Goal: Task Accomplishment & Management: Manage account settings

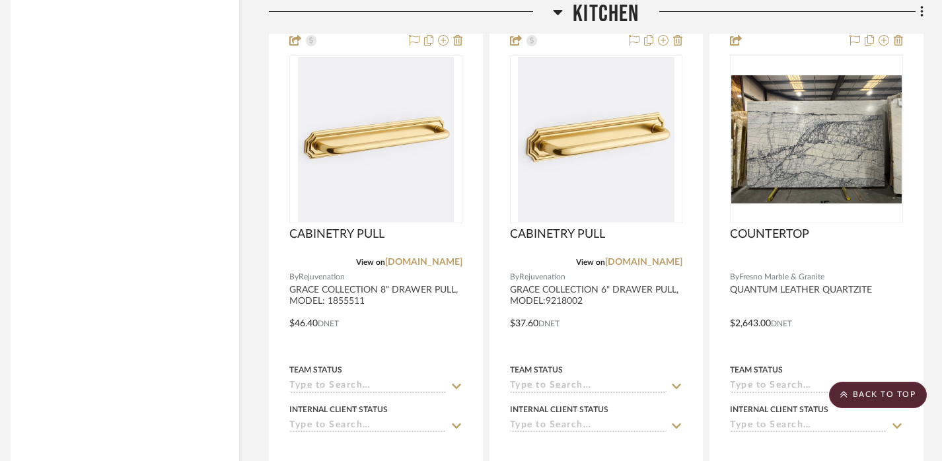
scroll to position [3701, 9]
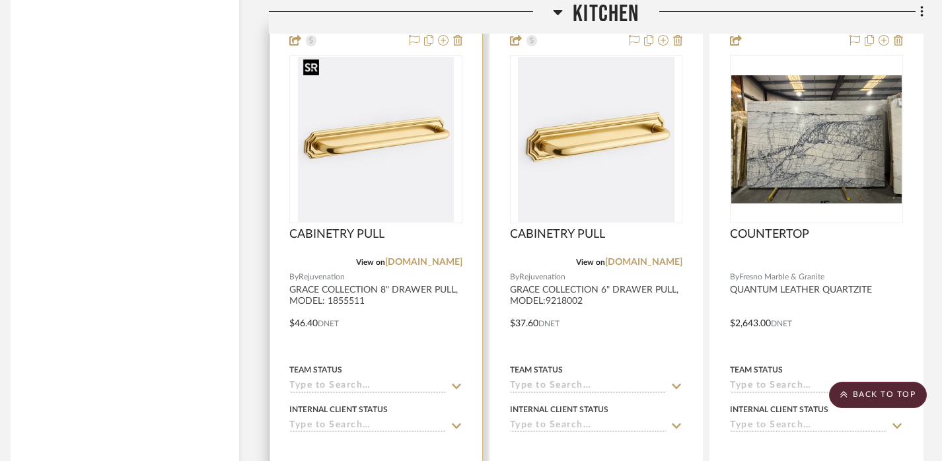
click at [367, 188] on img "0" at bounding box center [376, 139] width 156 height 165
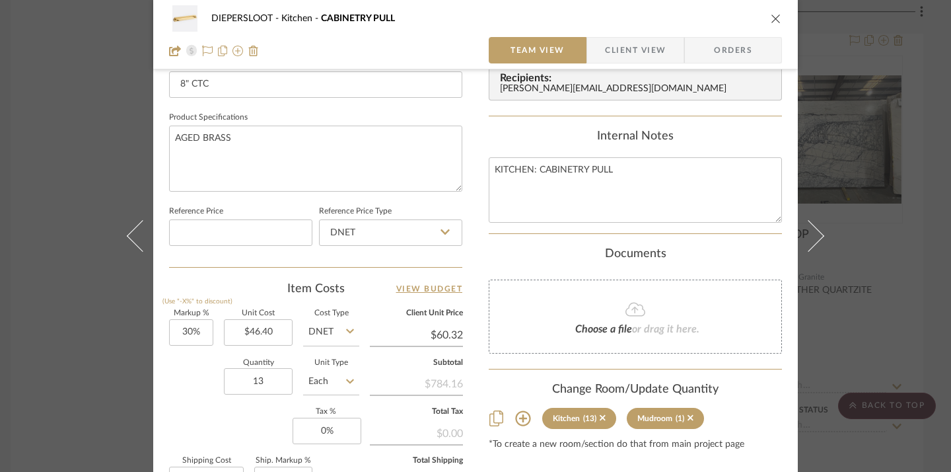
scroll to position [608, 0]
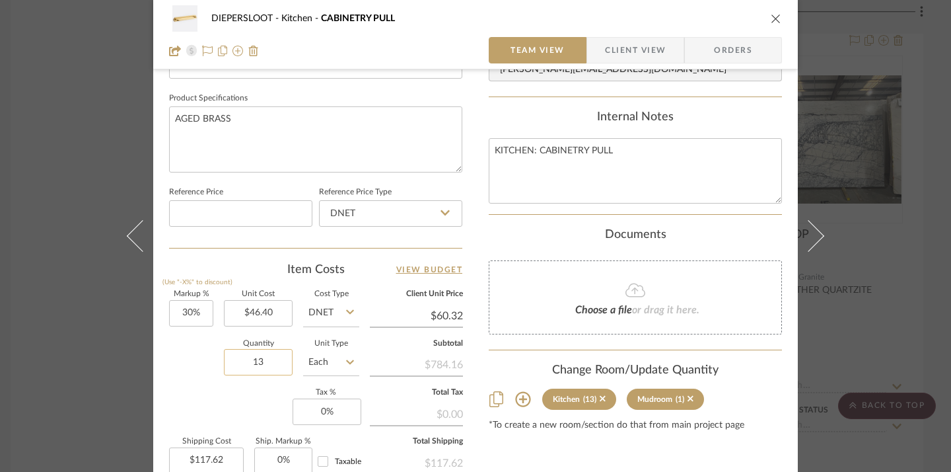
click at [254, 362] on input "13" at bounding box center [258, 362] width 69 height 26
type input "2"
click at [192, 373] on div "Quantity 2 Unit Type Each" at bounding box center [264, 363] width 190 height 47
type input "$18.10"
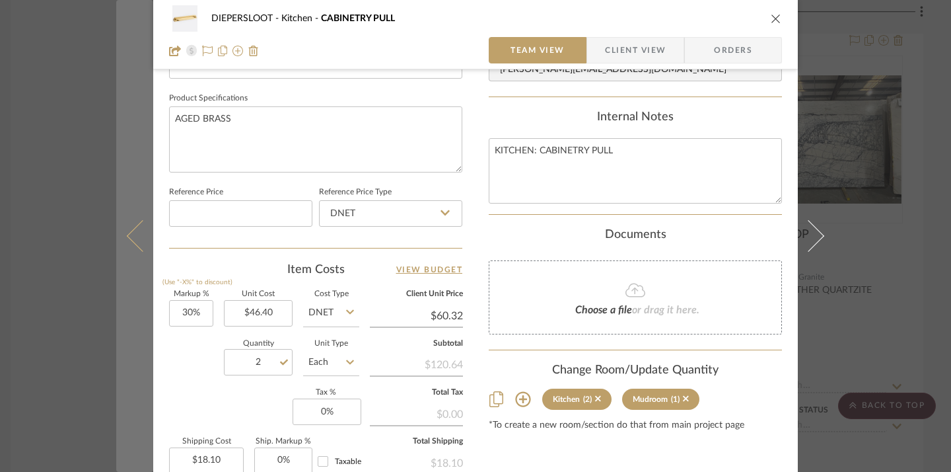
click at [119, 374] on button at bounding box center [134, 236] width 37 height 472
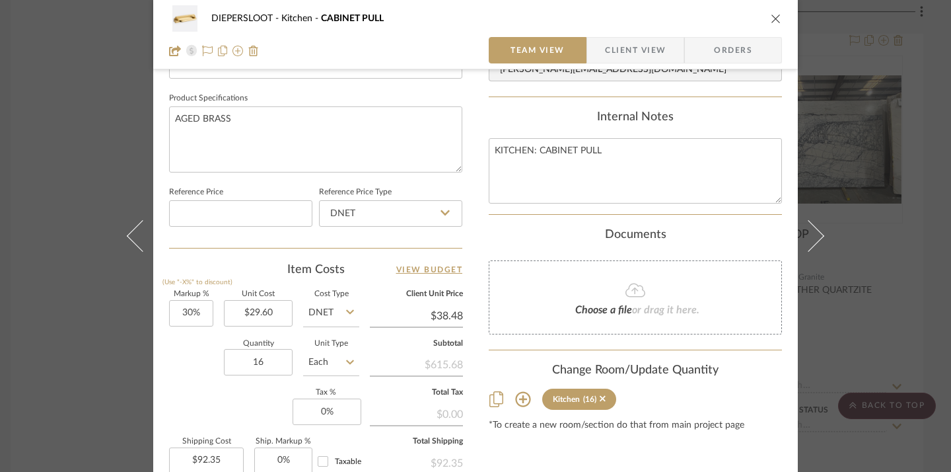
click at [35, 363] on div "DIEPERSLOOT Kitchen CABINET PULL Team View Client View Orders Team-Facing Detai…" at bounding box center [475, 236] width 951 height 472
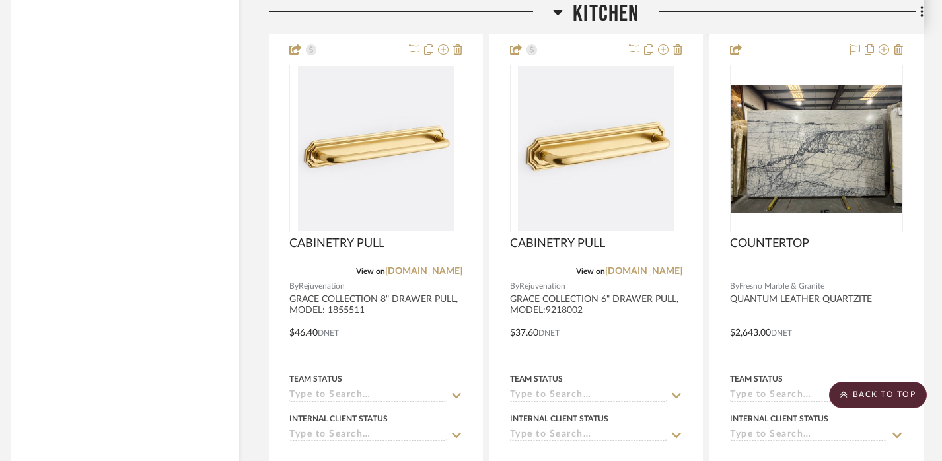
scroll to position [3695, 9]
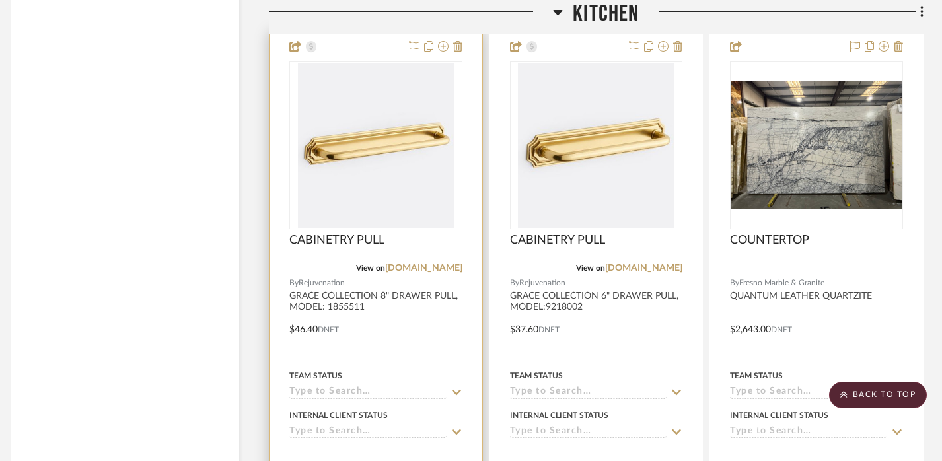
click at [469, 326] on div at bounding box center [376, 320] width 213 height 578
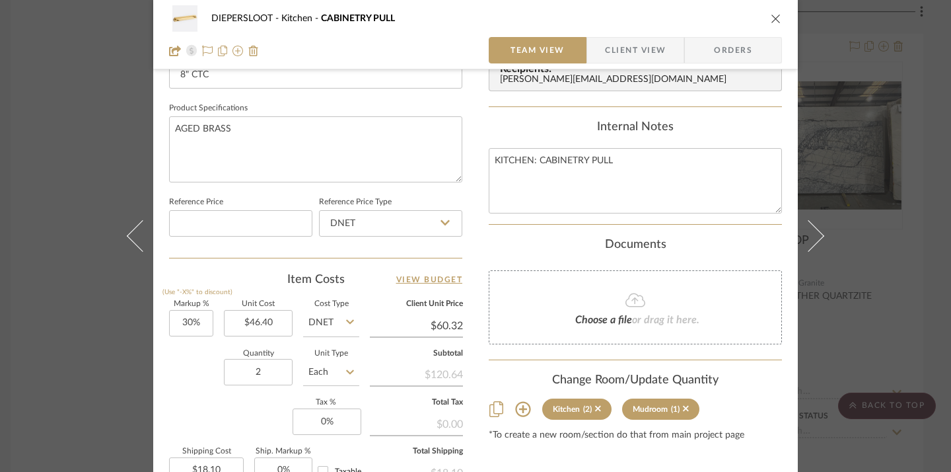
scroll to position [599, 0]
click at [44, 352] on div "DIEPERSLOOT Kitchen CABINETRY PULL Team View Client View Orders Team-Facing Det…" at bounding box center [475, 236] width 951 height 472
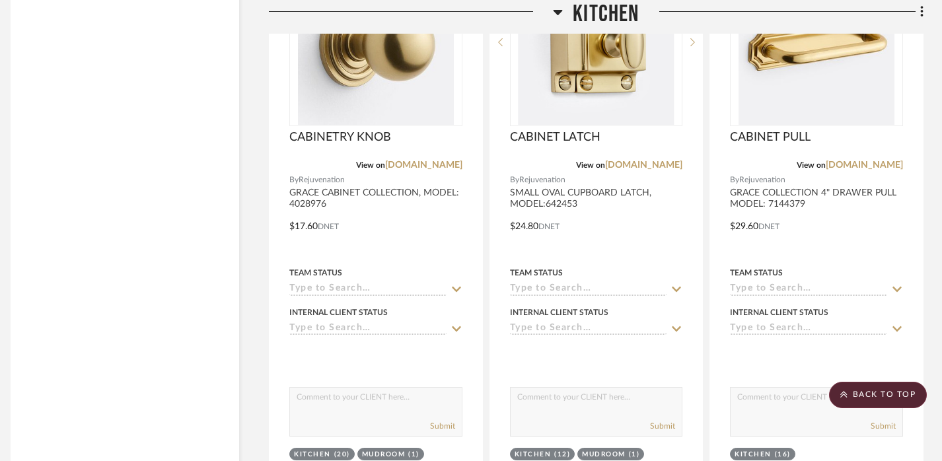
scroll to position [3155, 9]
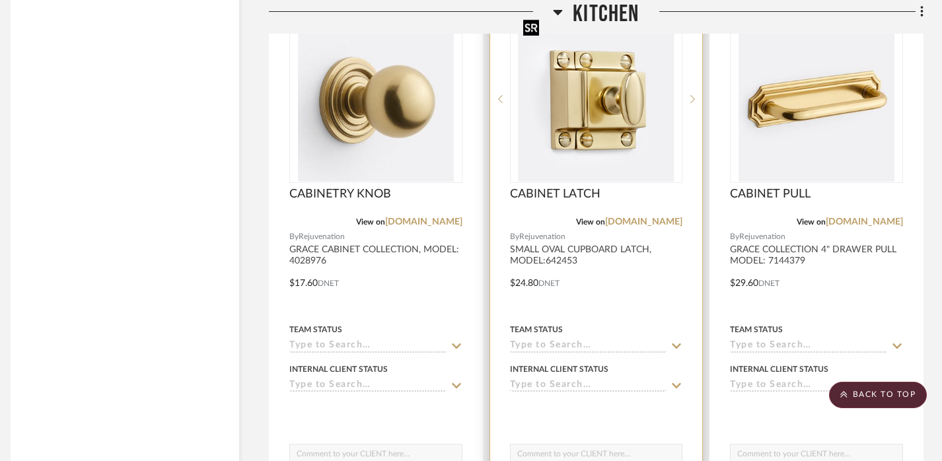
click at [618, 132] on img "0" at bounding box center [596, 99] width 156 height 165
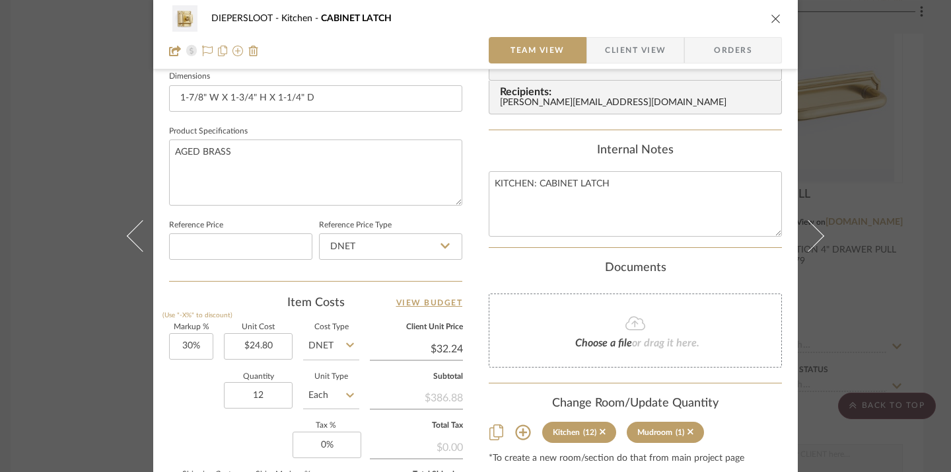
scroll to position [659, 0]
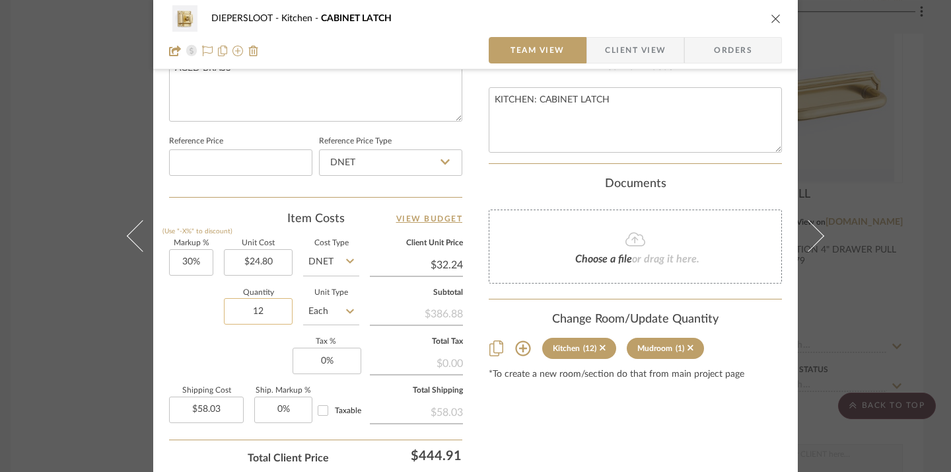
click at [250, 315] on input "12" at bounding box center [258, 311] width 69 height 26
type input "2"
click at [172, 346] on div "Markup % (Use "-X%" to discount) 30% Unit Cost $24.80 Cost Type DNET Client Uni…" at bounding box center [315, 336] width 293 height 193
type input "$9.67"
click at [907, 293] on div "DIEPERSLOOT Kitchen CABINET LATCH Team View Client View Orders 1 / 2 Team-Facin…" at bounding box center [475, 236] width 951 height 472
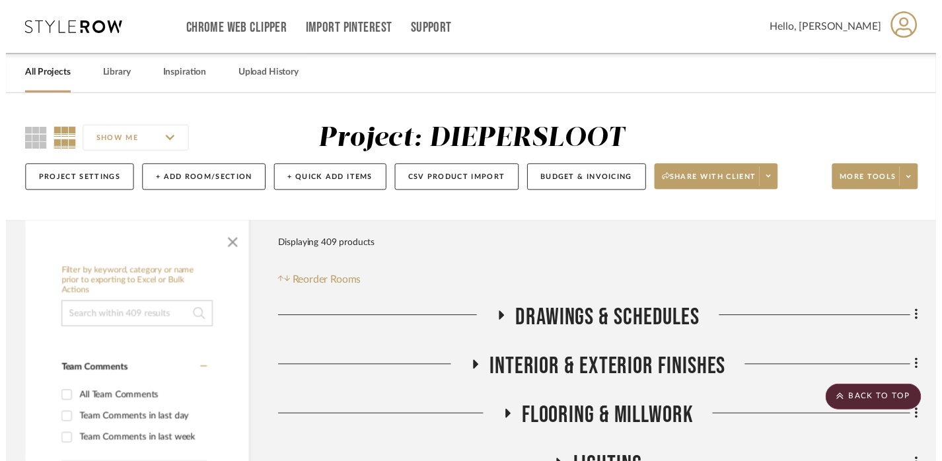
scroll to position [3155, 9]
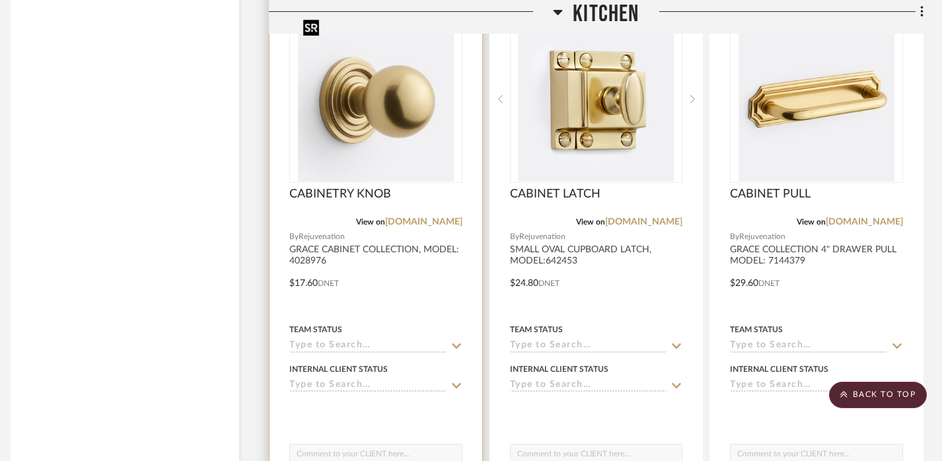
click at [396, 116] on img "0" at bounding box center [376, 99] width 156 height 165
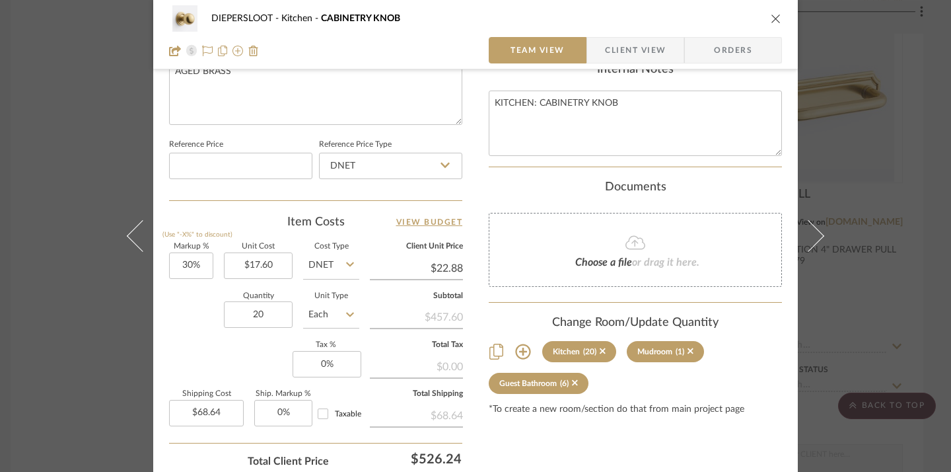
scroll to position [710, 0]
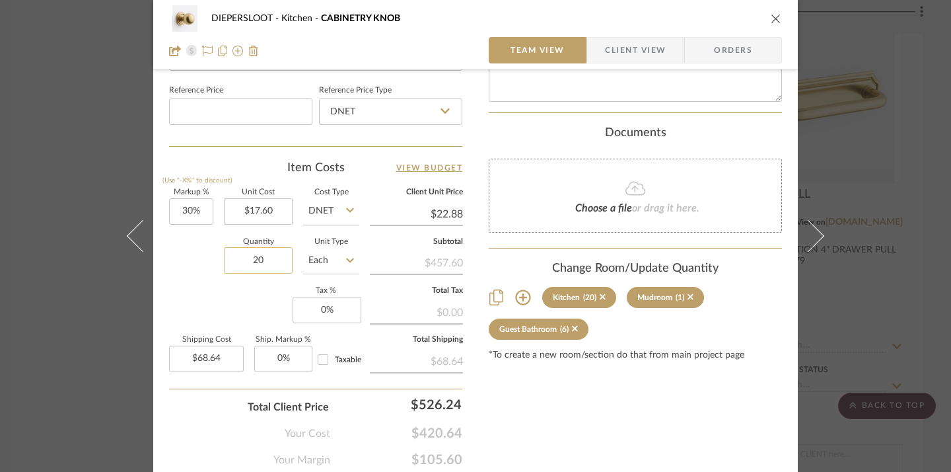
click at [254, 258] on input "20" at bounding box center [258, 260] width 69 height 26
type input "2"
click at [208, 298] on div "Markup % (Use "-X%" to discount) 30% Unit Cost $17.60 Cost Type DNET Client Uni…" at bounding box center [315, 285] width 293 height 193
type input "$6.86"
click at [37, 343] on div "DIEPERSLOOT Kitchen CABINETRY KNOB Team View Client View Orders Team-Facing Det…" at bounding box center [475, 236] width 951 height 472
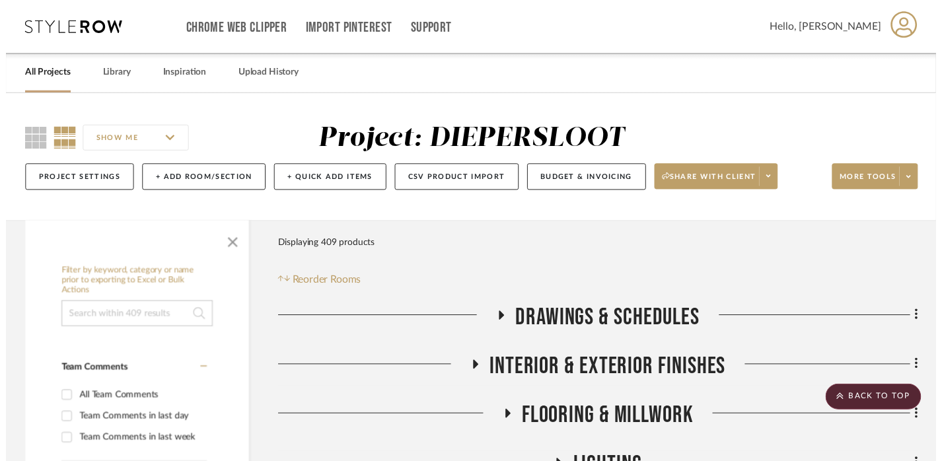
scroll to position [3155, 9]
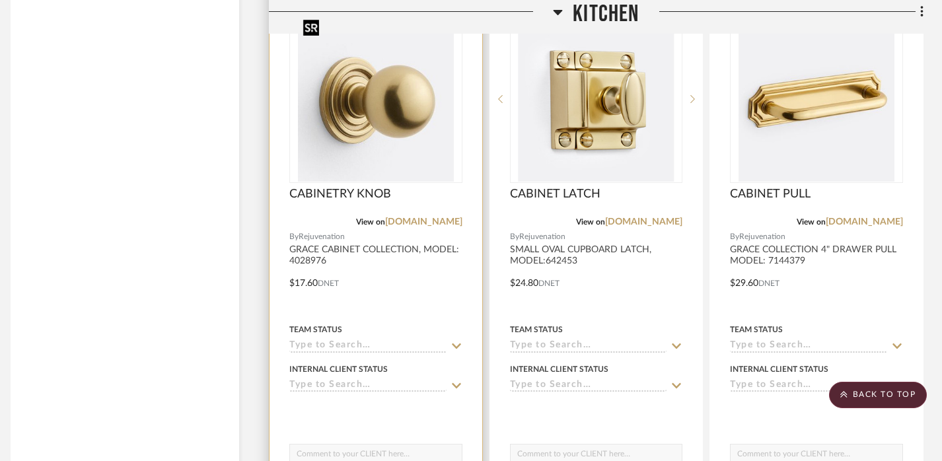
click at [367, 151] on img "0" at bounding box center [376, 99] width 156 height 165
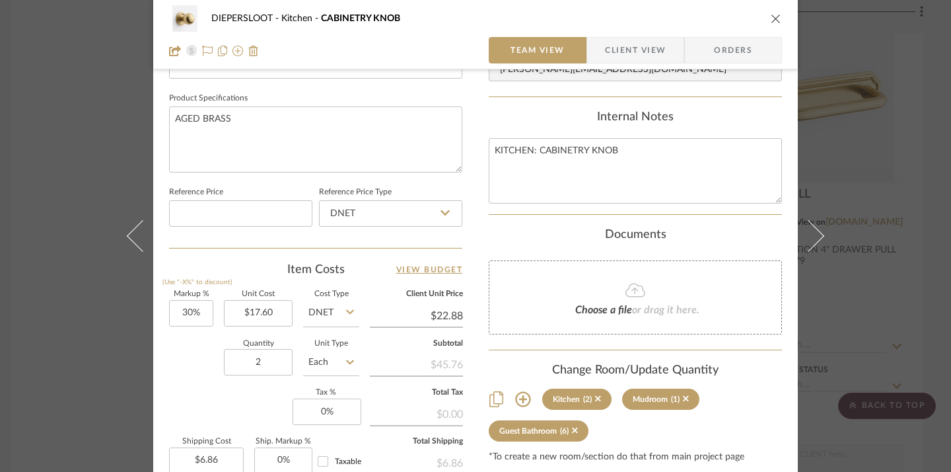
scroll to position [609, 0]
click at [268, 358] on input "2" at bounding box center [258, 361] width 69 height 26
type input "20"
click at [194, 396] on div "Markup % (Use "-X%" to discount) 30% Unit Cost $17.60 Cost Type DNET Client Uni…" at bounding box center [315, 385] width 293 height 193
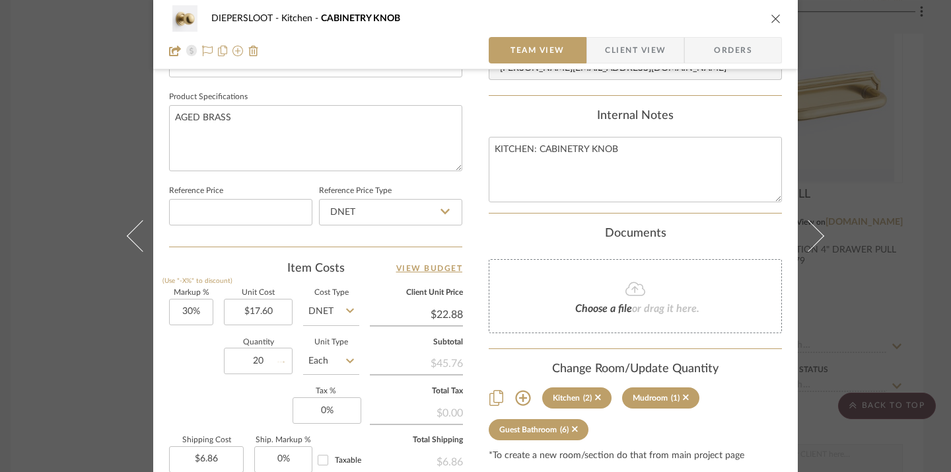
type input "$68.64"
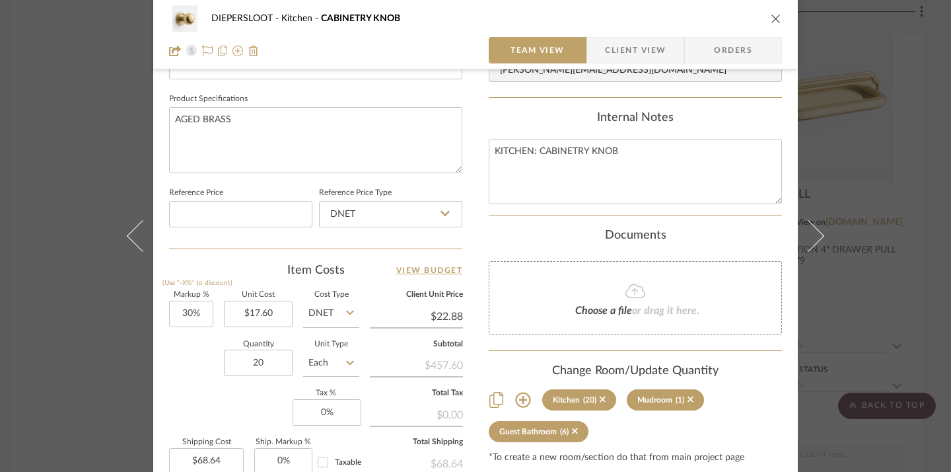
scroll to position [608, 0]
click at [43, 343] on div "DIEPERSLOOT Kitchen CABINETRY KNOB Team View Client View Orders Team-Facing Det…" at bounding box center [475, 236] width 951 height 472
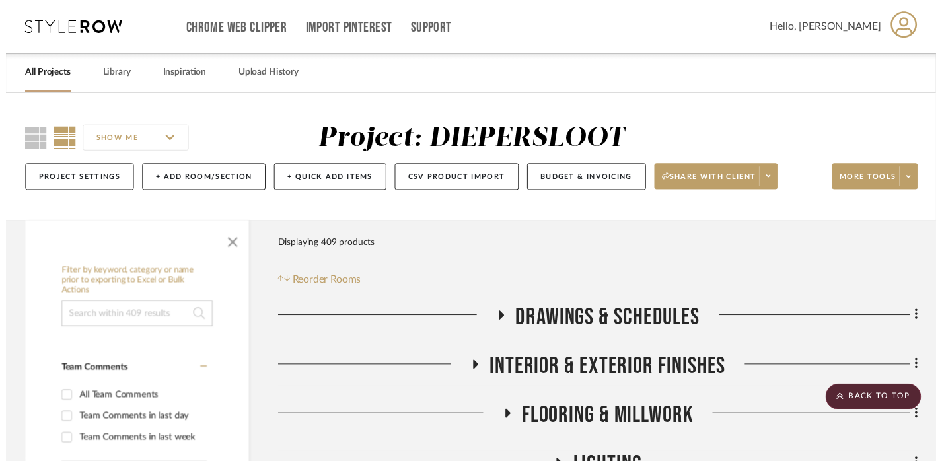
scroll to position [3155, 9]
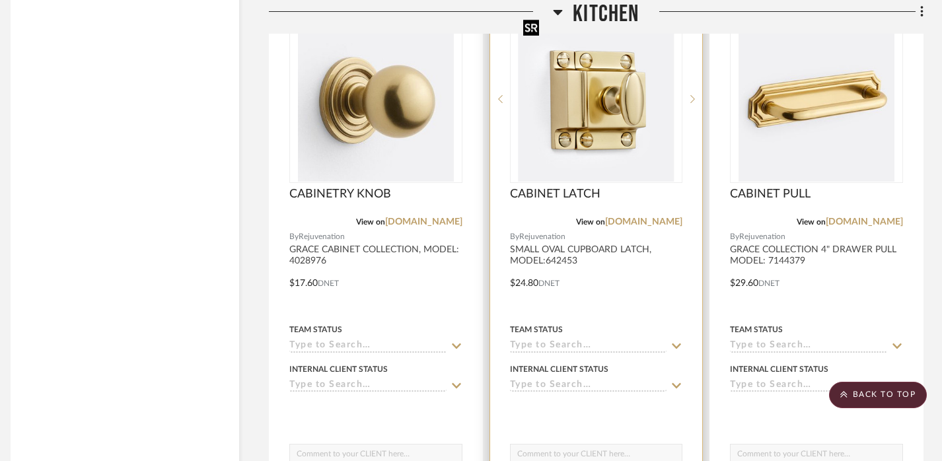
click at [618, 116] on img "0" at bounding box center [596, 99] width 156 height 165
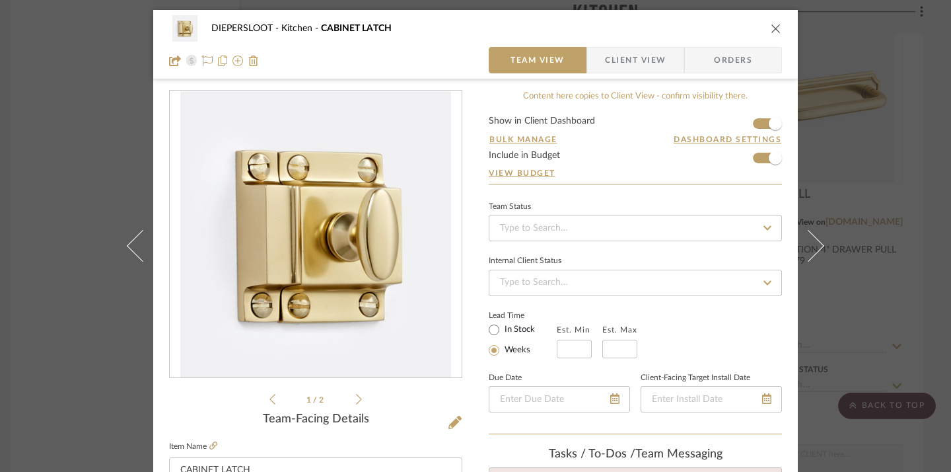
scroll to position [669, 0]
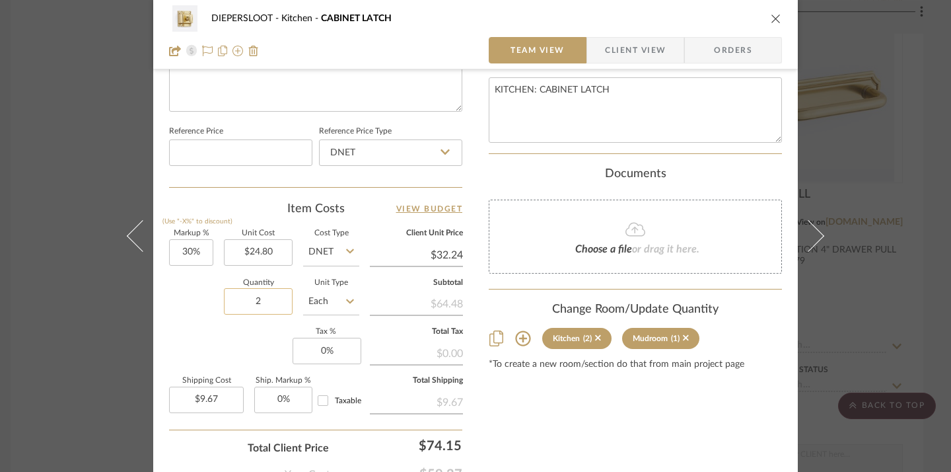
click at [242, 300] on input "2" at bounding box center [258, 301] width 69 height 26
type input "12"
click at [252, 349] on div "Markup % (Use "-X%" to discount) 30% Unit Cost $24.80 Cost Type DNET Client Uni…" at bounding box center [315, 326] width 293 height 193
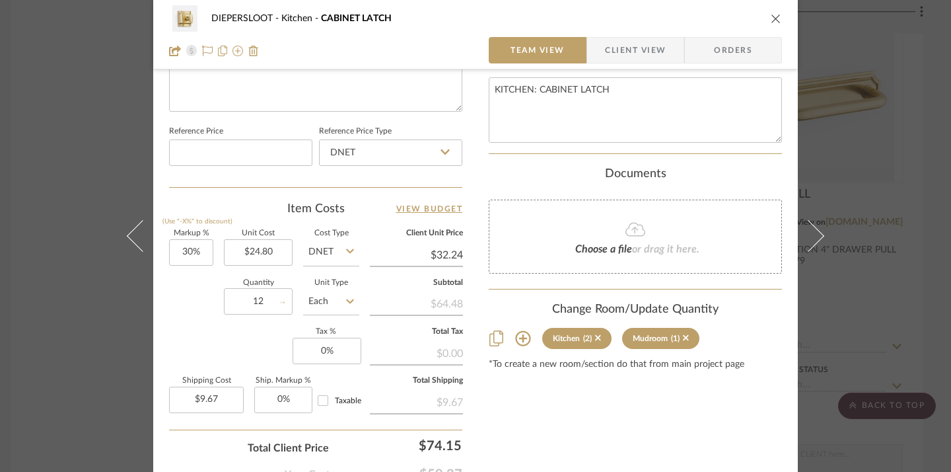
type input "$58.03"
click at [36, 346] on div "DIEPERSLOOT Kitchen CABINET LATCH Team View Client View Orders 1 / 2 Team-Facin…" at bounding box center [475, 236] width 951 height 472
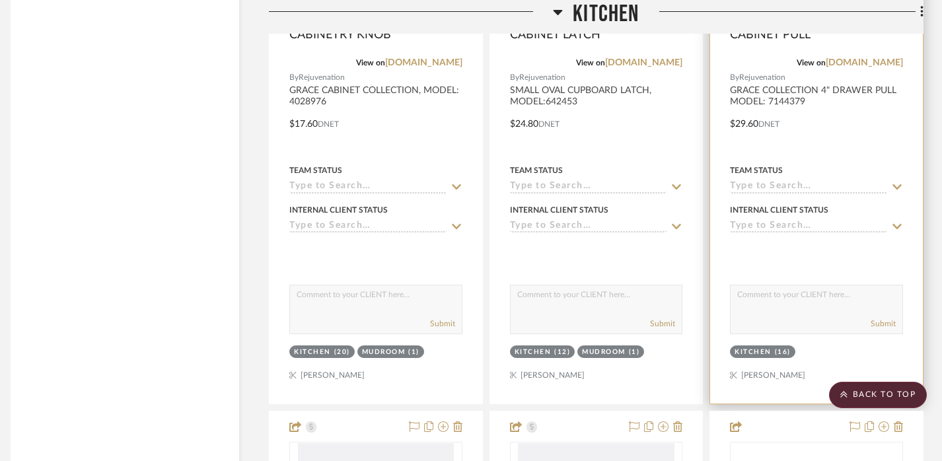
scroll to position [3253, 9]
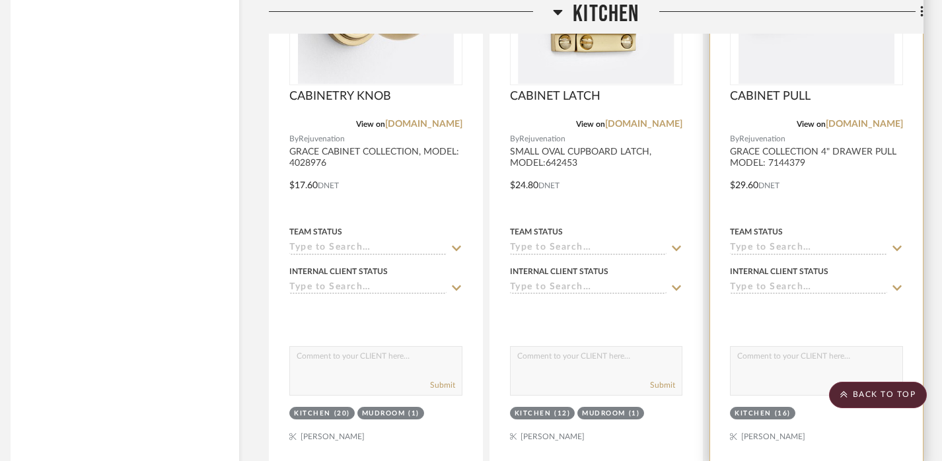
click at [798, 223] on div "Team Status" at bounding box center [816, 239] width 173 height 32
click at [798, 60] on img "0" at bounding box center [817, 1] width 156 height 165
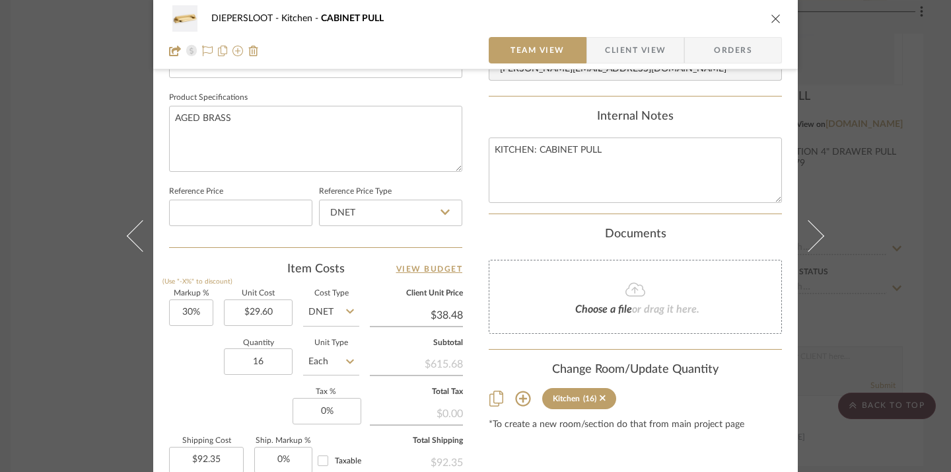
scroll to position [609, 0]
click at [65, 361] on div "DIEPERSLOOT Kitchen CABINET PULL Team View Client View Orders Team-Facing Detai…" at bounding box center [475, 236] width 951 height 472
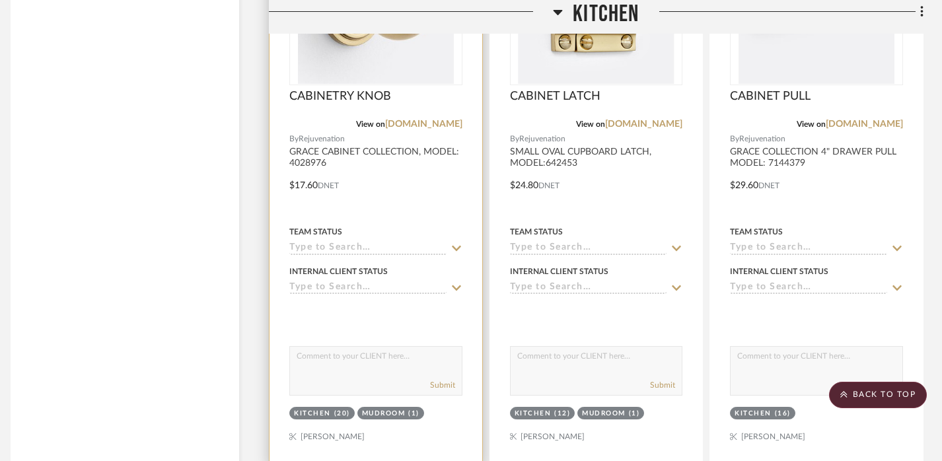
scroll to position [3754, 9]
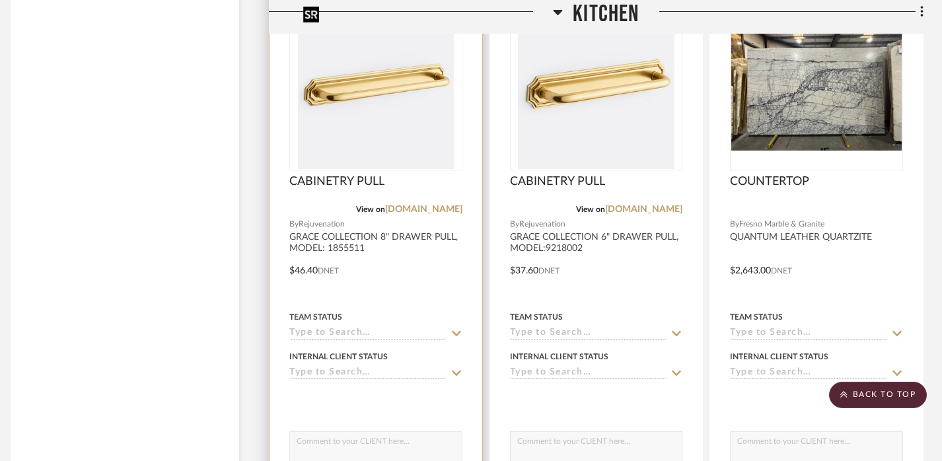
click at [398, 82] on img "0" at bounding box center [376, 86] width 156 height 165
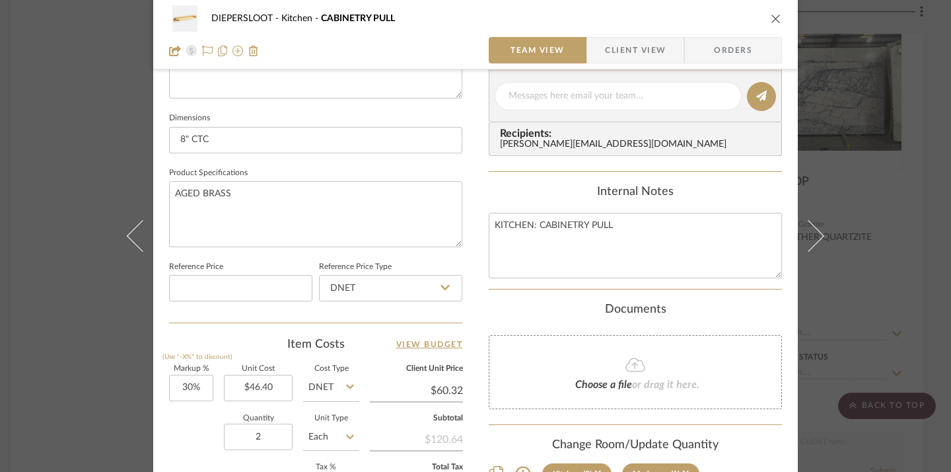
scroll to position [544, 0]
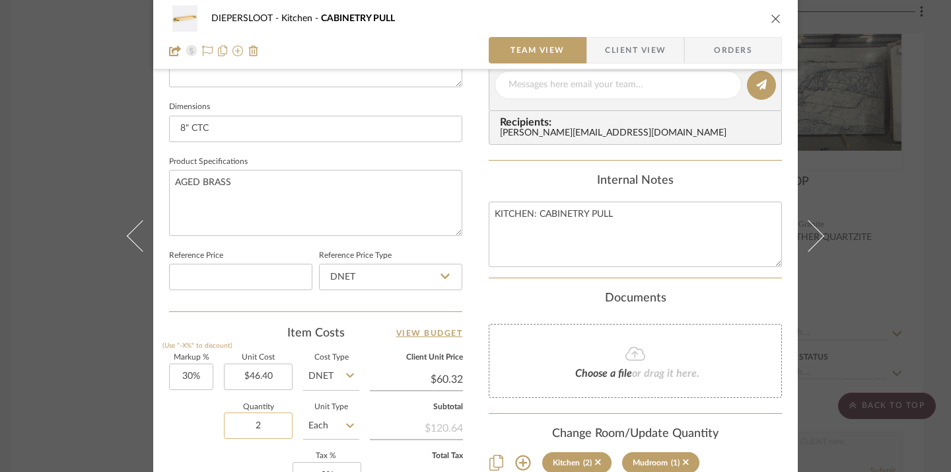
click at [256, 429] on input "2" at bounding box center [258, 425] width 69 height 26
type input "13"
click at [205, 429] on div "Quantity 13 Unit Type Each" at bounding box center [264, 427] width 190 height 47
type input "$117.62"
click at [48, 395] on div "DIEPERSLOOT Kitchen CABINETRY PULL Team View Client View Orders Team-Facing Det…" at bounding box center [475, 236] width 951 height 472
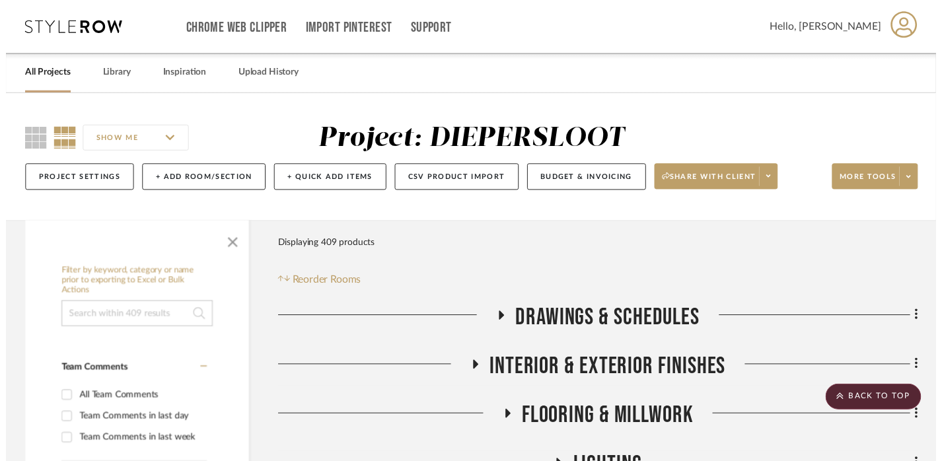
scroll to position [3754, 9]
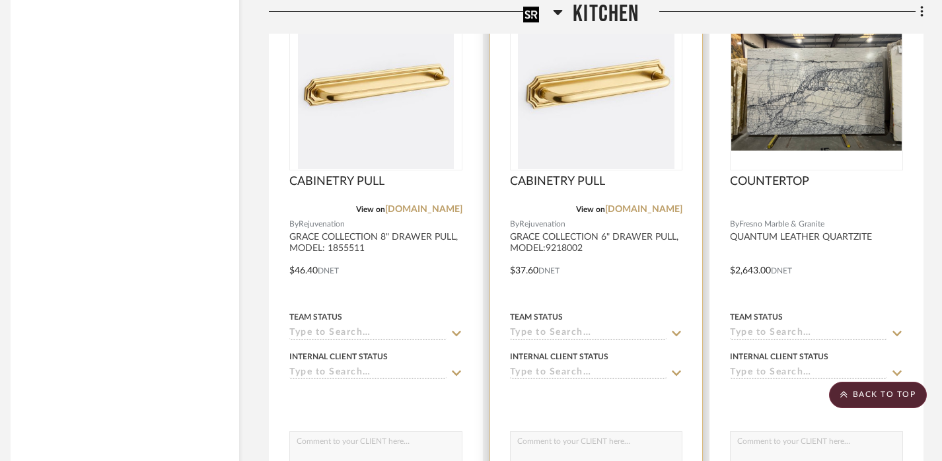
click at [619, 128] on img "0" at bounding box center [596, 86] width 156 height 165
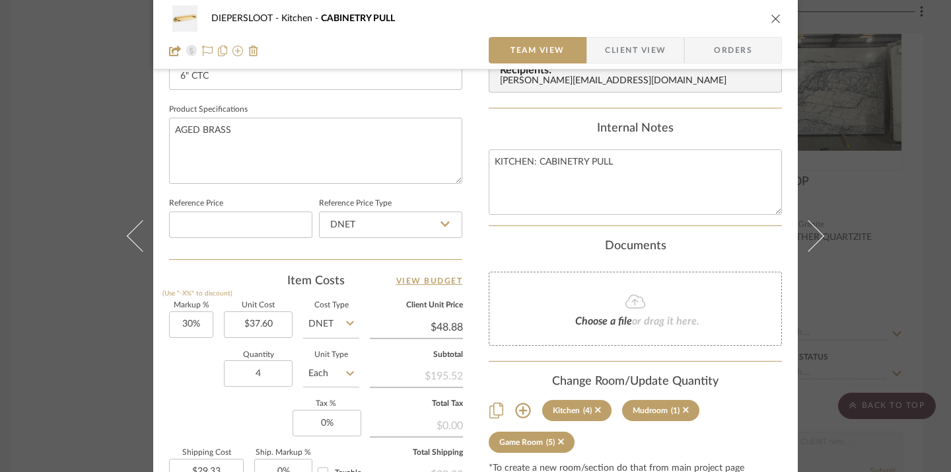
scroll to position [605, 0]
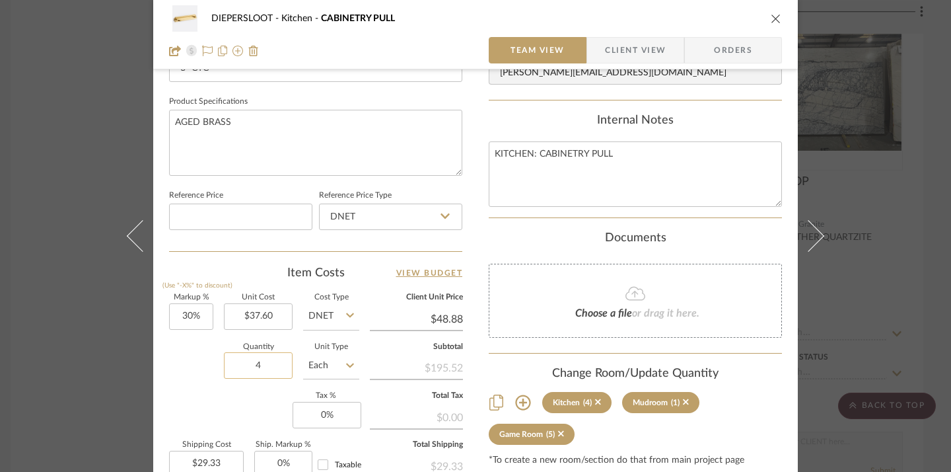
click at [248, 366] on input "4" at bounding box center [258, 365] width 69 height 26
type input "14"
click at [211, 382] on div "Quantity 14 Unit Type Each" at bounding box center [264, 367] width 190 height 47
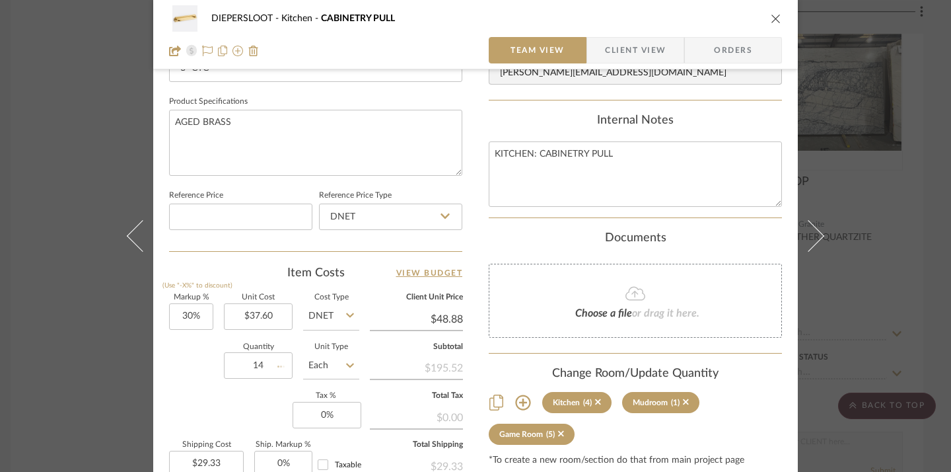
type input "$102.65"
click at [42, 350] on div "DIEPERSLOOT Kitchen CABINETRY PULL Team View Client View Orders Team-Facing Det…" at bounding box center [475, 236] width 951 height 472
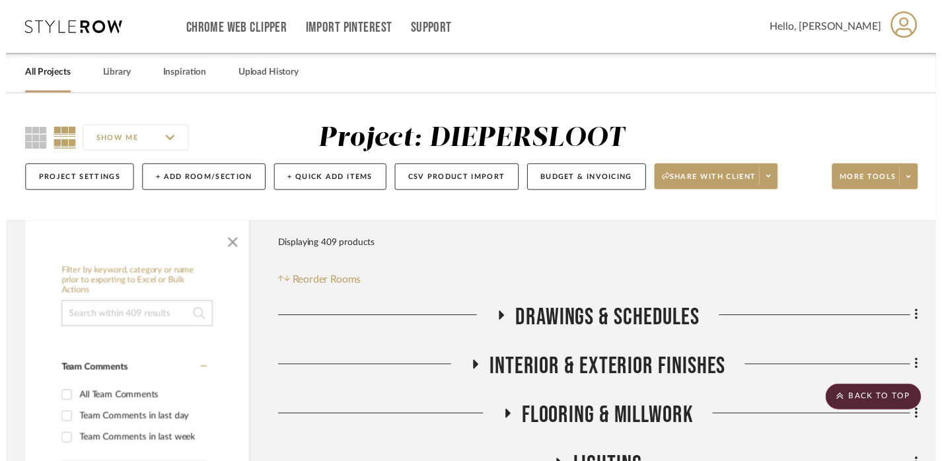
scroll to position [3754, 9]
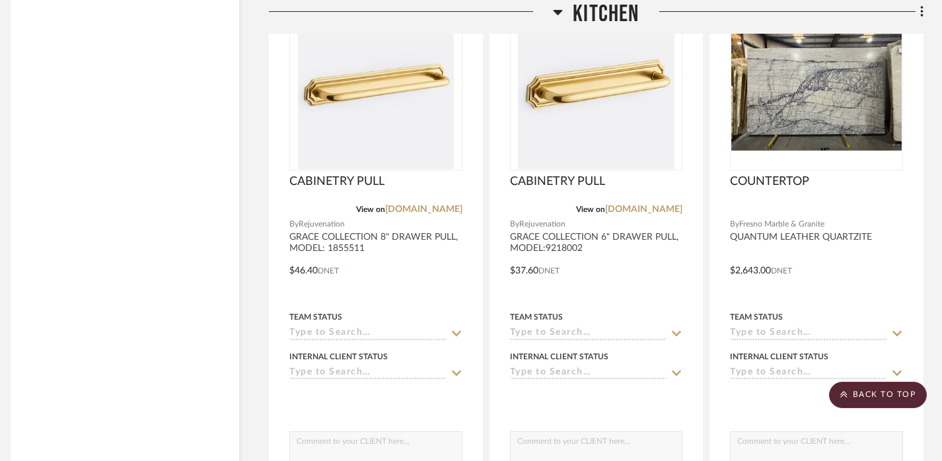
click at [596, 26] on span "Kitchen" at bounding box center [606, 14] width 66 height 28
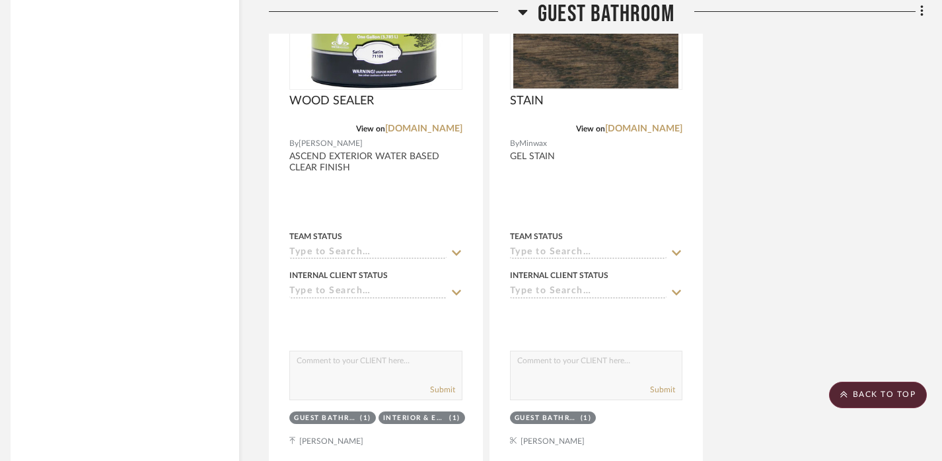
click at [596, 26] on span "Guest Bathroom" at bounding box center [606, 14] width 137 height 28
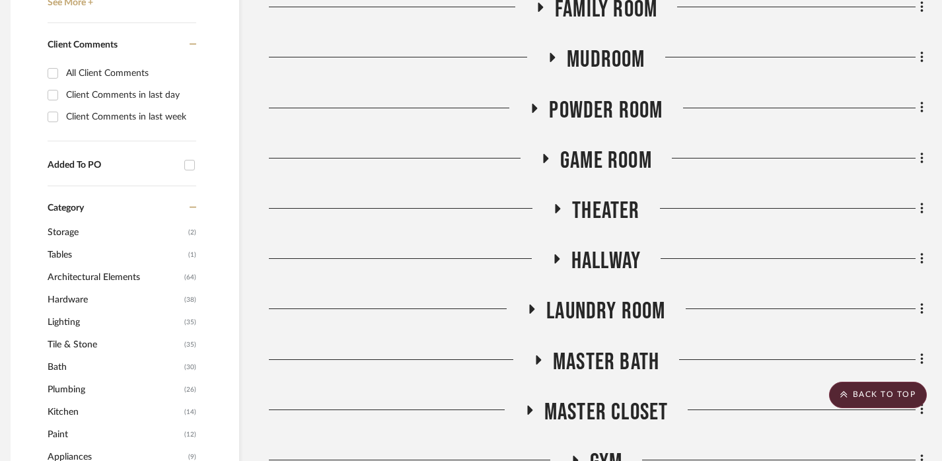
scroll to position [838, 9]
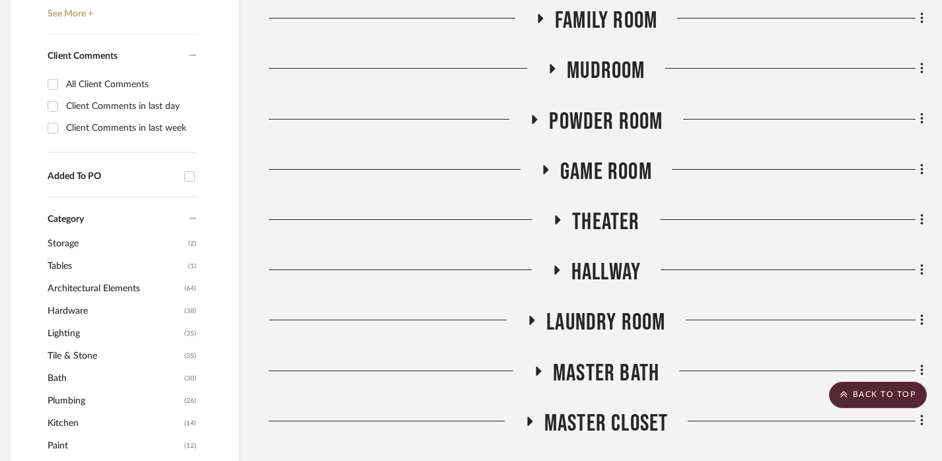
click at [596, 59] on span "Mudroom" at bounding box center [606, 71] width 78 height 28
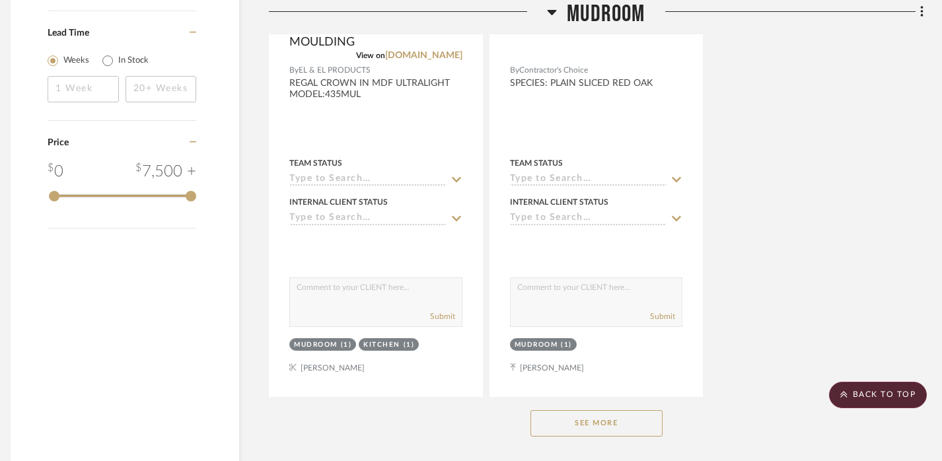
scroll to position [2313, 9]
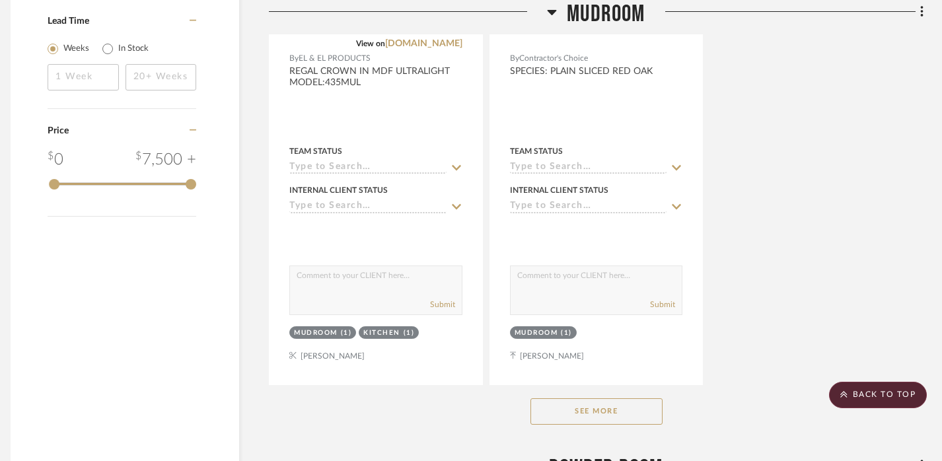
click at [643, 410] on button "See More" at bounding box center [597, 411] width 132 height 26
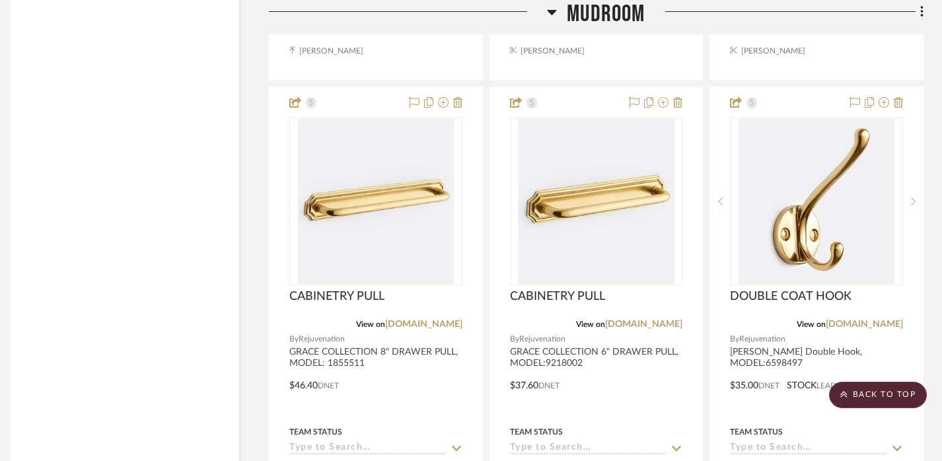
scroll to position [3328, 9]
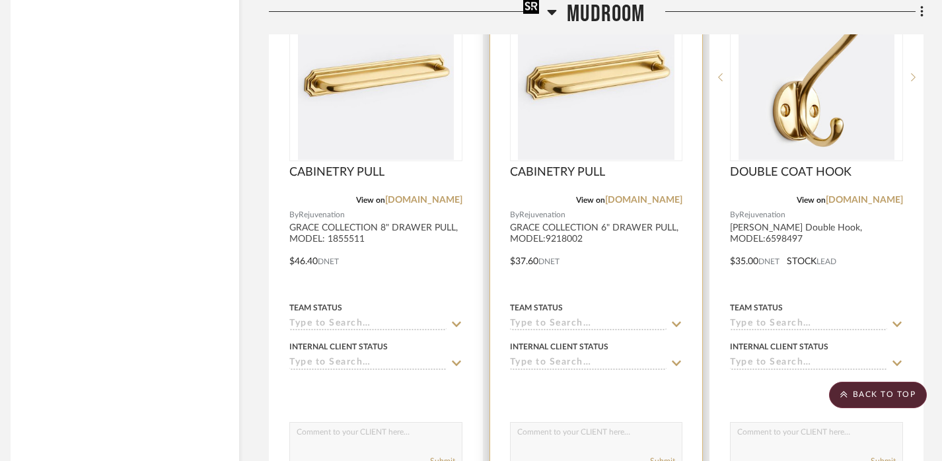
click at [605, 124] on img "0" at bounding box center [596, 77] width 156 height 165
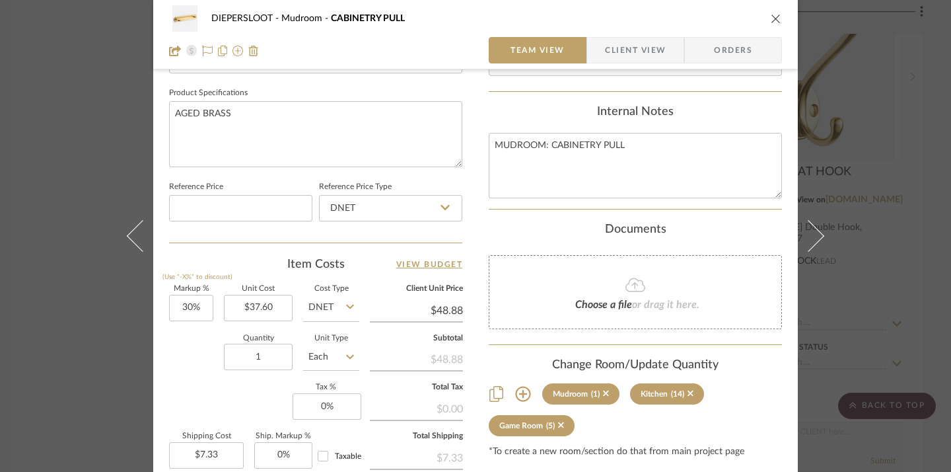
scroll to position [616, 0]
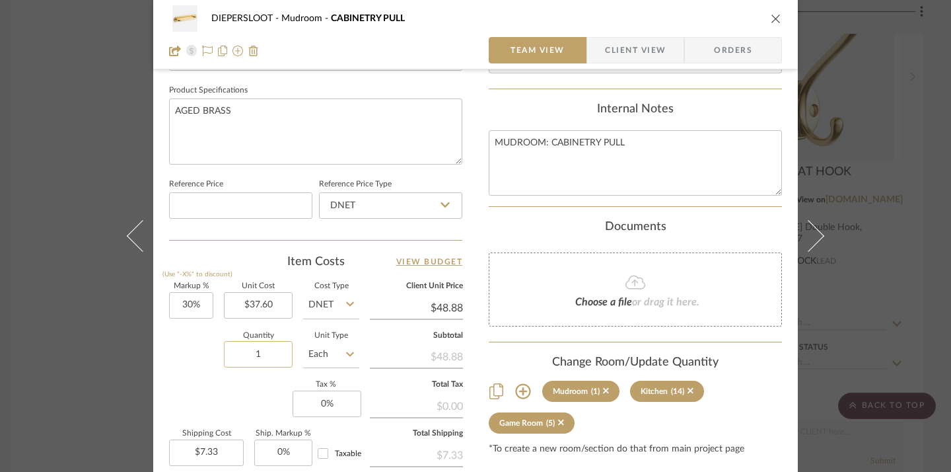
click at [261, 355] on input "1" at bounding box center [258, 354] width 69 height 26
type input "4"
click at [198, 380] on div "Markup % (Use "-X%" to discount) 30% Unit Cost $37.60 Cost Type DNET Client Uni…" at bounding box center [315, 379] width 293 height 193
type input "$29.33"
click at [893, 383] on div "DIEPERSLOOT Mudroom CABINETRY PULL Team View Client View Orders Team-Facing Det…" at bounding box center [475, 236] width 951 height 472
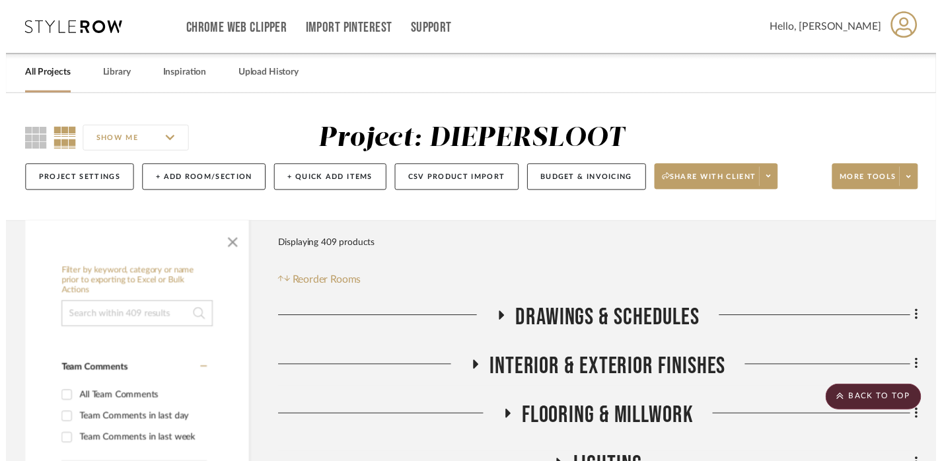
scroll to position [3328, 9]
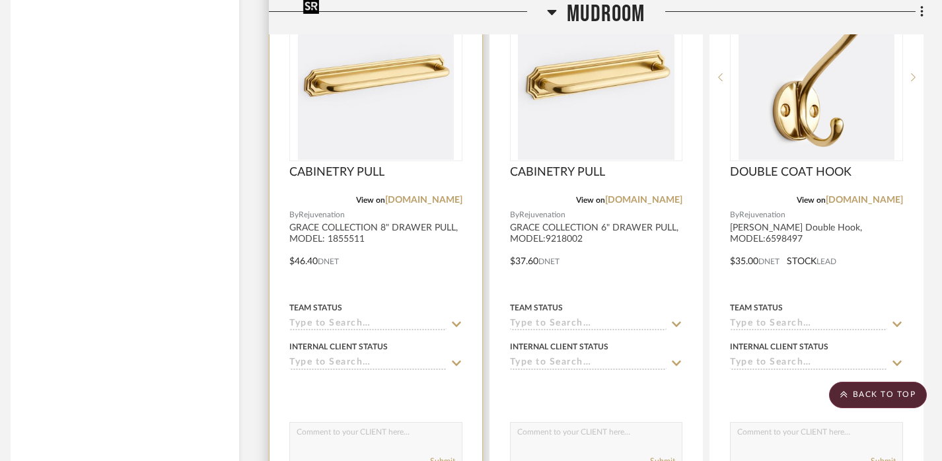
click at [0, 0] on img at bounding box center [0, 0] width 0 height 0
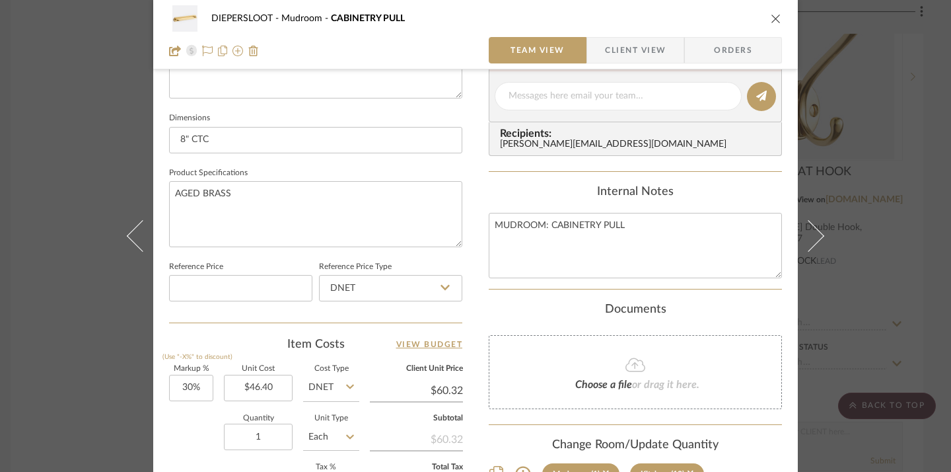
scroll to position [538, 0]
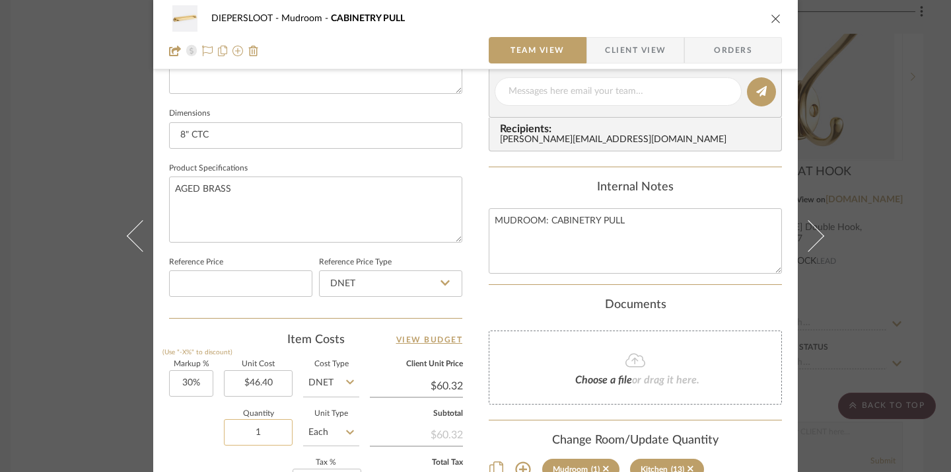
click at [273, 429] on input "1" at bounding box center [258, 432] width 69 height 26
type input "2"
click at [191, 449] on div "Quantity 2 Unit Type Each" at bounding box center [264, 433] width 190 height 47
type input "$18.10"
click at [55, 389] on div "DIEPERSLOOT Mudroom CABINETRY PULL Team View Client View Orders Team-Facing Det…" at bounding box center [475, 236] width 951 height 472
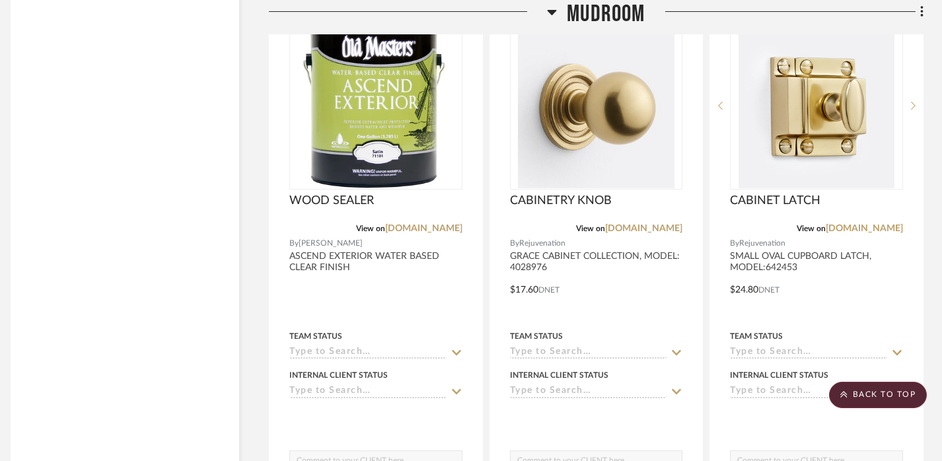
scroll to position [2704, 9]
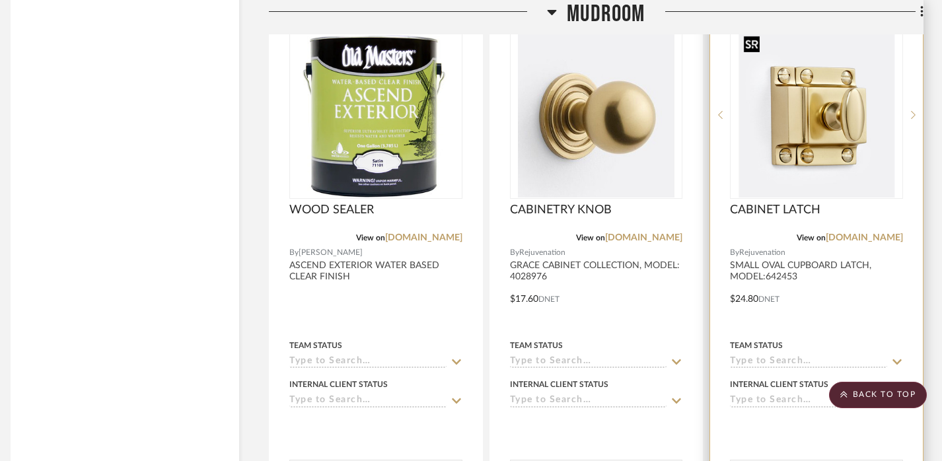
click at [793, 118] on img "0" at bounding box center [817, 114] width 156 height 165
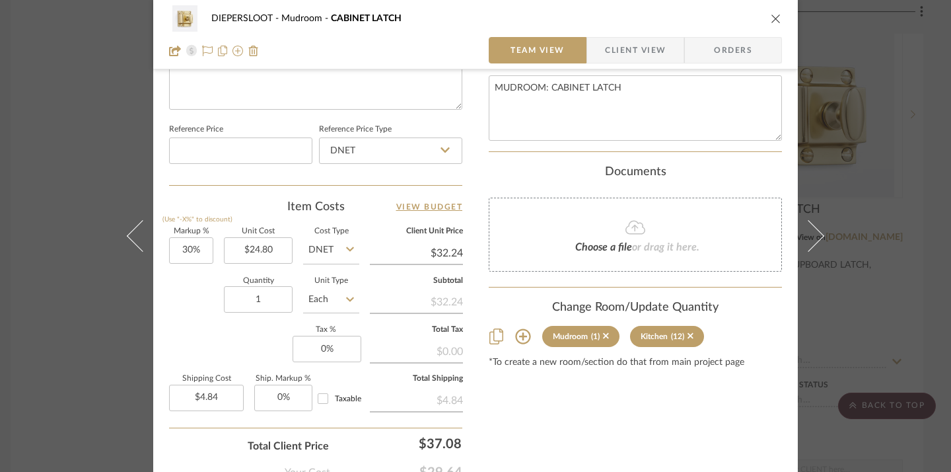
scroll to position [682, 0]
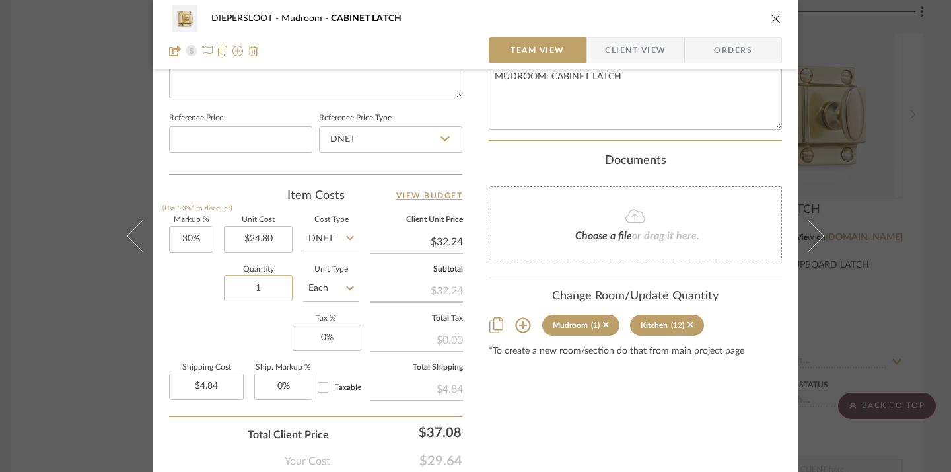
click at [255, 289] on input "1" at bounding box center [258, 288] width 69 height 26
type input "2"
click at [241, 324] on div "Markup % (Use "-X%" to discount) 30% Unit Cost $24.80 Cost Type DNET Client Uni…" at bounding box center [315, 313] width 293 height 193
type input "$9.67"
click at [42, 324] on div "DIEPERSLOOT Mudroom CABINET LATCH Team View Client View Orders 1 / 2 Team-Facin…" at bounding box center [475, 236] width 951 height 472
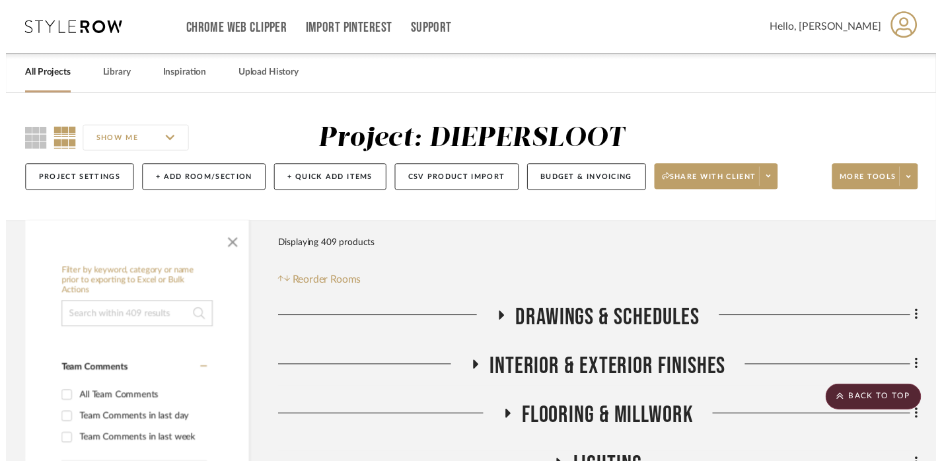
scroll to position [2704, 9]
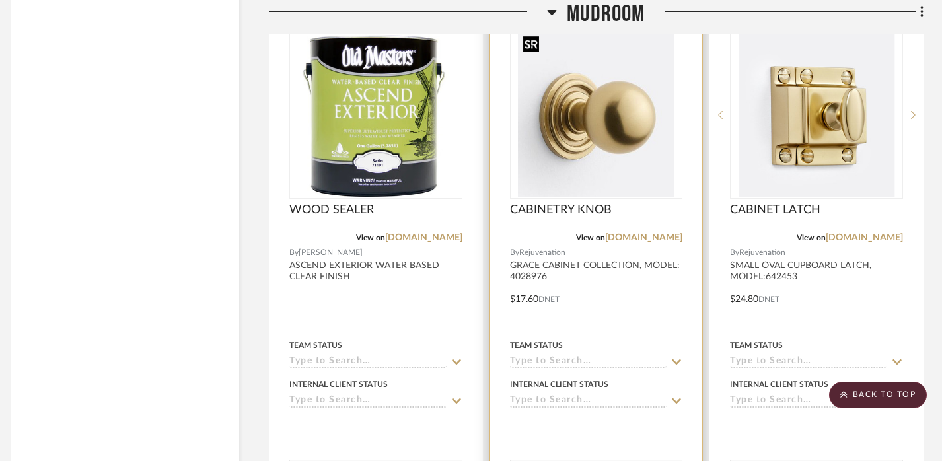
click at [0, 0] on img at bounding box center [0, 0] width 0 height 0
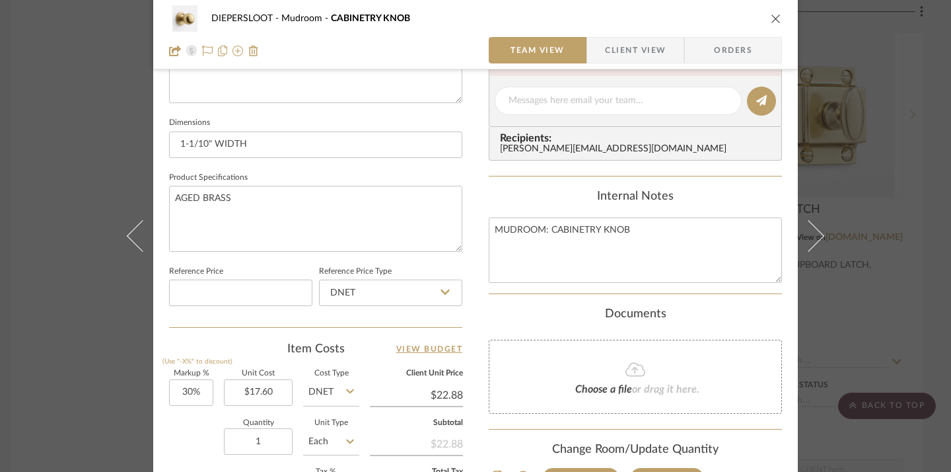
scroll to position [537, 0]
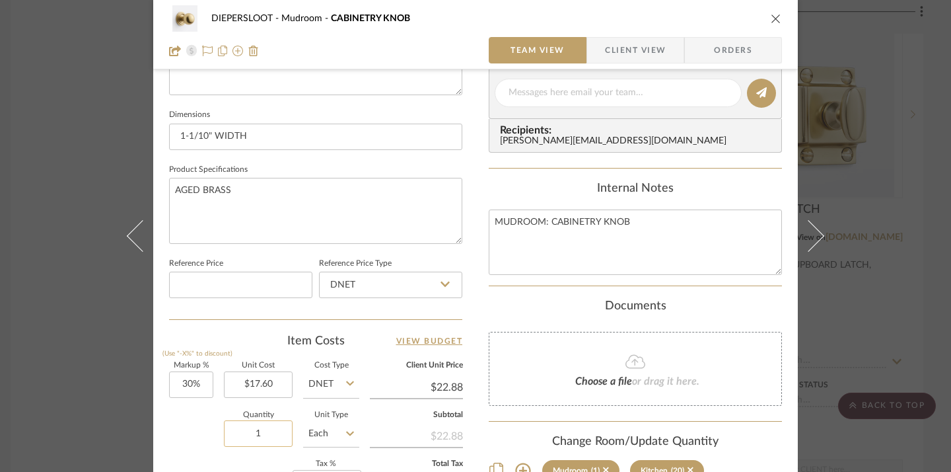
click at [276, 435] on input "1" at bounding box center [258, 433] width 69 height 26
type input "2"
click at [190, 453] on div "Quantity 2 Unit Type Each" at bounding box center [264, 435] width 190 height 47
type input "$6.86"
click at [18, 393] on div "DIEPERSLOOT Mudroom CABINETRY KNOB Team View Client View Orders Team-Facing Det…" at bounding box center [475, 236] width 951 height 472
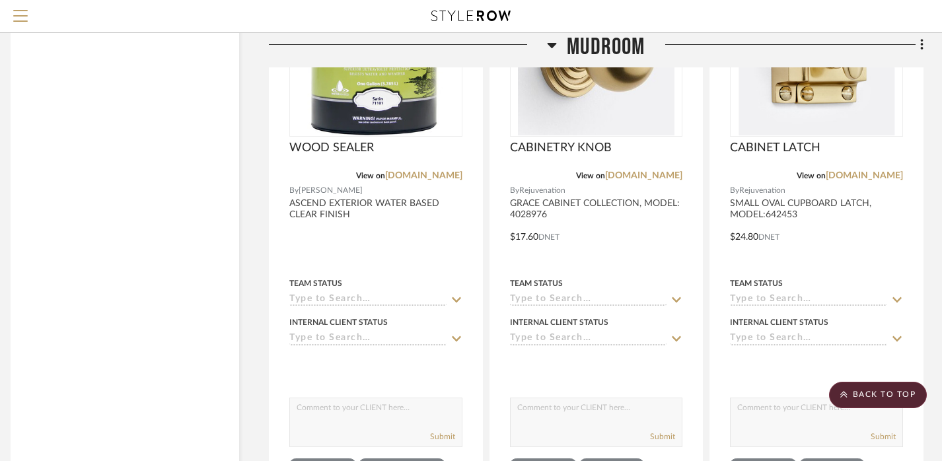
scroll to position [2737, 9]
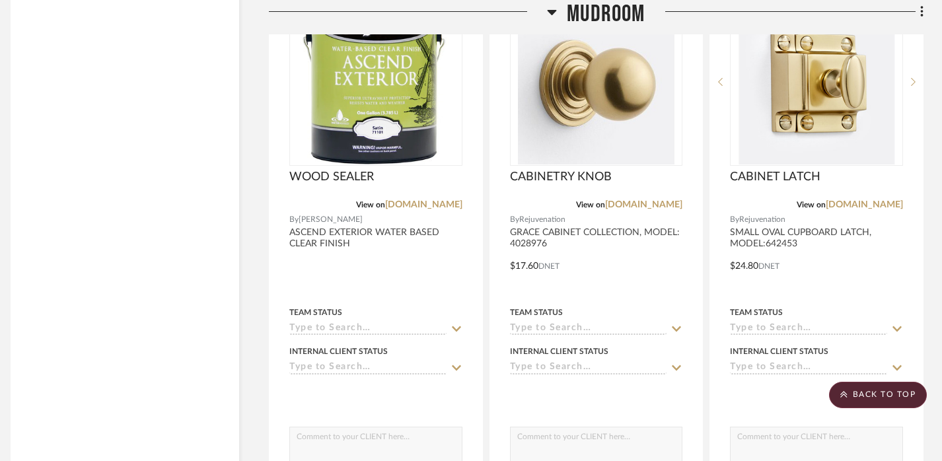
click at [620, 10] on span "Mudroom" at bounding box center [606, 14] width 78 height 28
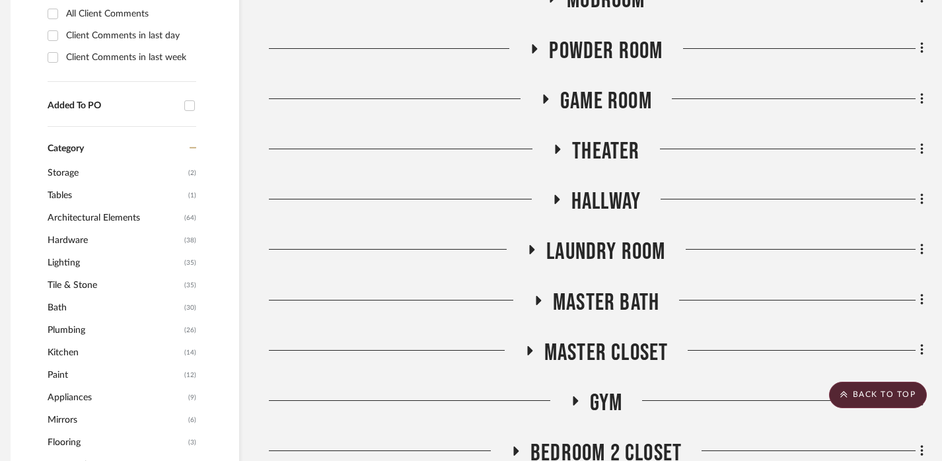
scroll to position [911, 9]
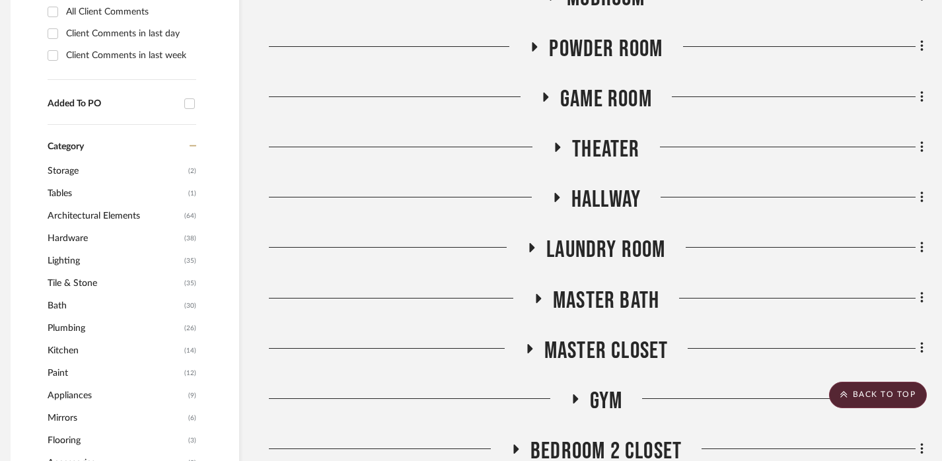
click at [592, 89] on span "Game Room" at bounding box center [606, 99] width 92 height 28
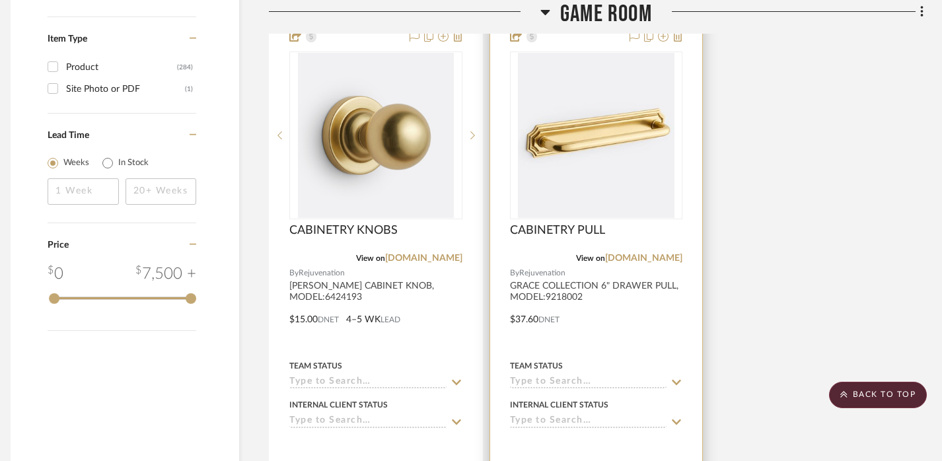
scroll to position [2384, 9]
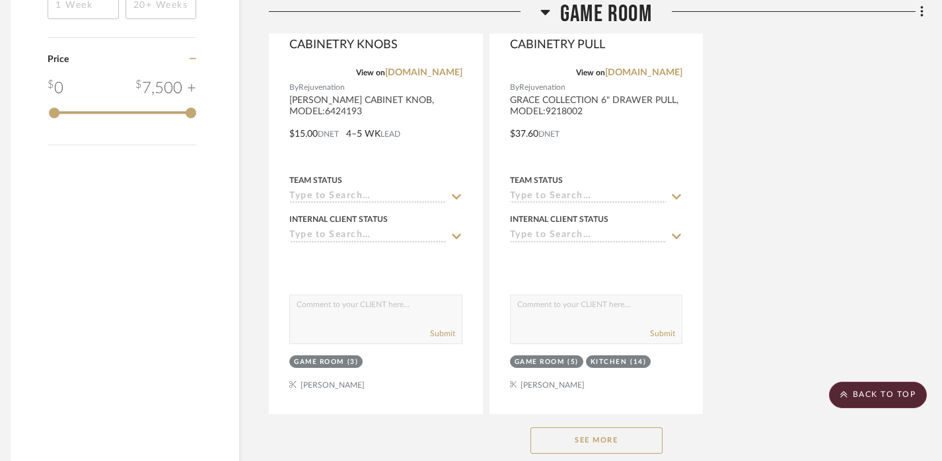
click at [613, 437] on button "See More" at bounding box center [597, 440] width 132 height 26
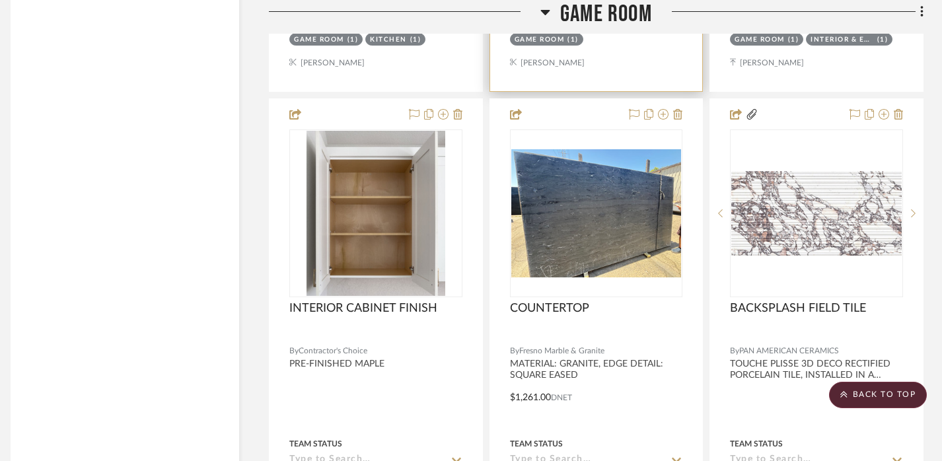
scroll to position [3295, 9]
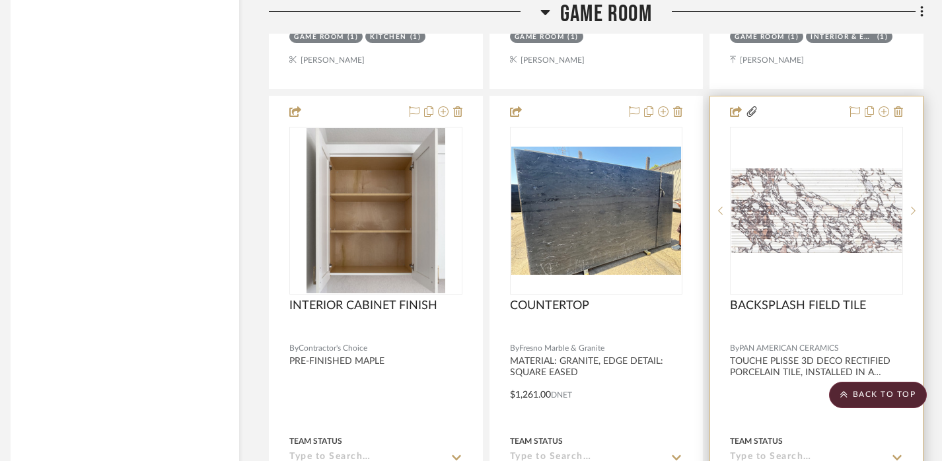
click at [795, 353] on div at bounding box center [816, 385] width 213 height 578
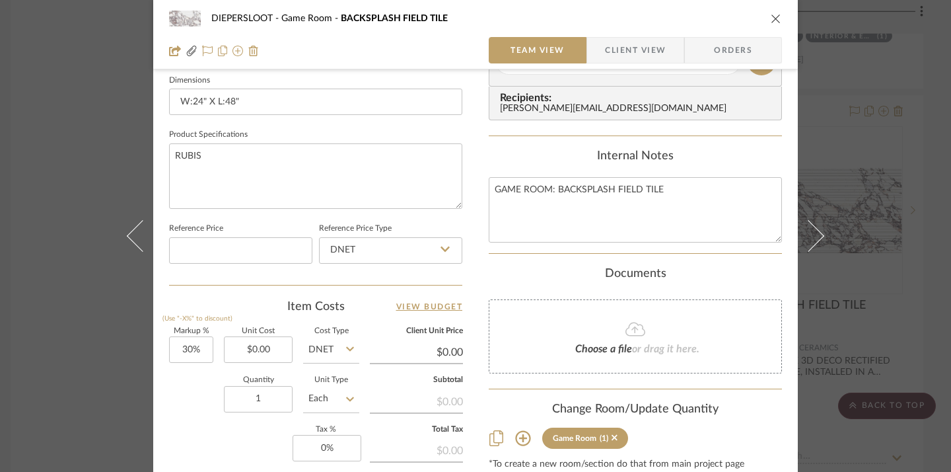
scroll to position [616, 0]
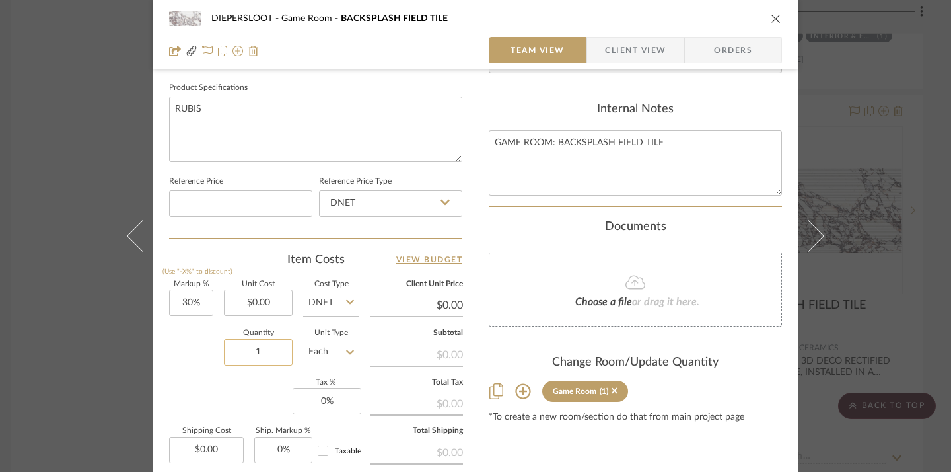
click at [264, 344] on input "1" at bounding box center [258, 352] width 69 height 26
type input "16"
click at [316, 342] on input "Each" at bounding box center [331, 352] width 56 height 26
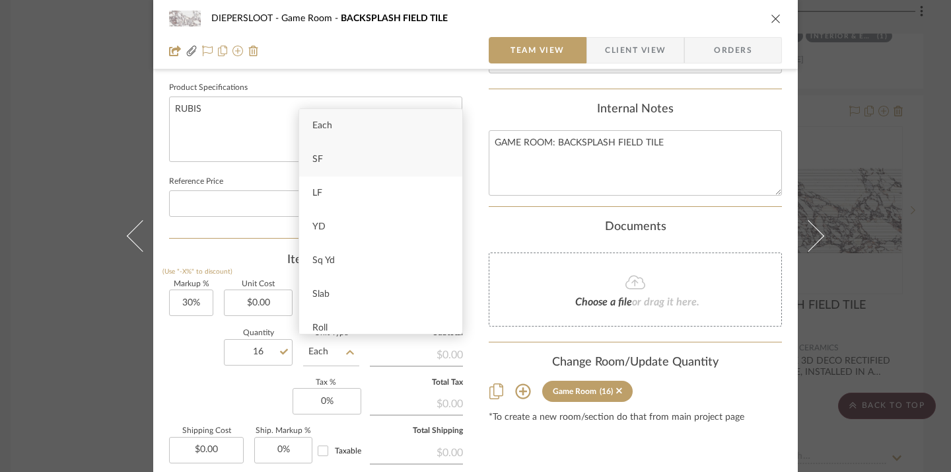
click at [318, 168] on div "SF" at bounding box center [380, 160] width 163 height 34
type input "SF"
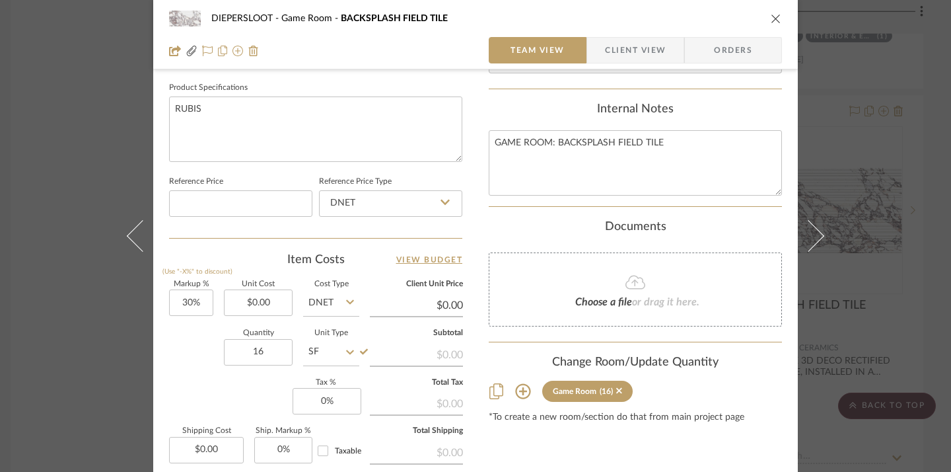
click at [200, 371] on div "Quantity 16 Unit Type SF" at bounding box center [264, 353] width 190 height 47
click at [56, 342] on div "DIEPERSLOOT Game Room BACKSPLASH FIELD TILE Team View Client View Orders TOUCHE…" at bounding box center [475, 236] width 951 height 472
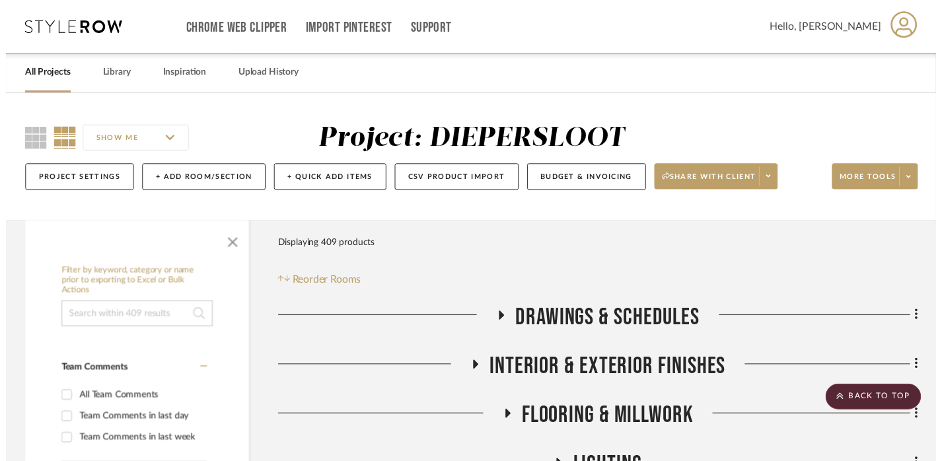
scroll to position [3295, 9]
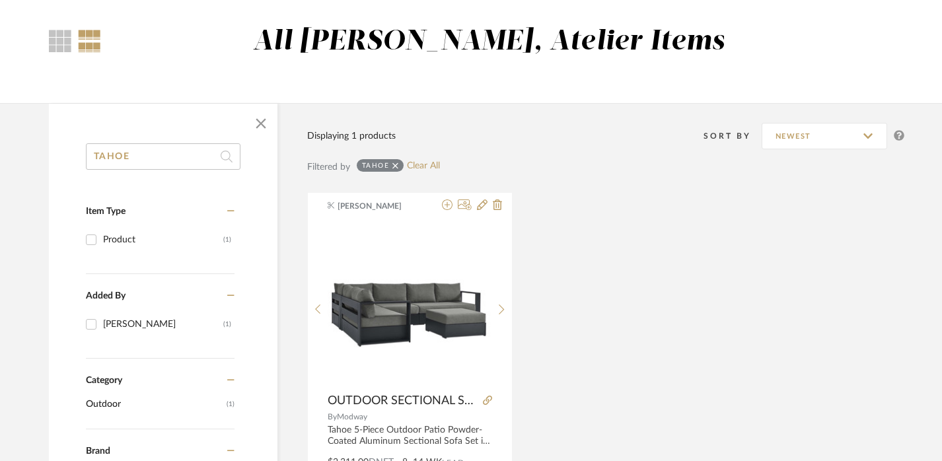
click at [116, 161] on input "TAHOE" at bounding box center [163, 156] width 155 height 26
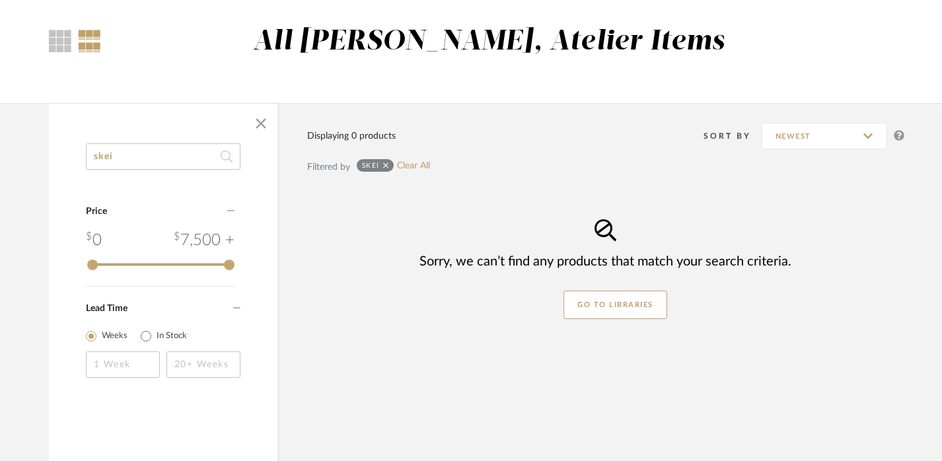
click at [167, 168] on input "skei" at bounding box center [163, 156] width 155 height 26
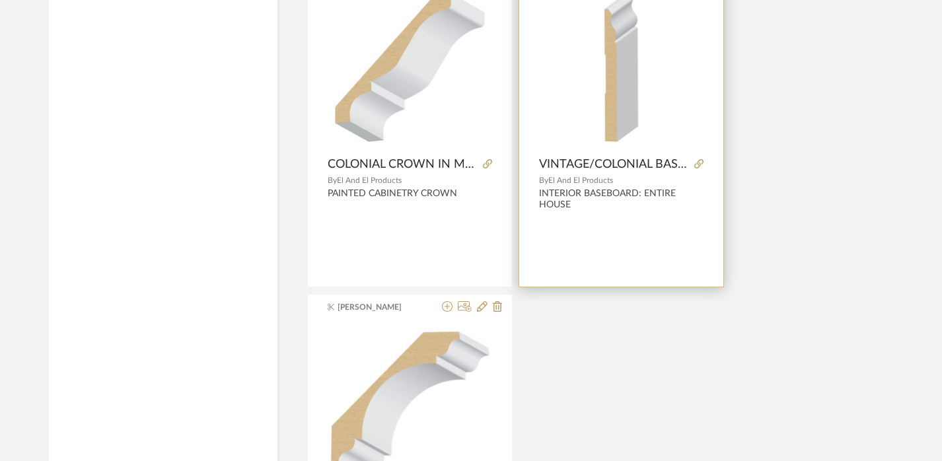
scroll to position [964, 0]
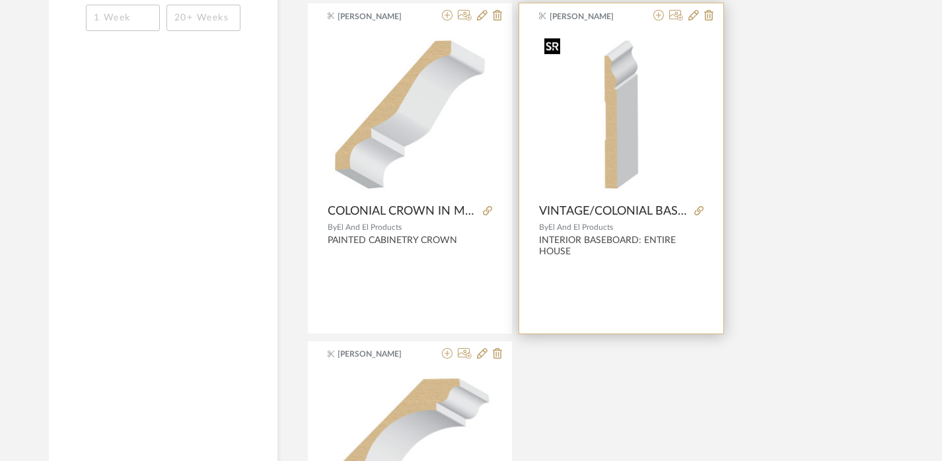
click at [628, 141] on img "0" at bounding box center [621, 114] width 165 height 165
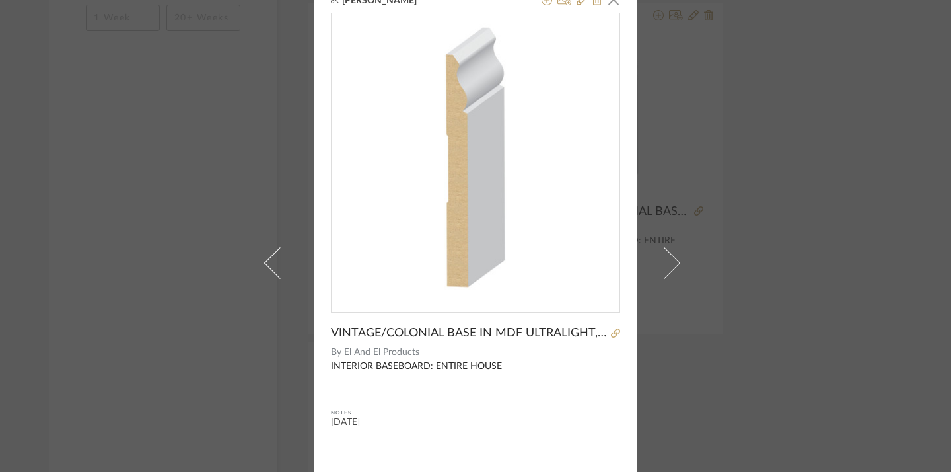
scroll to position [0, 0]
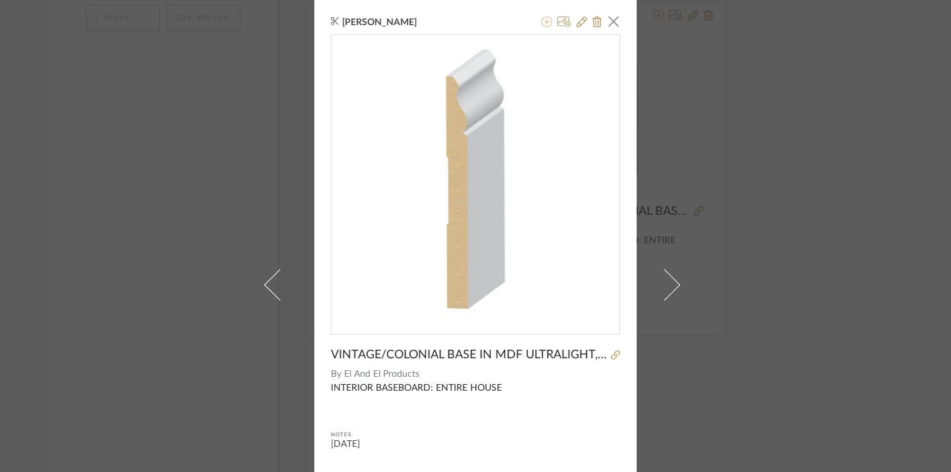
click at [542, 23] on icon at bounding box center [547, 22] width 11 height 11
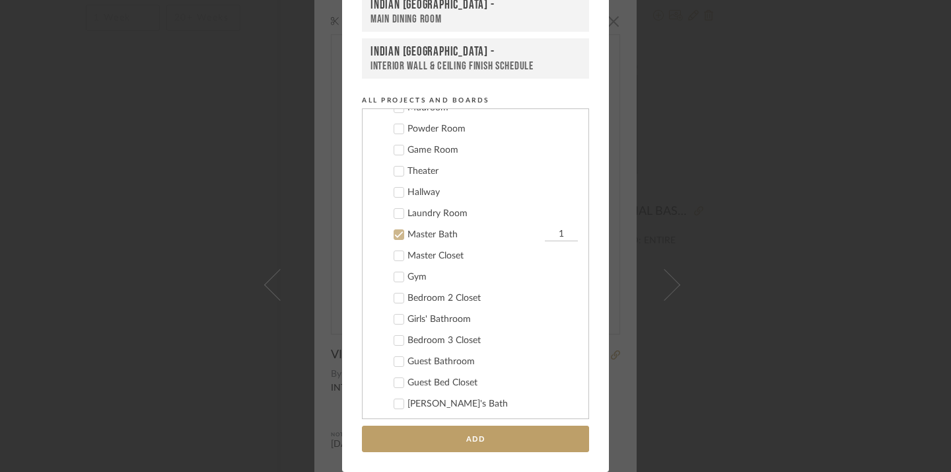
scroll to position [427, 0]
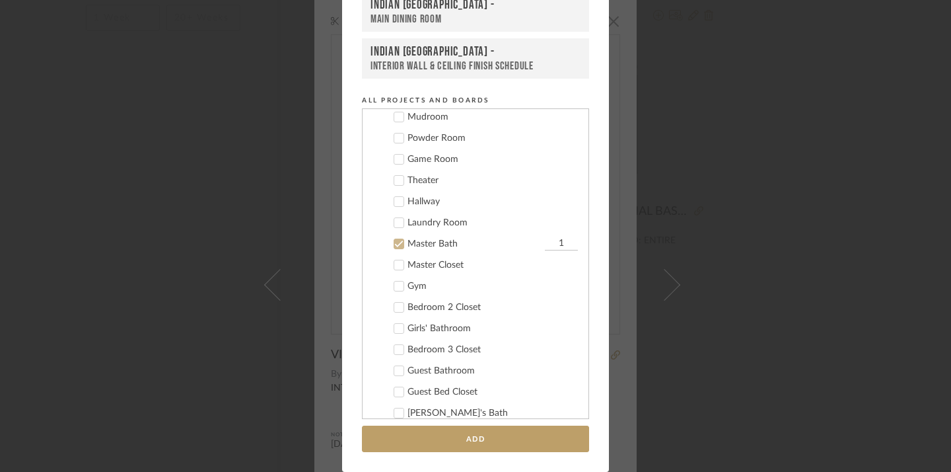
click at [424, 239] on div "Master Bath" at bounding box center [475, 244] width 134 height 11
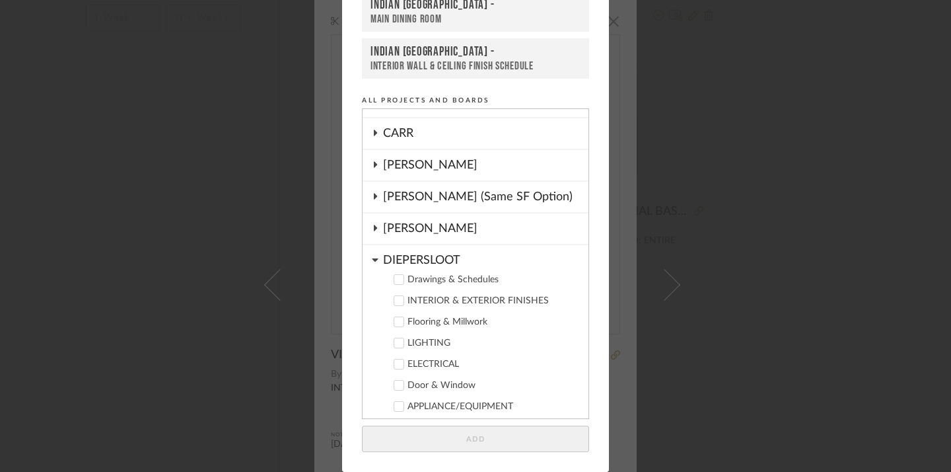
scroll to position [50, 0]
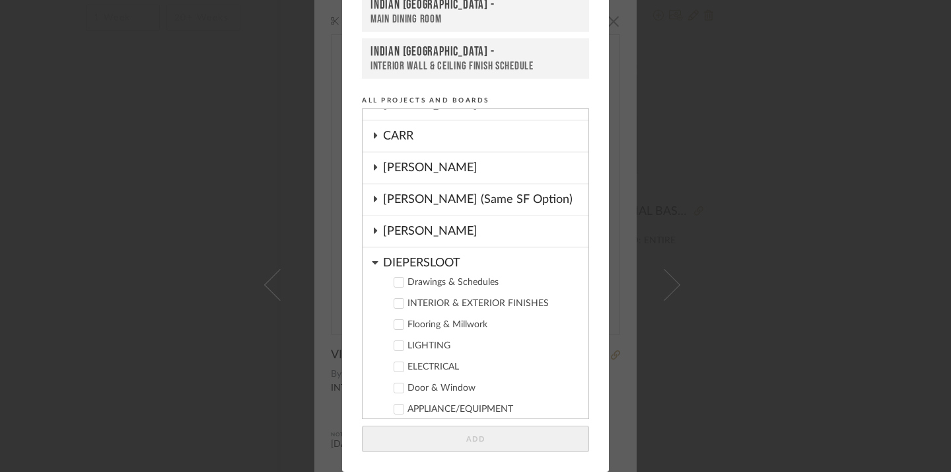
click at [455, 328] on div "Flooring & Millwork" at bounding box center [493, 324] width 170 height 11
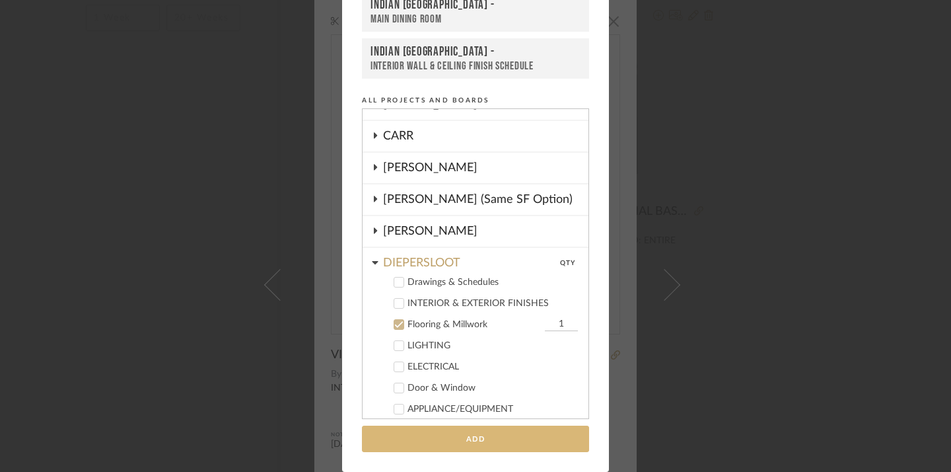
click at [463, 429] on button "Add" at bounding box center [475, 439] width 227 height 27
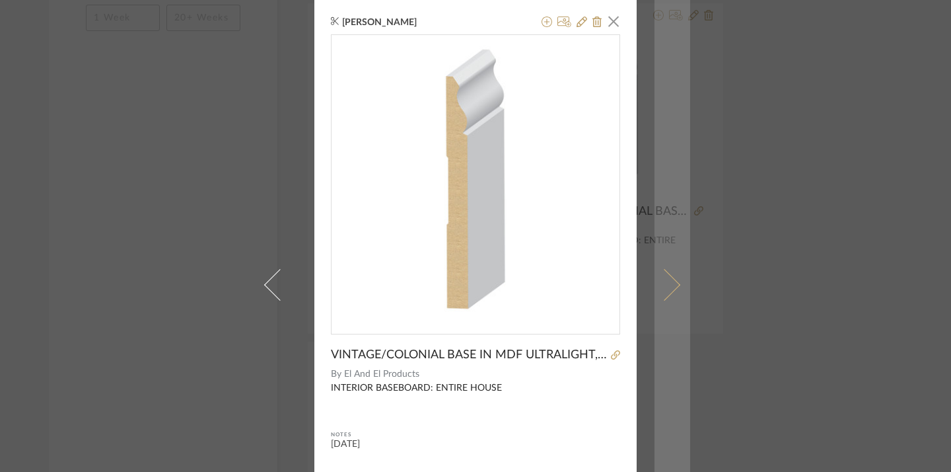
click at [679, 363] on link at bounding box center [673, 284] width 36 height 569
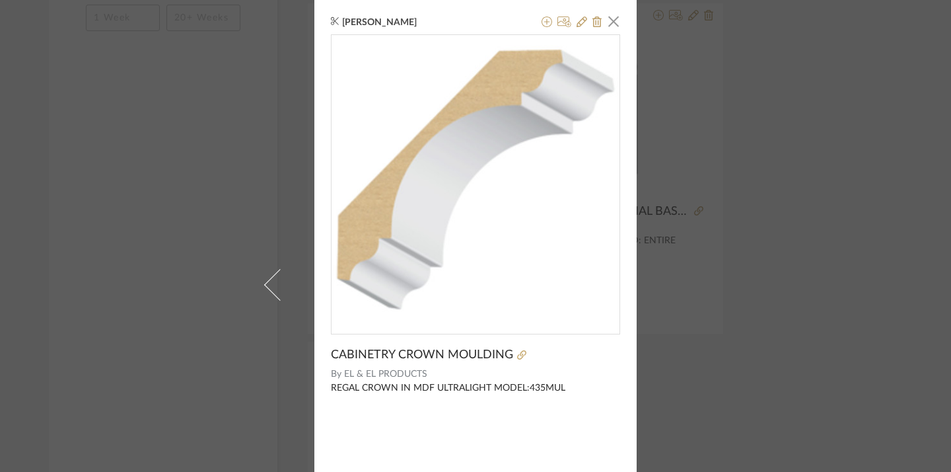
click at [118, 137] on div "[PERSON_NAME] × CABINETRY CROWN MOULDING By EL & EL PRODUCTS REGAL CROWN IN MDF…" at bounding box center [475, 236] width 951 height 472
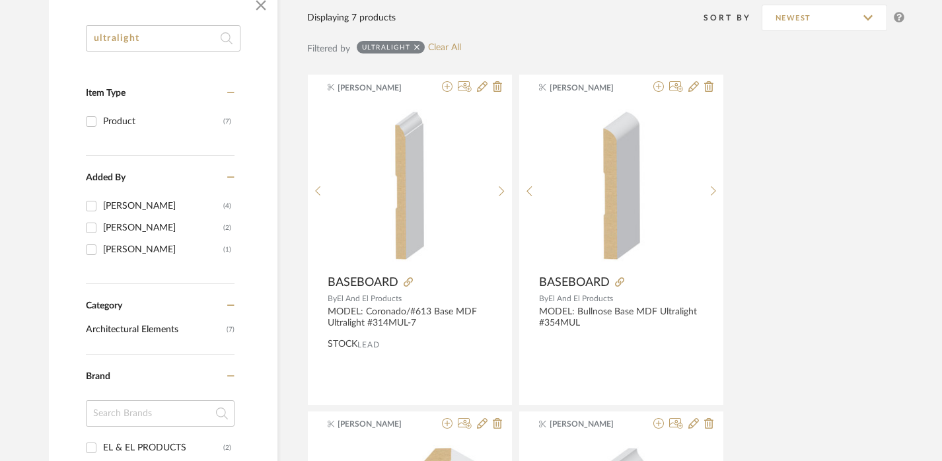
scroll to position [0, 0]
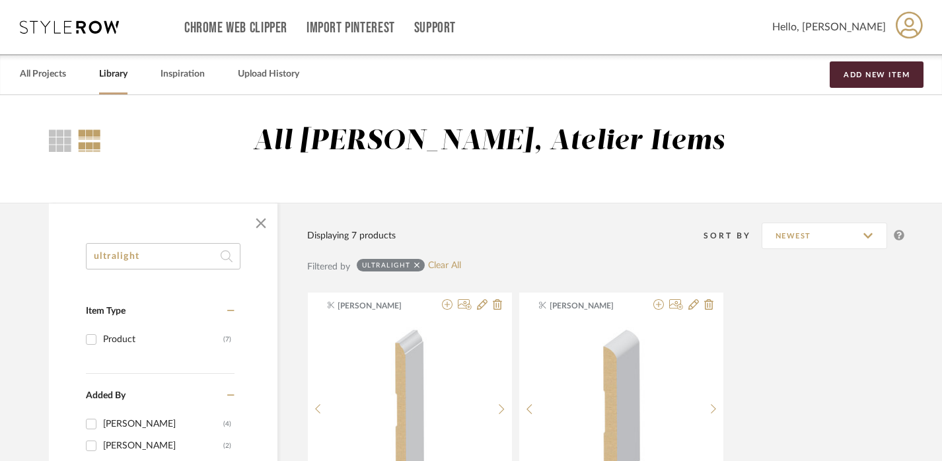
click at [111, 260] on input "ultralight" at bounding box center [163, 256] width 155 height 26
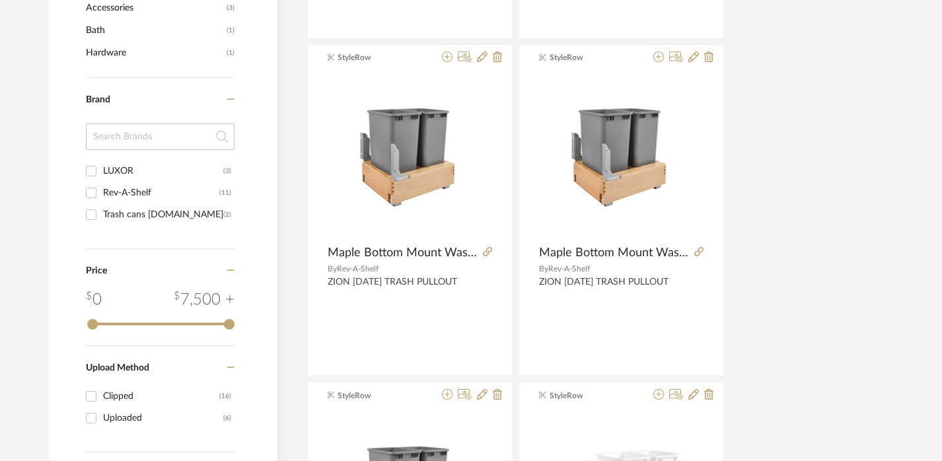
scroll to position [587, 0]
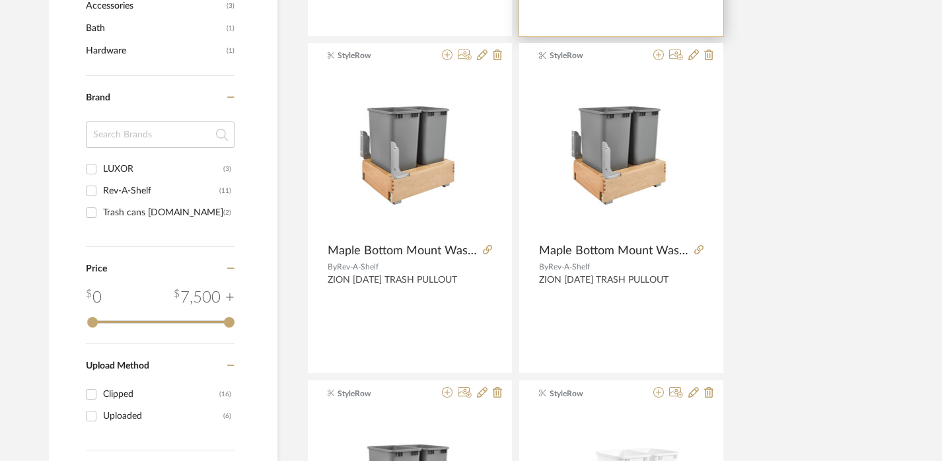
type input "TRASH PULLOUT"
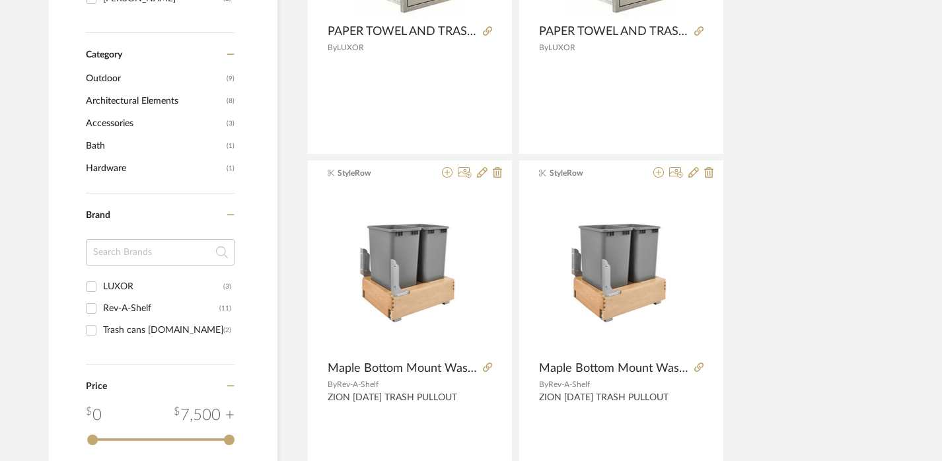
scroll to position [470, 0]
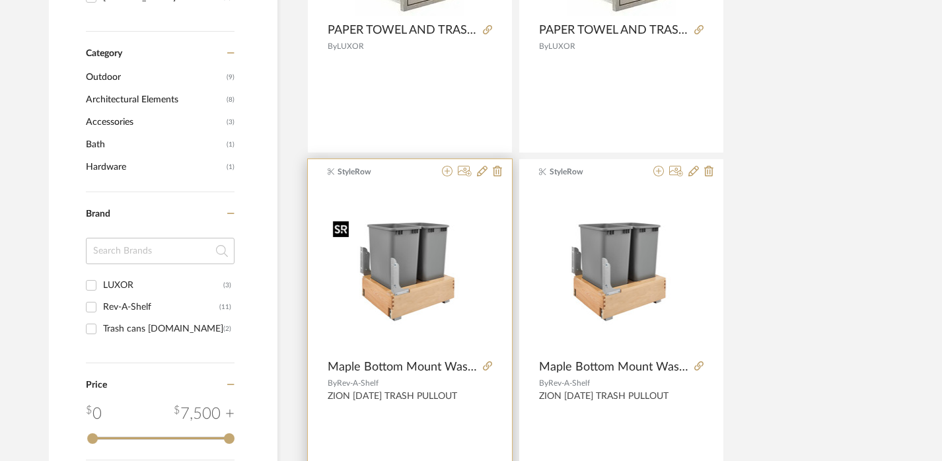
click at [400, 292] on img "0" at bounding box center [410, 270] width 165 height 110
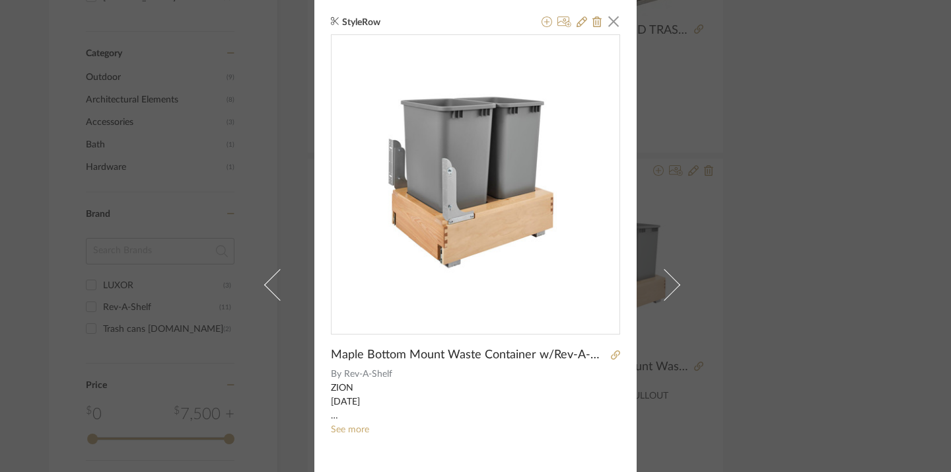
scroll to position [97, 0]
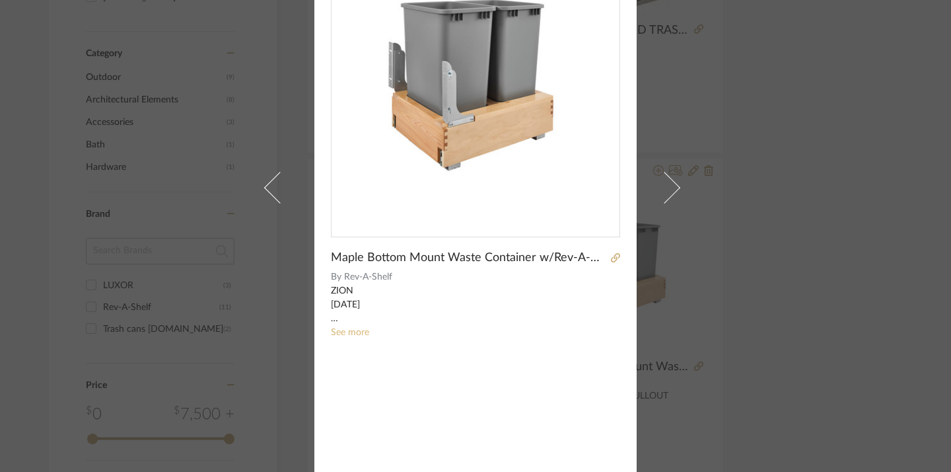
click at [348, 330] on link "See more" at bounding box center [350, 332] width 38 height 9
click at [737, 371] on div "StyleRow × Maple Bottom Mount Waste Container w/Rev-A-Motion By Rev-A-Shelf ZIO…" at bounding box center [475, 236] width 951 height 472
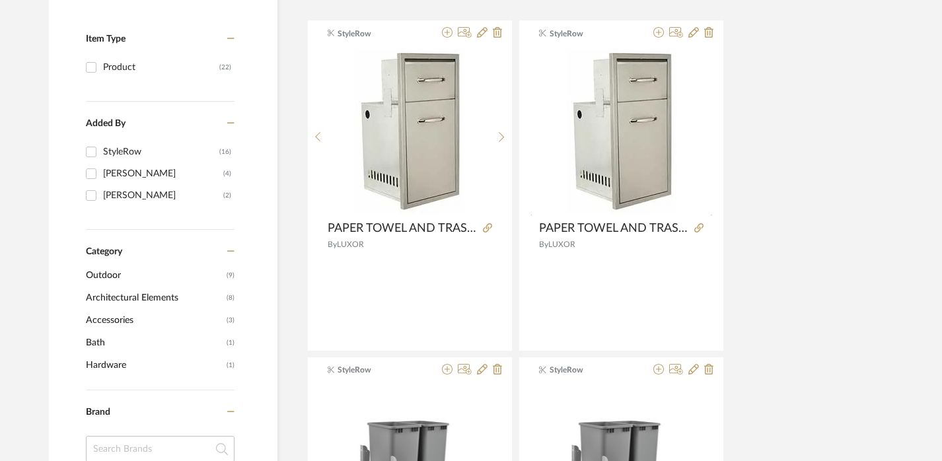
scroll to position [607, 0]
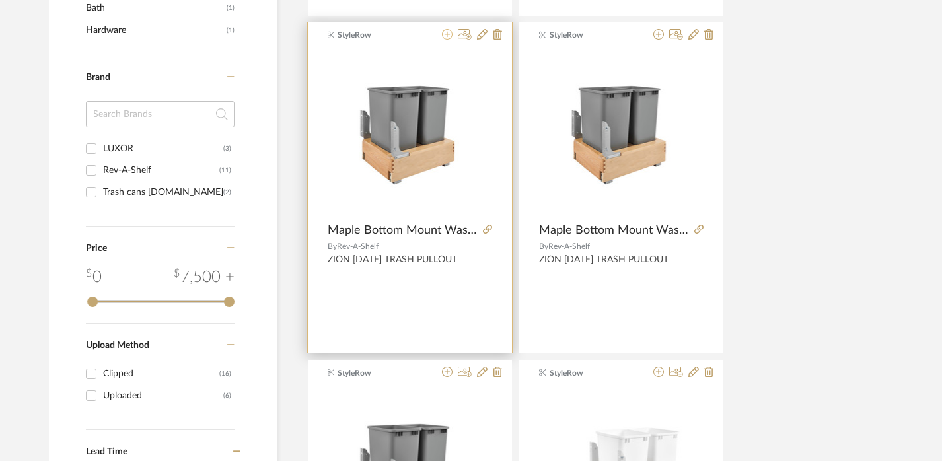
click at [449, 34] on icon at bounding box center [447, 34] width 11 height 11
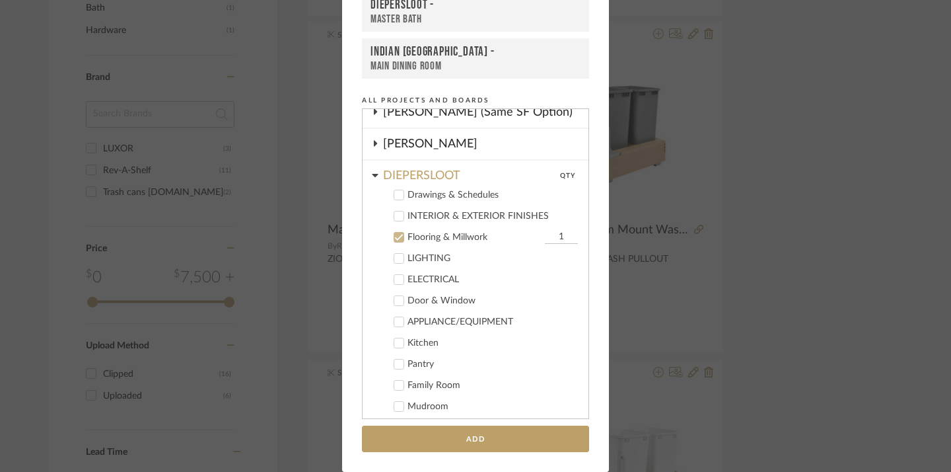
scroll to position [131, 0]
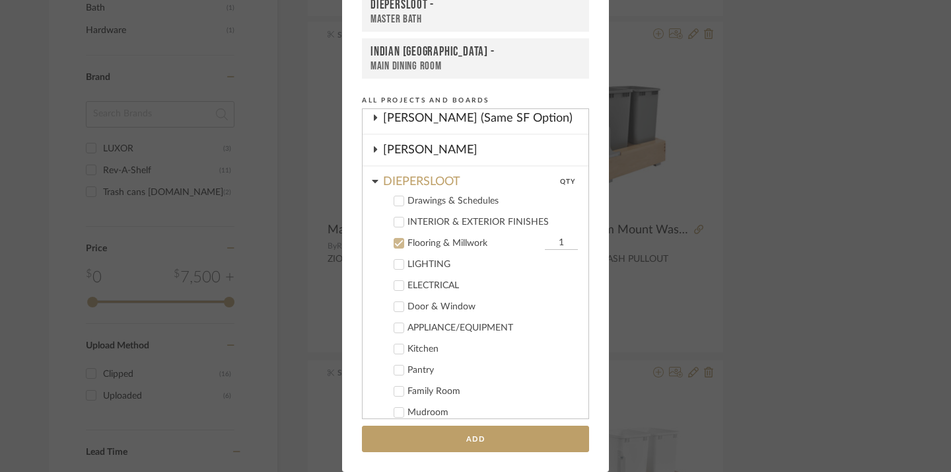
click at [449, 237] on label "Flooring & Millwork 1" at bounding box center [481, 243] width 196 height 13
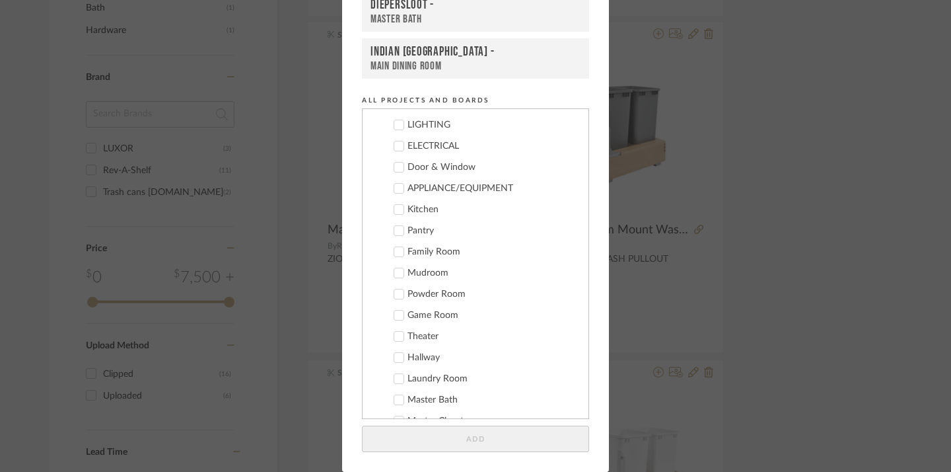
scroll to position [274, 0]
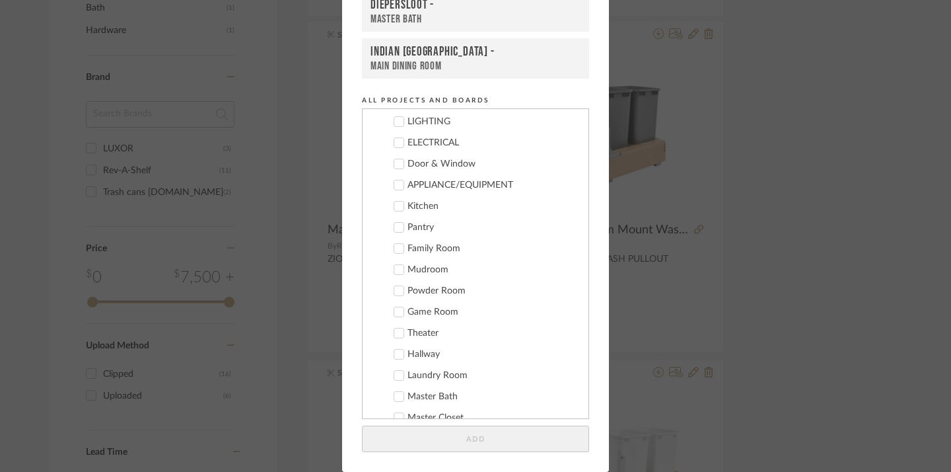
click at [431, 313] on div "Game Room" at bounding box center [493, 312] width 170 height 11
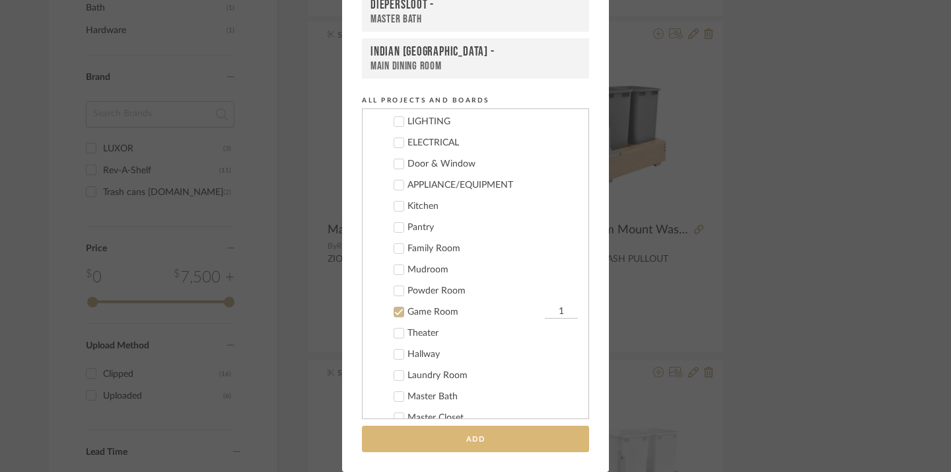
click at [475, 435] on button "Add" at bounding box center [475, 439] width 227 height 27
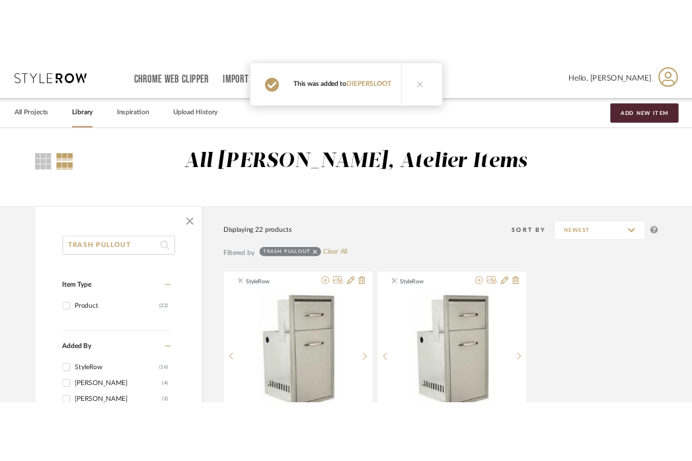
scroll to position [607, 0]
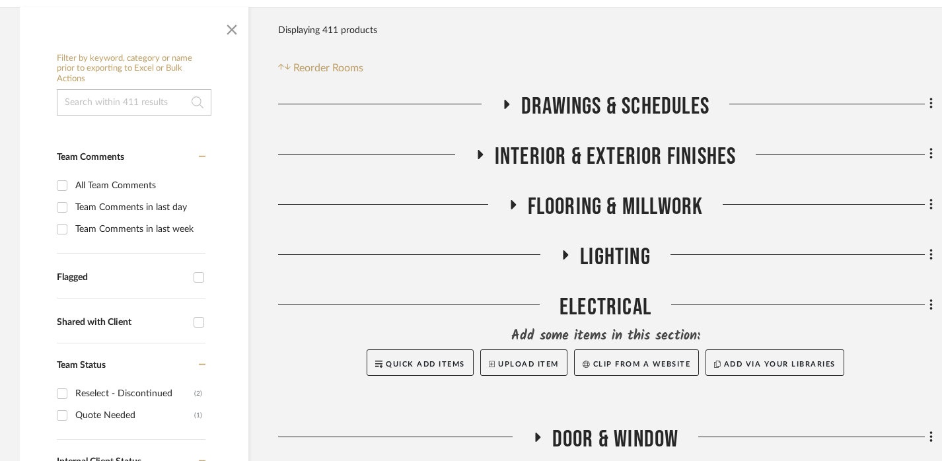
scroll to position [225, 0]
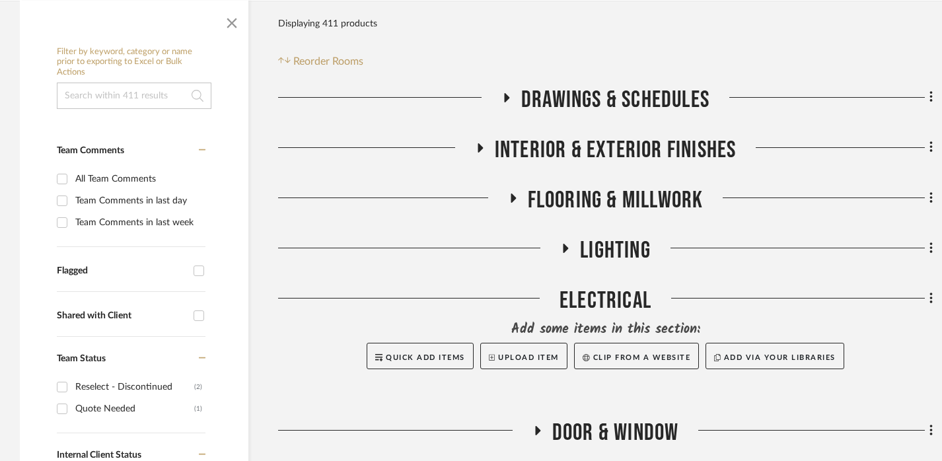
click at [528, 206] on span "Flooring & Millwork" at bounding box center [616, 200] width 176 height 28
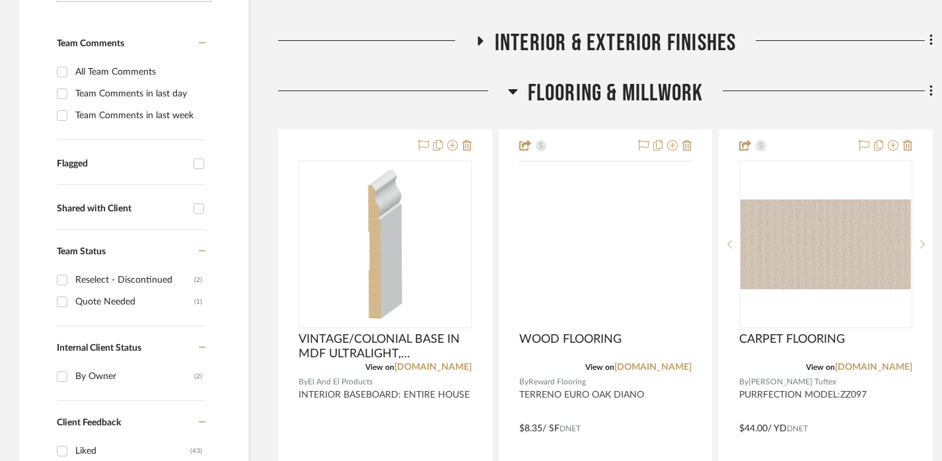
scroll to position [382, 0]
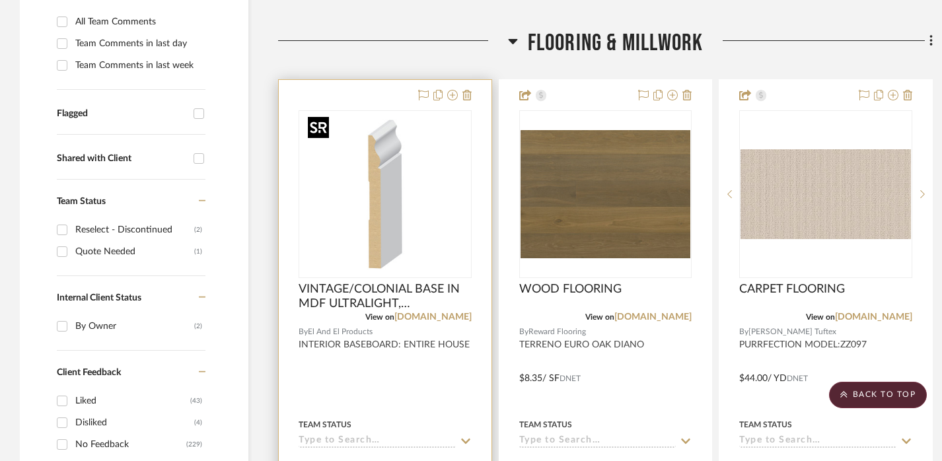
click at [409, 172] on div at bounding box center [385, 194] width 173 height 168
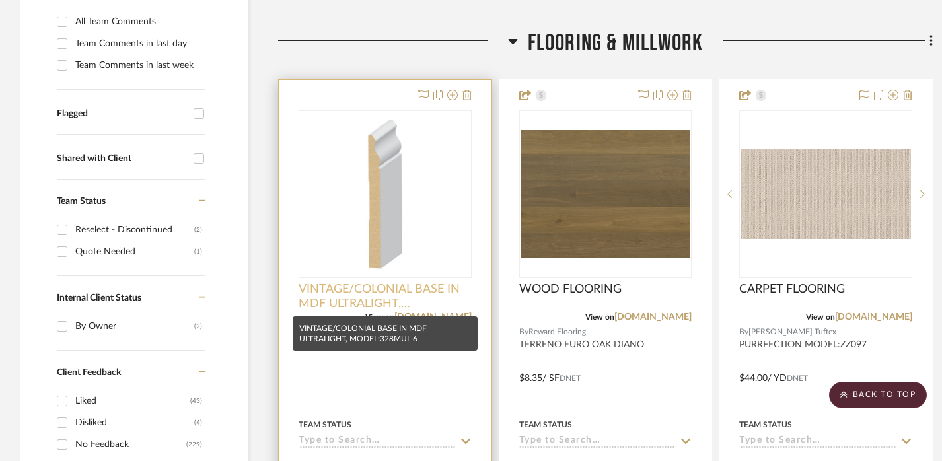
click at [359, 290] on span "VINTAGE/COLONIAL BASE IN MDF ULTRALIGHT, MODEL:328MUL-6" at bounding box center [385, 296] width 173 height 29
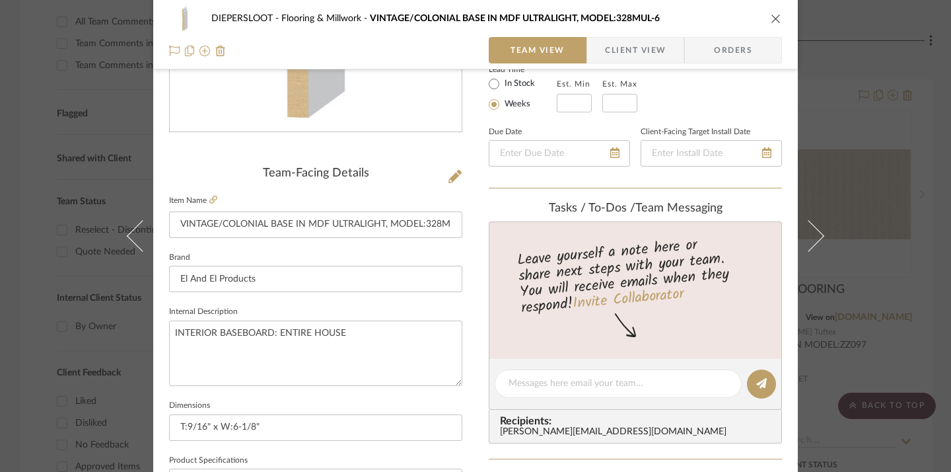
scroll to position [256, 0]
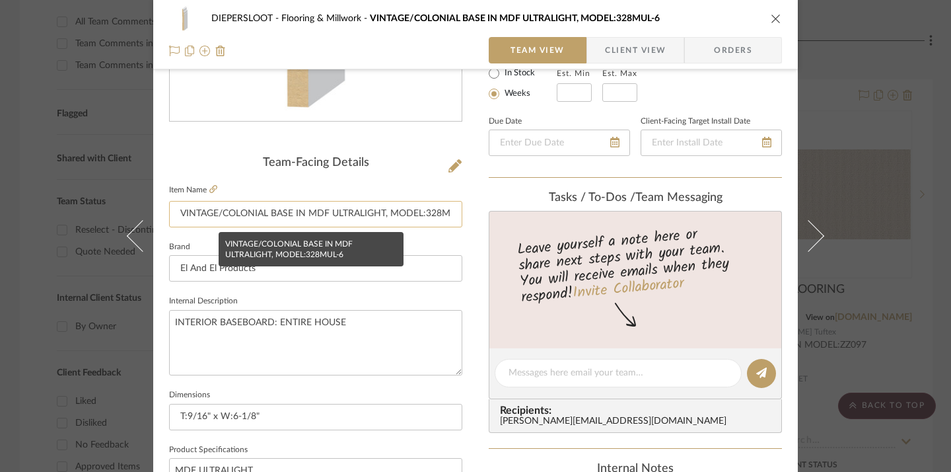
click at [299, 209] on input "VINTAGE/COLONIAL BASE IN MDF ULTRALIGHT, MODEL:328MUL-6" at bounding box center [315, 214] width 293 height 26
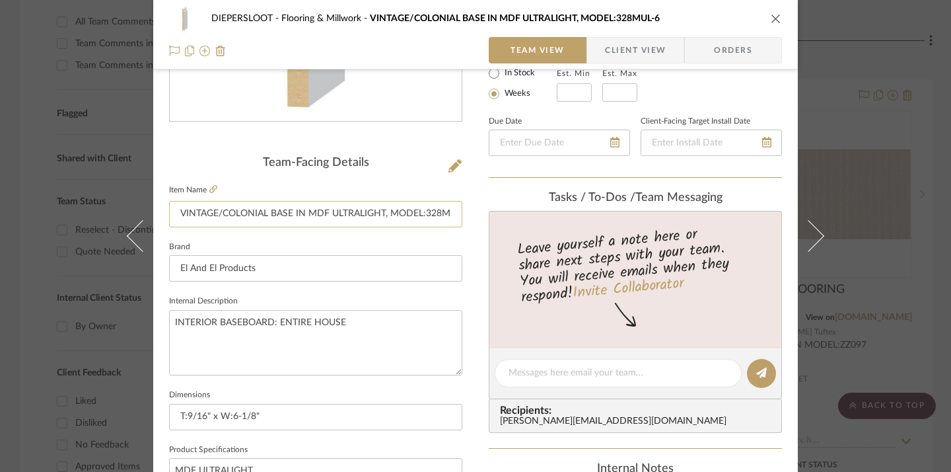
click at [299, 209] on input "VINTAGE/COLONIAL BASE IN MDF ULTRALIGHT, MODEL:328MUL-6" at bounding box center [315, 214] width 293 height 26
type input "c"
type input "CROWN"
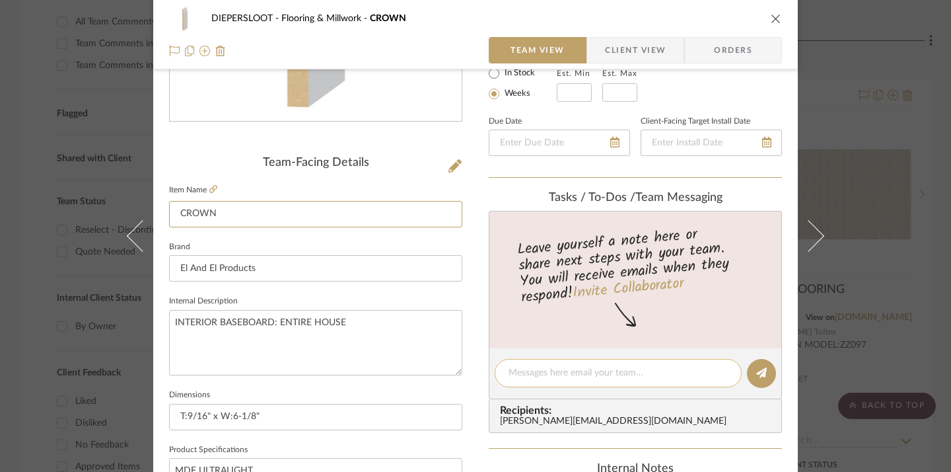
scroll to position [486, 0]
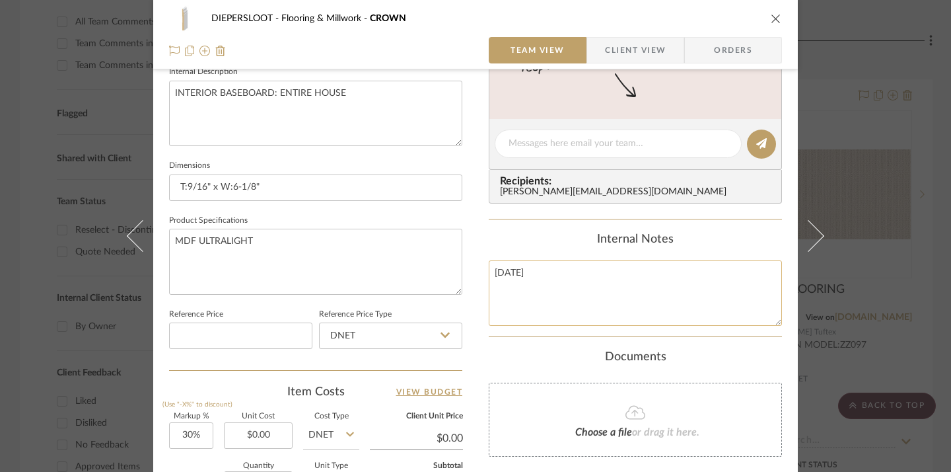
click at [634, 289] on textarea "[DATE]" at bounding box center [635, 292] width 293 height 65
type textarea "GAME ROOM: CEILING CROWN"
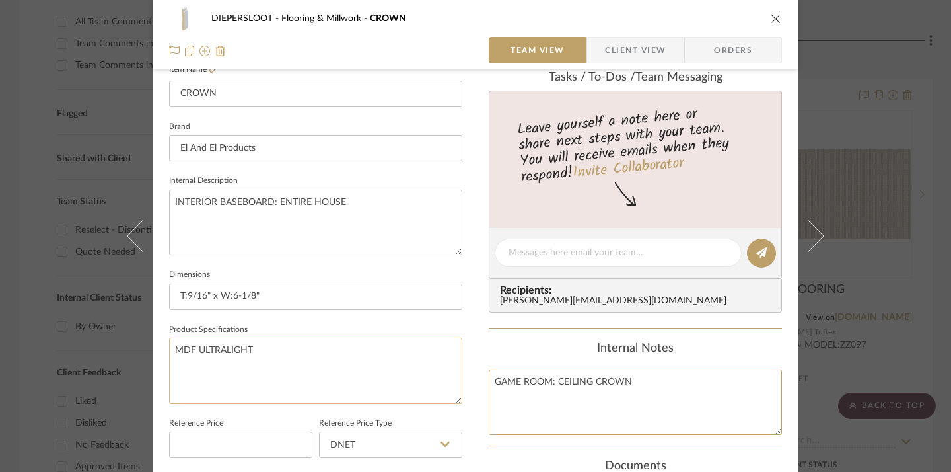
scroll to position [365, 0]
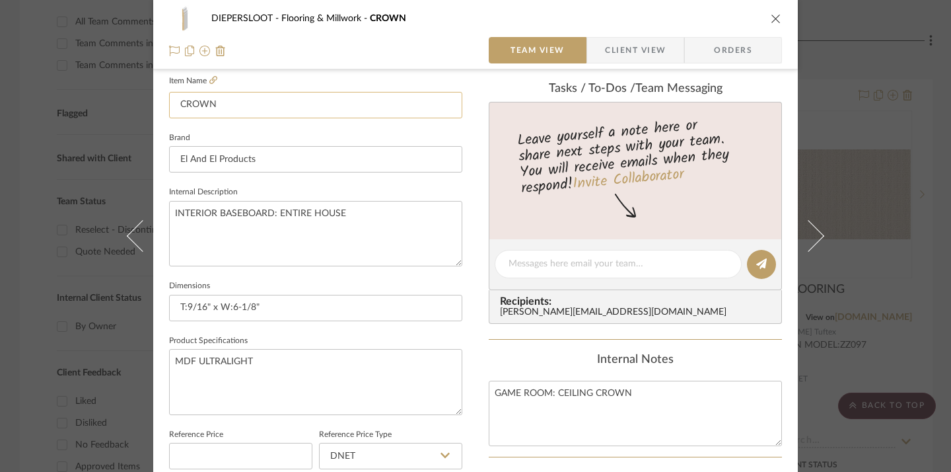
click at [262, 97] on input "CROWN" at bounding box center [315, 105] width 293 height 26
type input "BASEBOARD"
click at [326, 209] on textarea "INTERIOR BASEBOARD: ENTIRE HOUSE" at bounding box center [315, 233] width 293 height 65
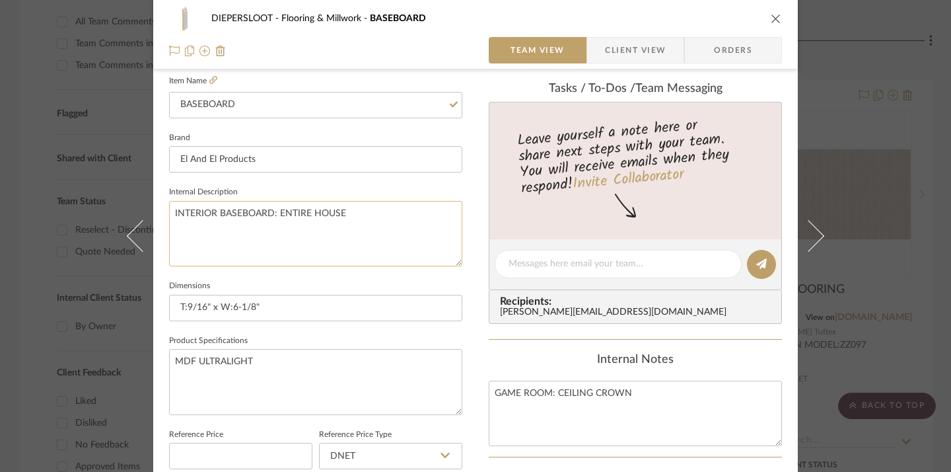
click at [326, 209] on textarea "INTERIOR BASEBOARD: ENTIRE HOUSE" at bounding box center [315, 233] width 293 height 65
paste textarea "Vintage/Colonial Base"
type textarea "Vintage/Colonial Base #"
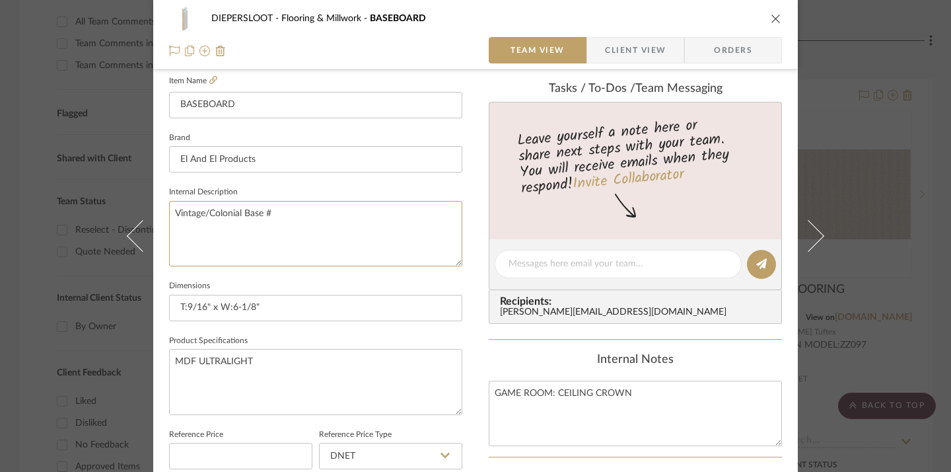
paste textarea "328MUL-5"
type textarea "Vintage/Colonial Base #328MUL-5"
click at [171, 359] on textarea "MDF ULTRALIGHT" at bounding box center [315, 381] width 293 height 65
type textarea "COLOR/FINISH: MDF ULTRALIGHT"
click at [454, 335] on fieldset "Product Specifications COLOR/FINISH: MDF ULTRALIGHT" at bounding box center [315, 373] width 293 height 83
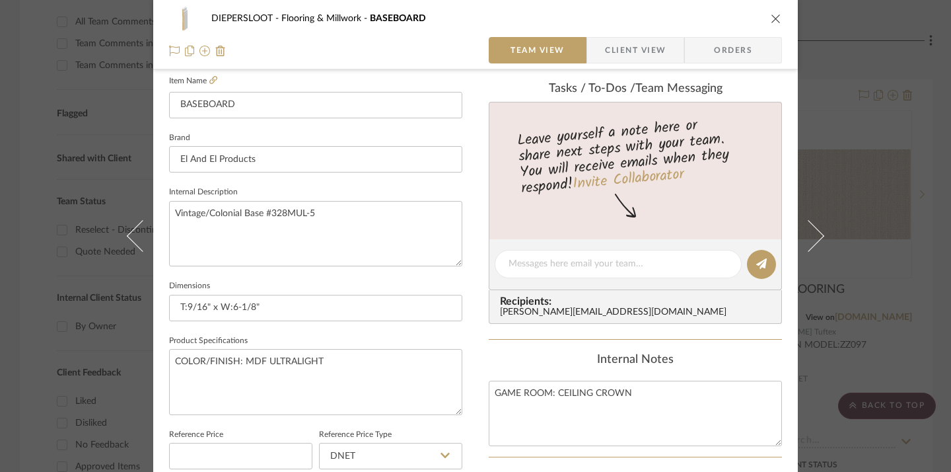
click at [454, 335] on fieldset "Product Specifications COLOR/FINISH: MDF ULTRALIGHT" at bounding box center [315, 373] width 293 height 83
click at [889, 285] on div "DIEPERSLOOT Flooring & Millwork BASEBOARD Team View Client View Orders Team-Fac…" at bounding box center [475, 236] width 951 height 472
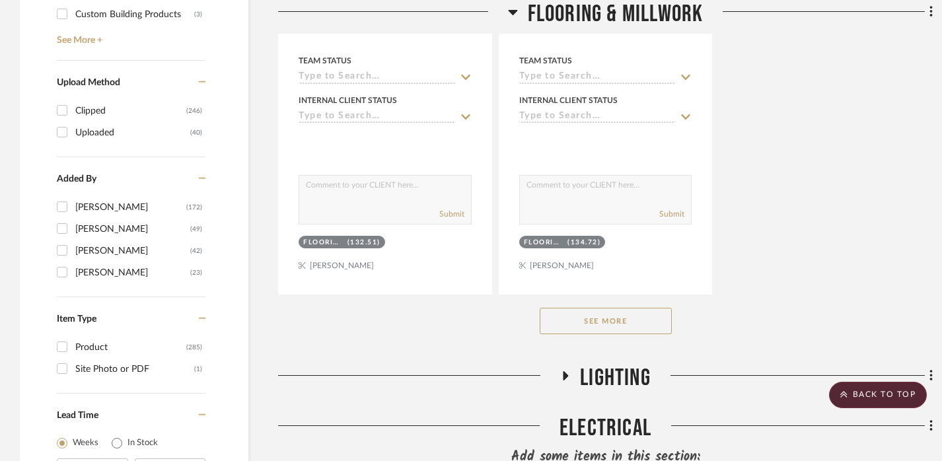
scroll to position [1932, 0]
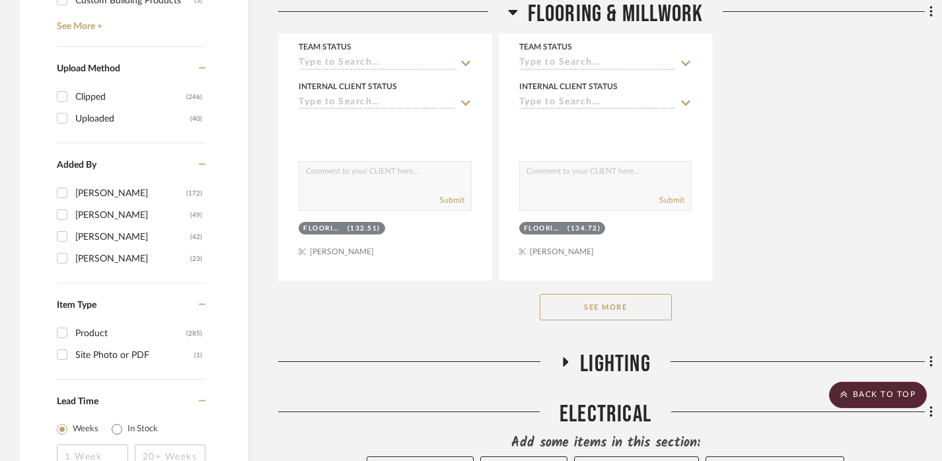
click at [627, 297] on button "See More" at bounding box center [606, 307] width 132 height 26
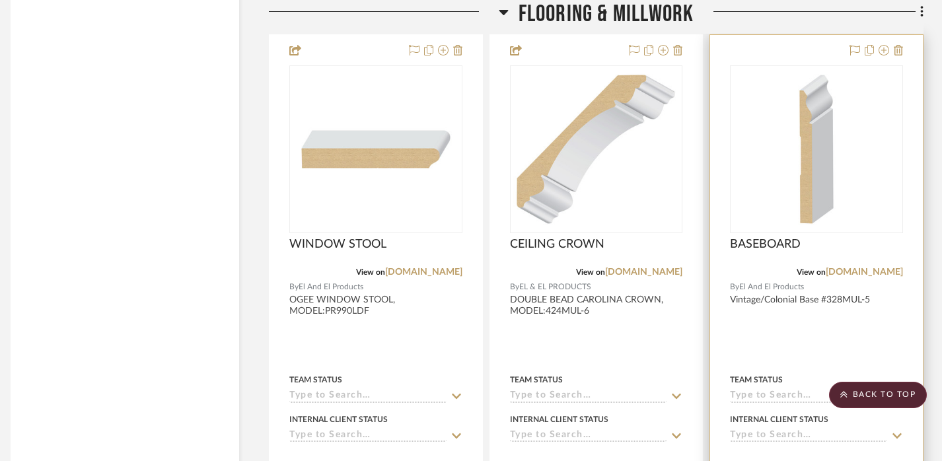
scroll to position [3356, 9]
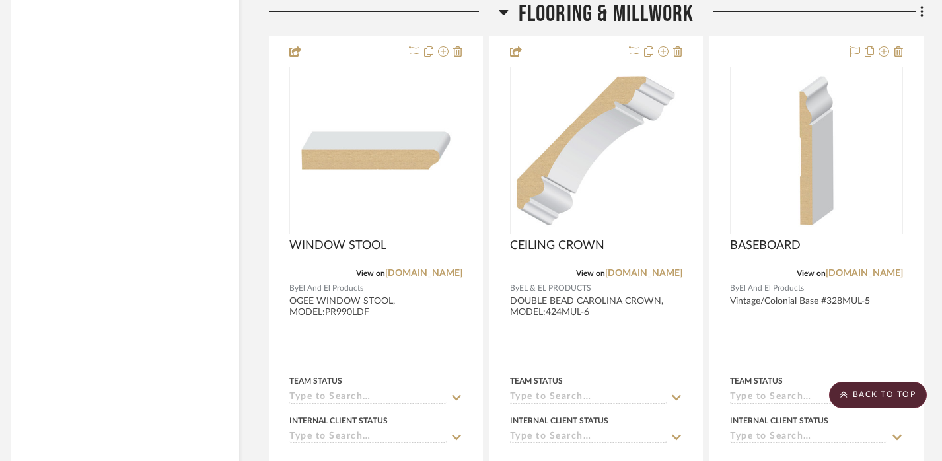
click at [536, 20] on span "Flooring & Millwork" at bounding box center [607, 14] width 176 height 28
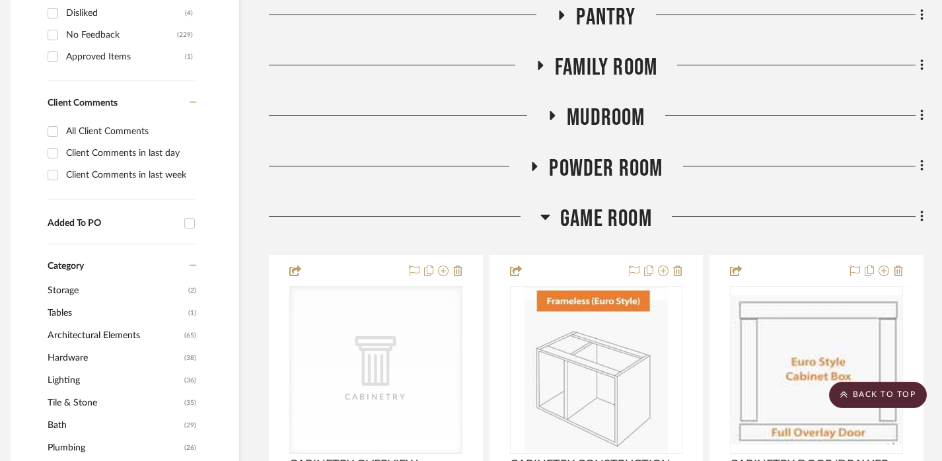
scroll to position [708, 9]
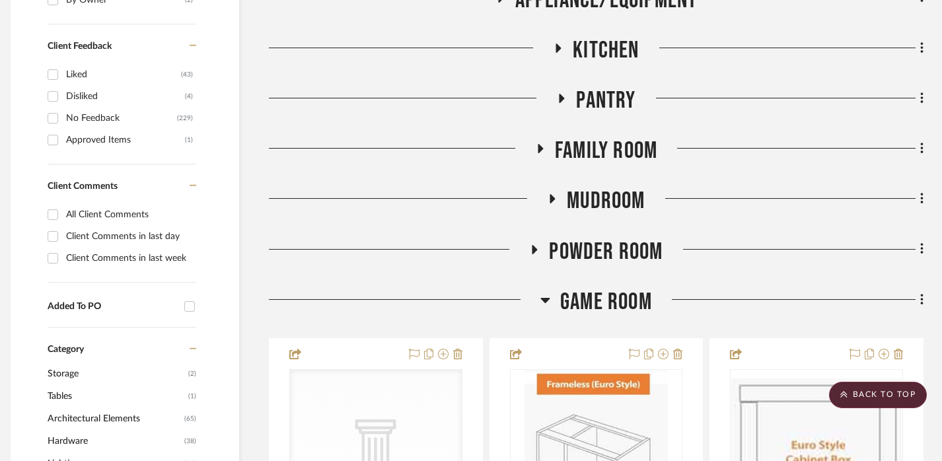
click at [585, 307] on span "Game Room" at bounding box center [606, 302] width 92 height 28
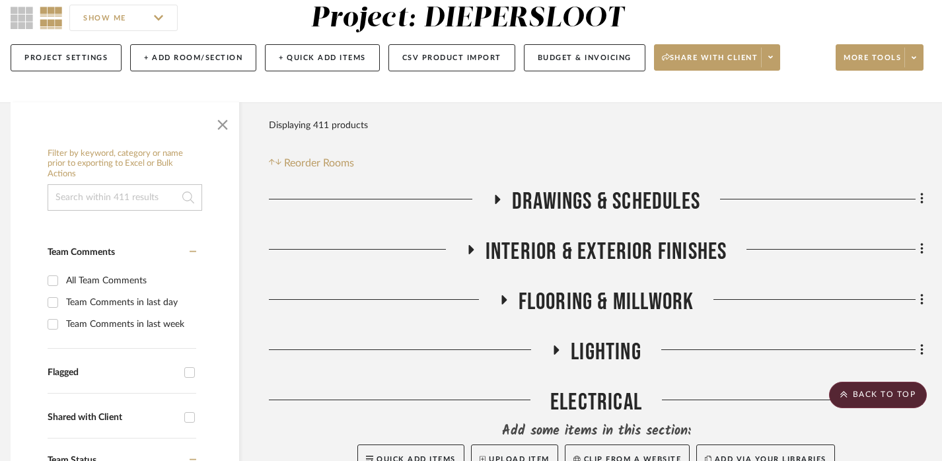
scroll to position [0, 9]
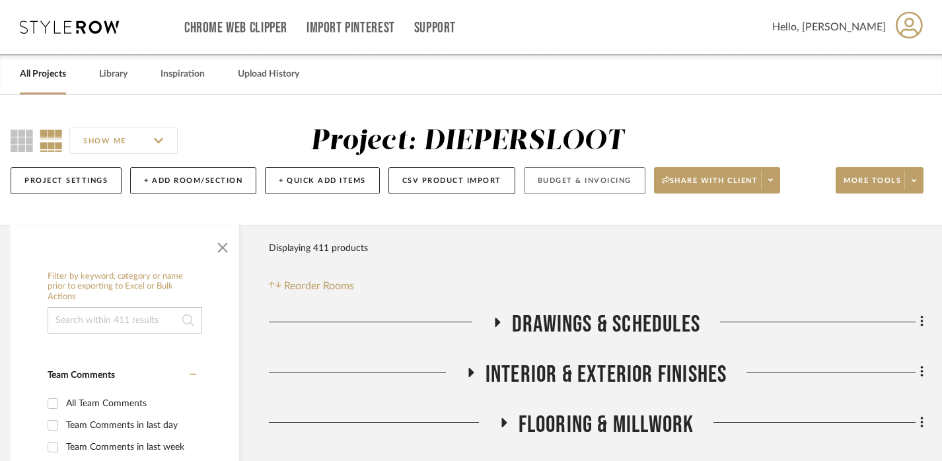
click at [581, 178] on button "Budget & Invoicing" at bounding box center [585, 180] width 122 height 27
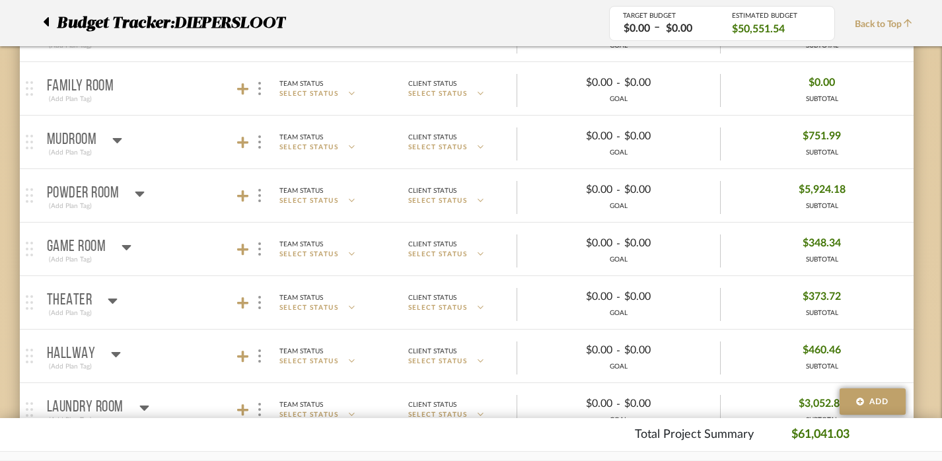
scroll to position [682, 9]
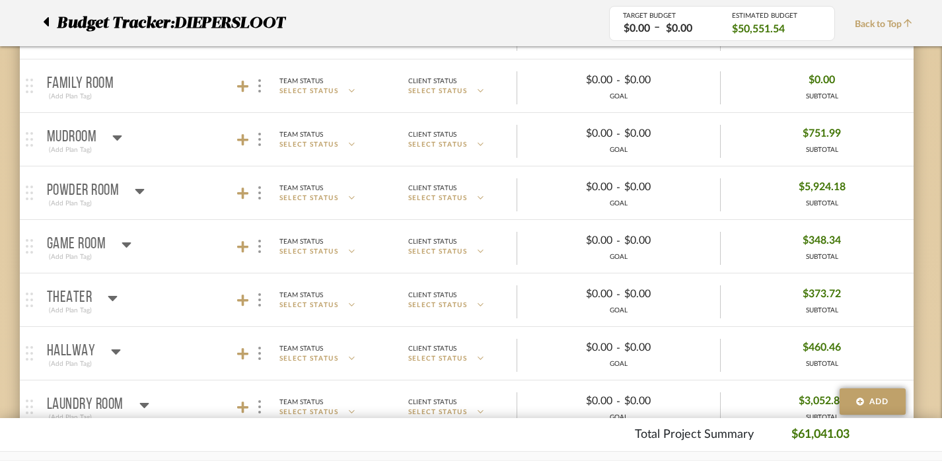
click at [130, 242] on icon at bounding box center [126, 244] width 9 height 5
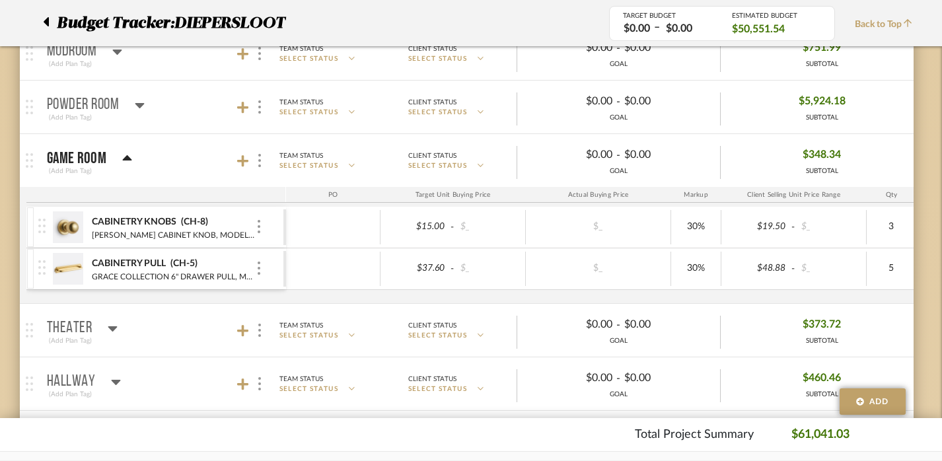
scroll to position [768, 9]
click at [235, 163] on mat-panel-title "Game Room (Add Plan Tag)" at bounding box center [163, 160] width 233 height 32
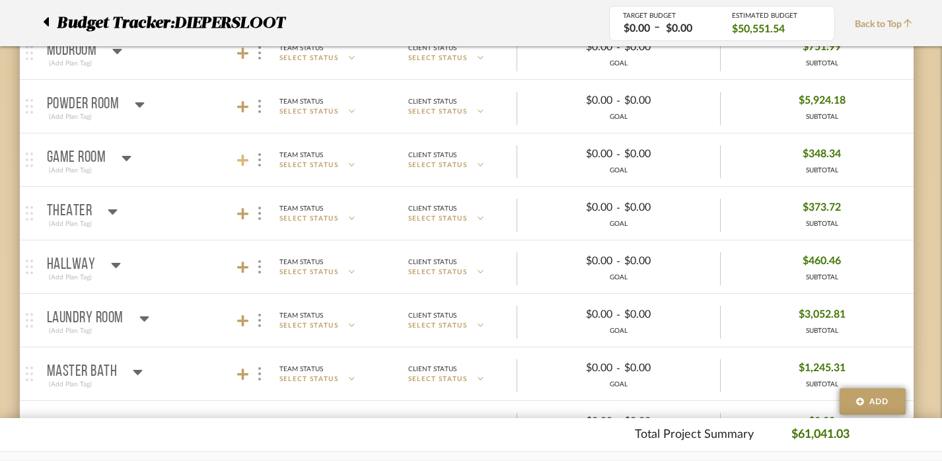
click at [242, 161] on icon at bounding box center [243, 161] width 12 height 12
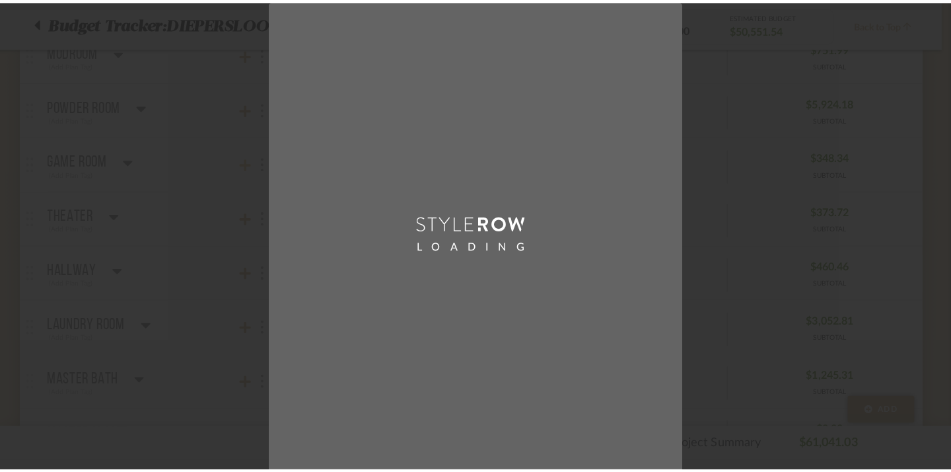
scroll to position [0, 0]
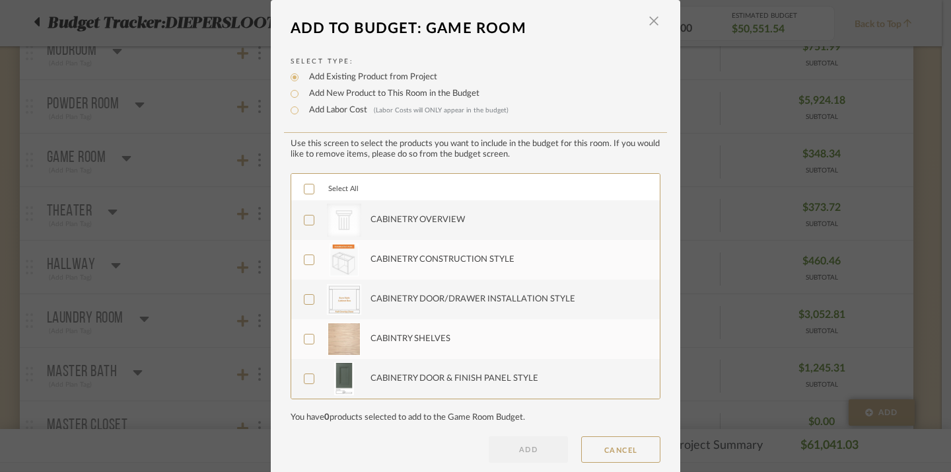
click at [305, 190] on icon at bounding box center [309, 188] width 9 height 9
click at [516, 443] on button "ADD" at bounding box center [528, 449] width 79 height 26
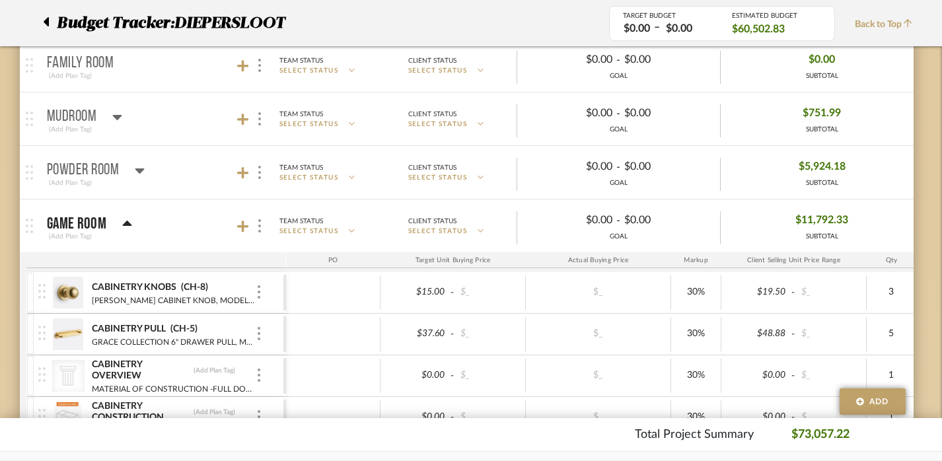
scroll to position [594, 9]
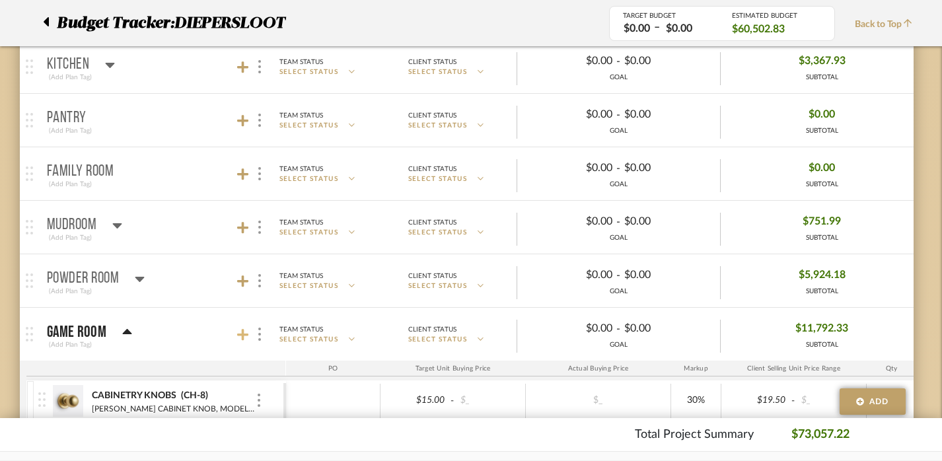
click at [241, 339] on icon at bounding box center [243, 334] width 12 height 13
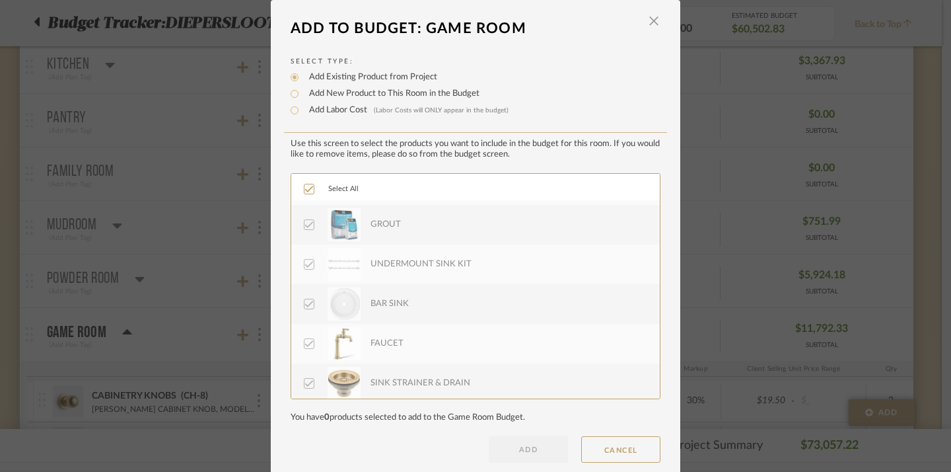
scroll to position [595, 0]
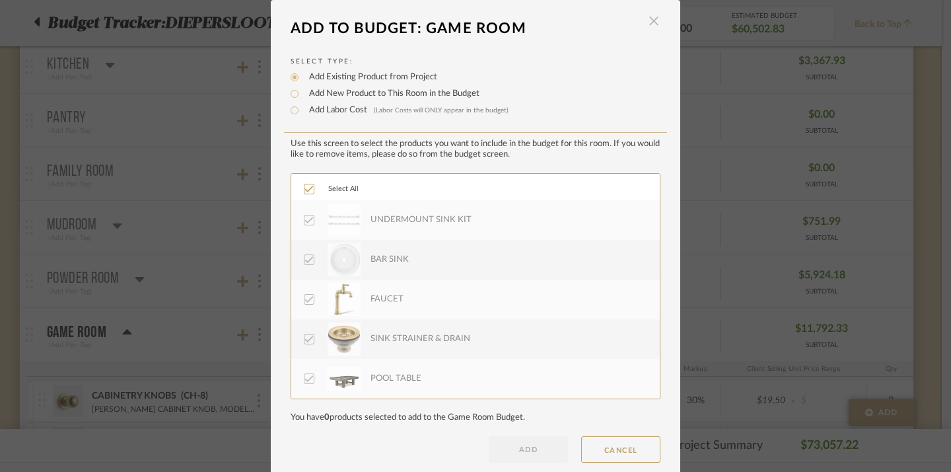
click at [653, 22] on span "button" at bounding box center [654, 21] width 26 height 26
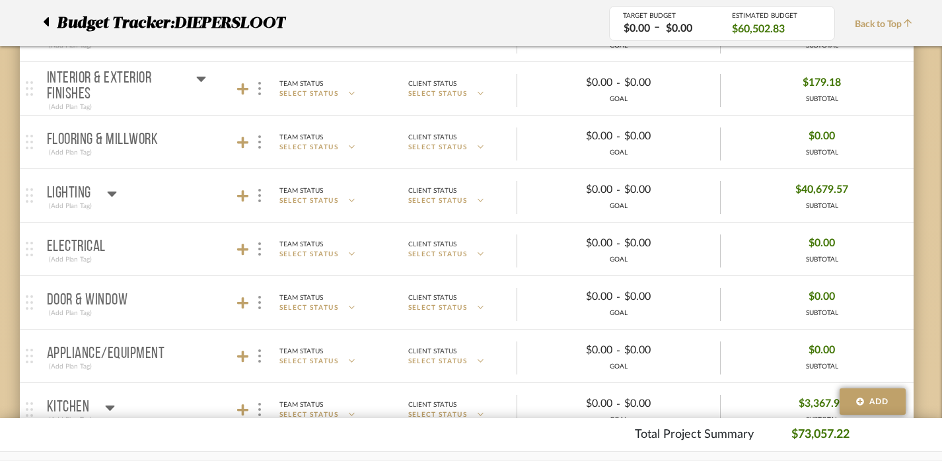
scroll to position [190, 9]
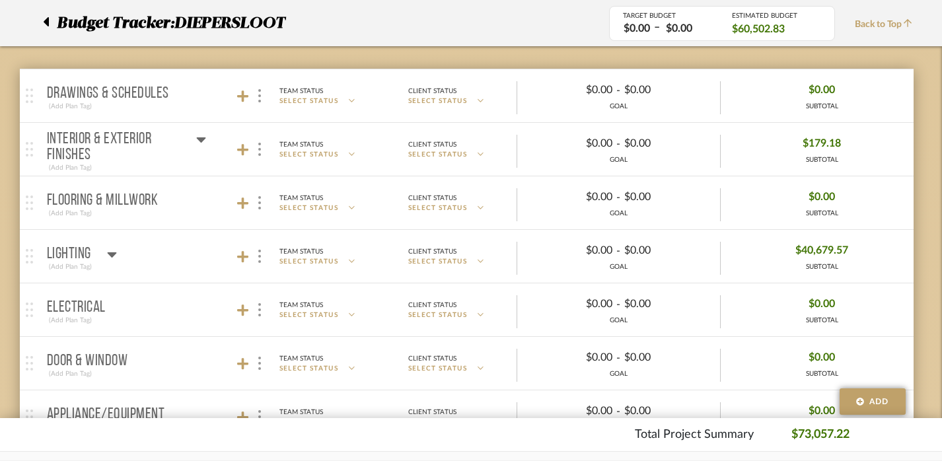
click at [134, 198] on p "Flooring & Millwork" at bounding box center [103, 201] width 112 height 16
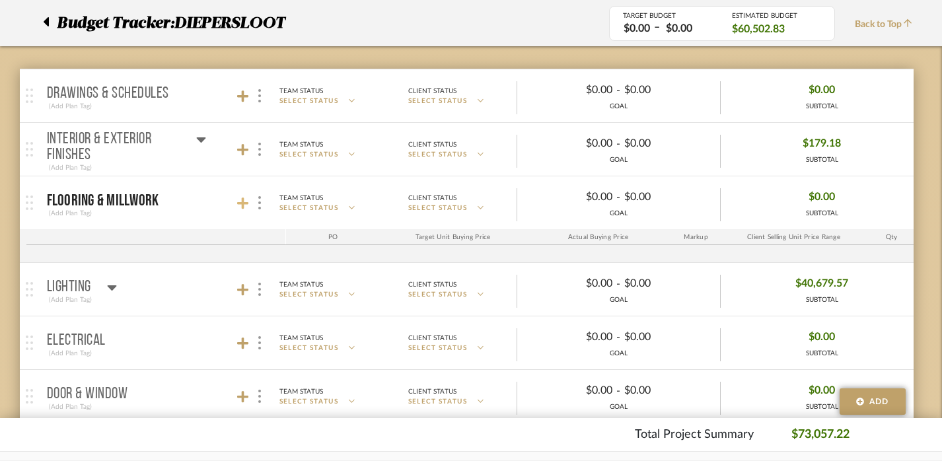
click at [244, 202] on icon at bounding box center [243, 203] width 12 height 13
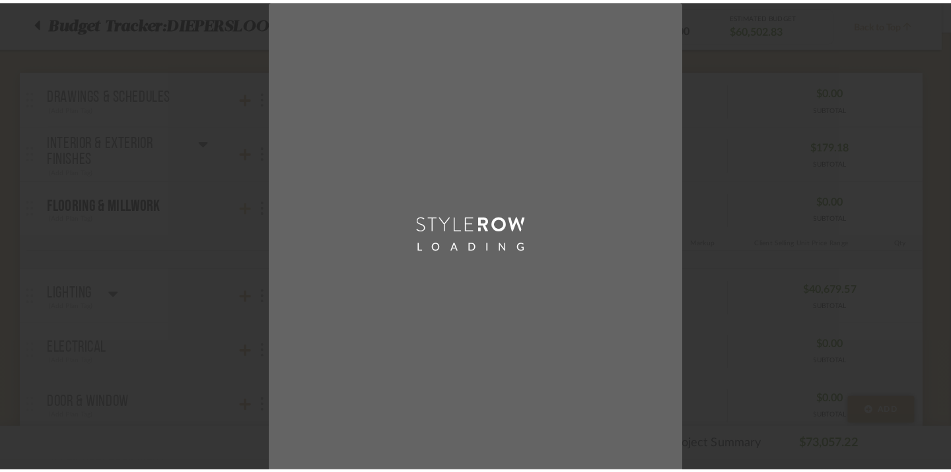
scroll to position [0, 0]
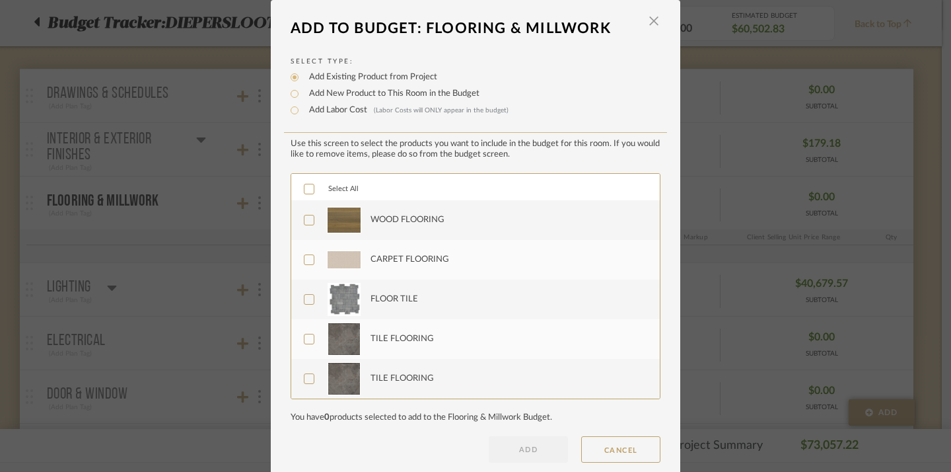
click at [307, 189] on icon at bounding box center [309, 189] width 9 height 7
click at [500, 454] on button "ADD" at bounding box center [528, 449] width 79 height 26
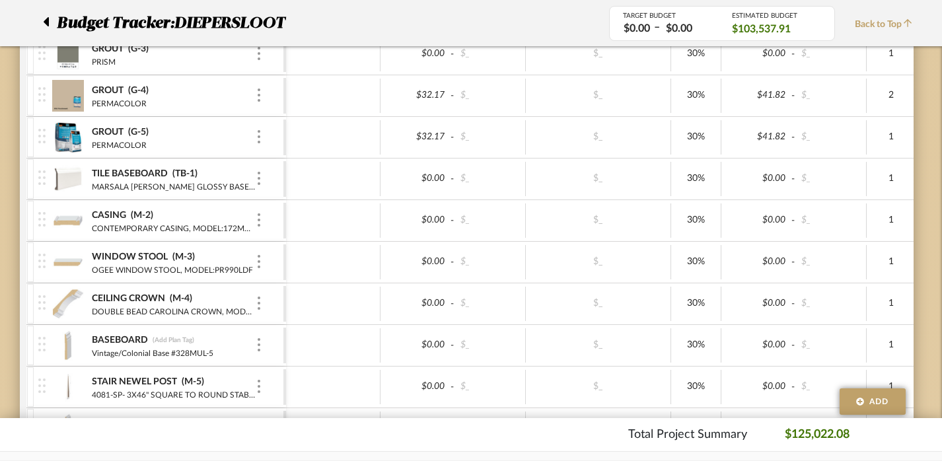
scroll to position [877, 9]
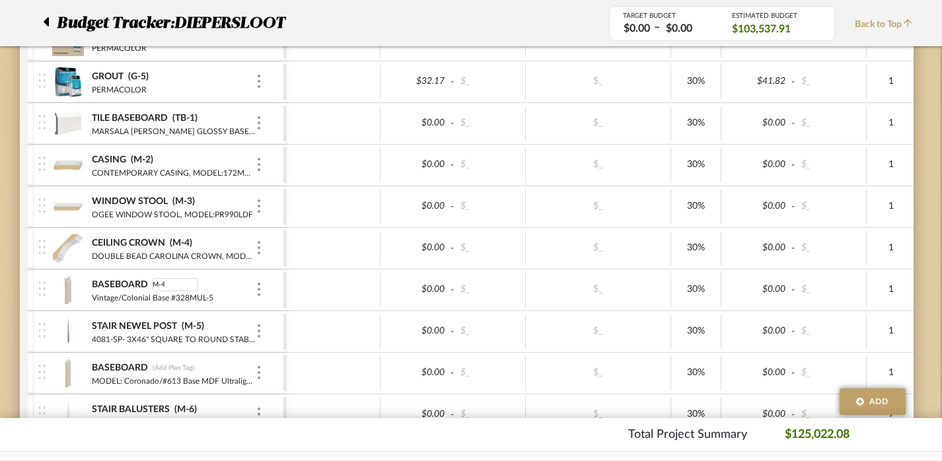
type input "M-4A"
click at [348, 282] on div at bounding box center [333, 290] width 94 height 34
click at [47, 19] on icon at bounding box center [46, 21] width 5 height 9
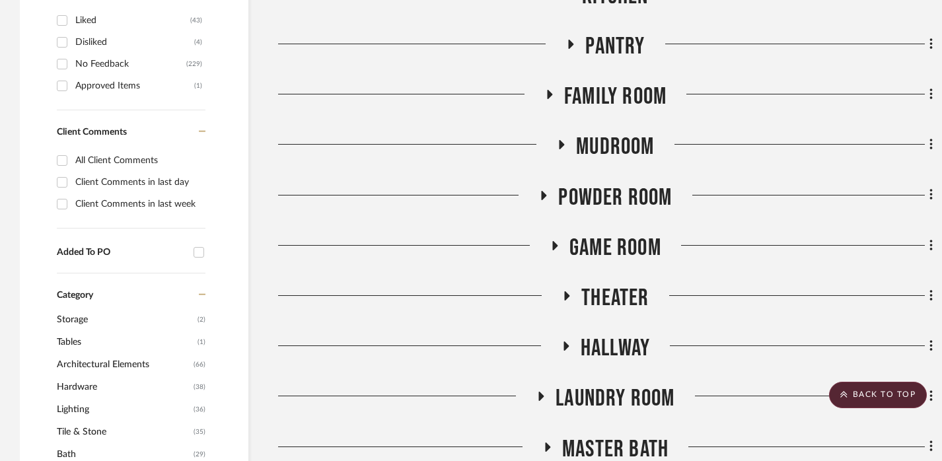
scroll to position [790, 0]
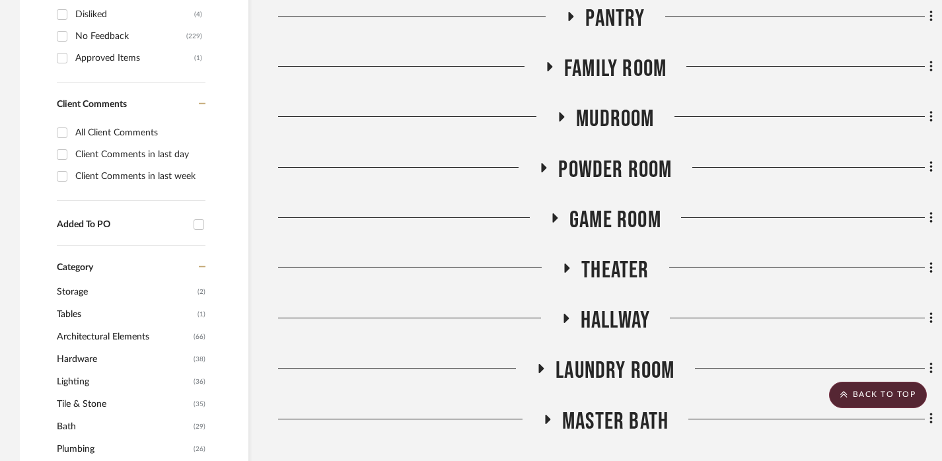
click at [602, 219] on span "Game Room" at bounding box center [616, 220] width 92 height 28
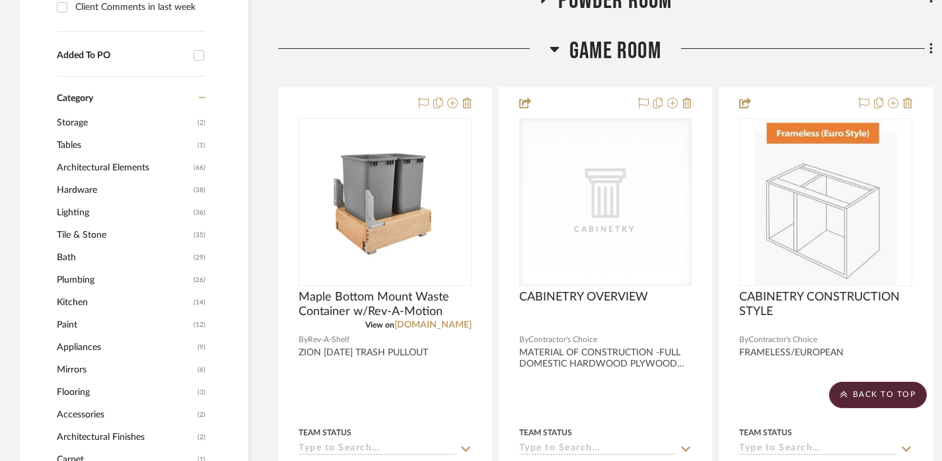
scroll to position [962, 0]
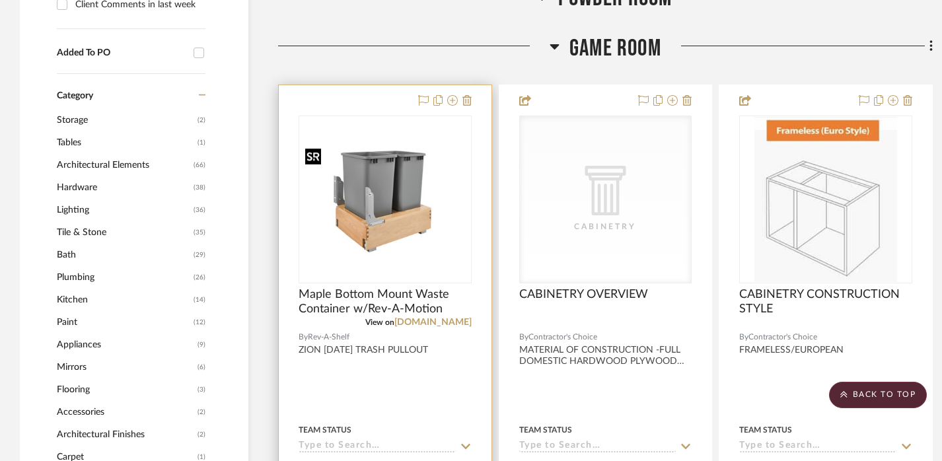
click at [404, 213] on img "0" at bounding box center [385, 200] width 170 height 114
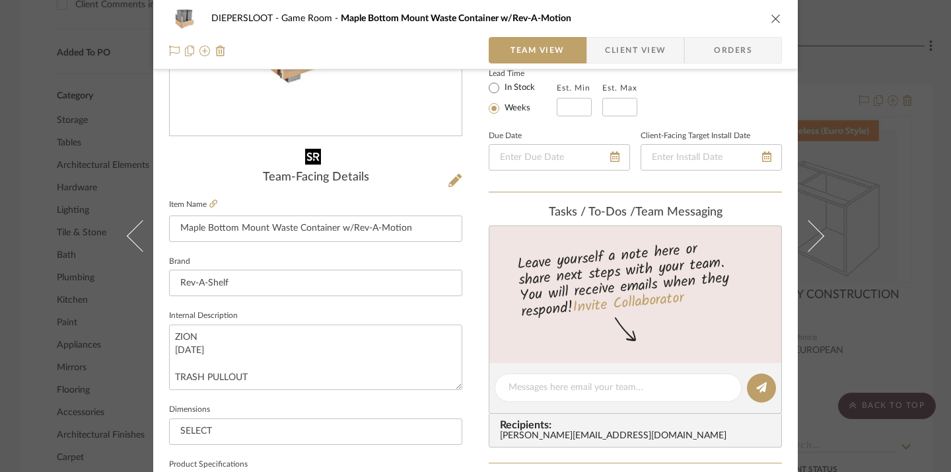
scroll to position [242, 0]
click at [373, 225] on input "Maple Bottom Mount Waste Container w/Rev-A-Motion" at bounding box center [315, 228] width 293 height 26
type input "TRASH PULLOUT"
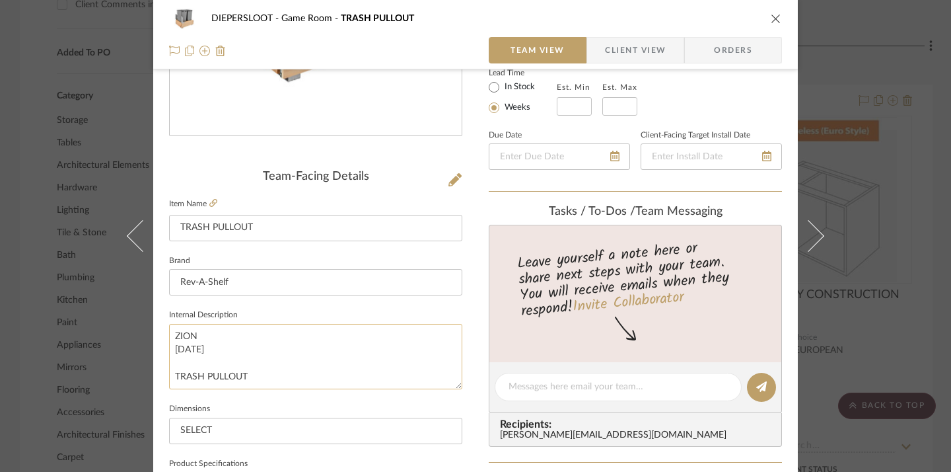
drag, startPoint x: 295, startPoint y: 375, endPoint x: 169, endPoint y: 330, distance: 134.0
click at [169, 330] on textarea "ZION [DATE] TRASH PULLOUT" at bounding box center [315, 356] width 293 height 65
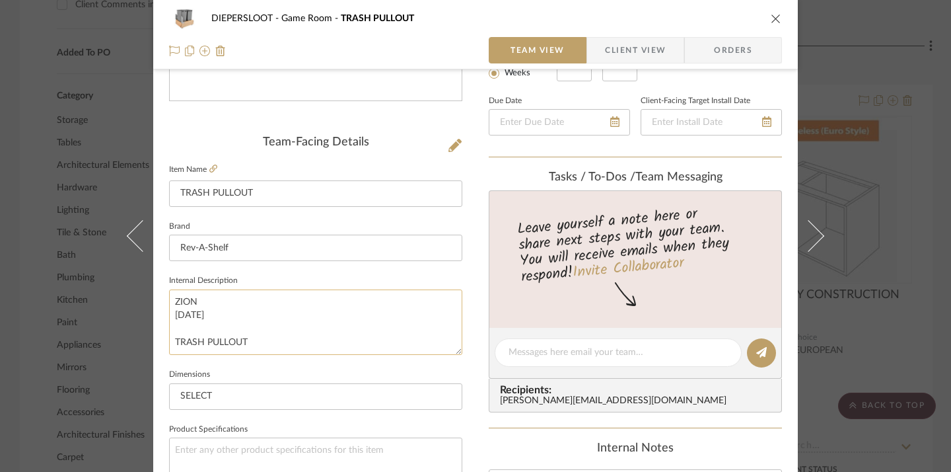
scroll to position [324, 0]
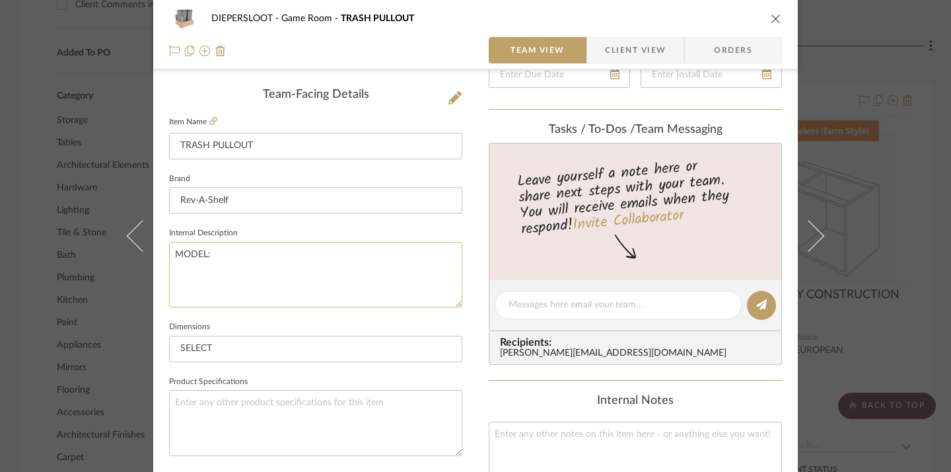
paste textarea "Double 30 qt. Pullout Bottom Mount Wood and Silver Waste Container w/ Rev-A-Mot…"
type textarea "MODEL: Double 30 qt. Pullout Bottom Mount Wood and Silver Waste Container w/ Re…"
click at [276, 394] on textarea at bounding box center [315, 422] width 293 height 65
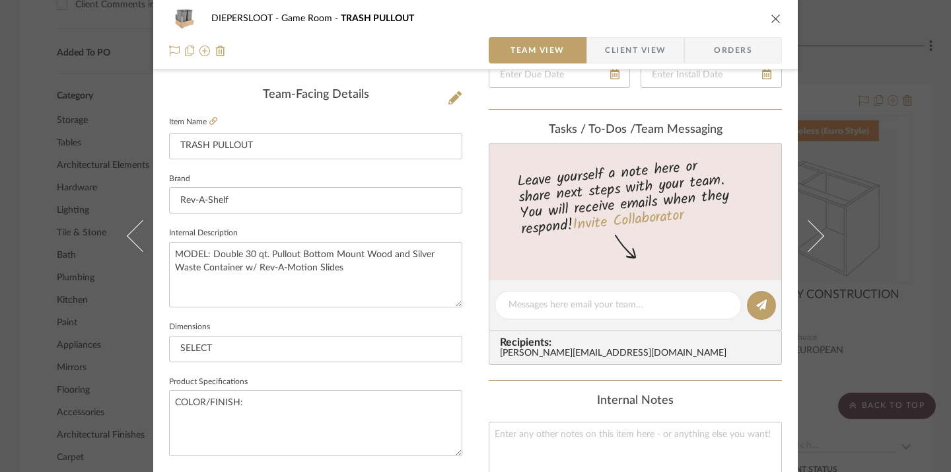
type textarea "COLOR/FINISH:"
click at [223, 340] on input "SELECT" at bounding box center [315, 349] width 293 height 26
paste input "20-1/4" W X 21-3/4" D X 19 13/32" H"
type input "20-1/4" W X 21-3/4" D X 19 13/32" H"
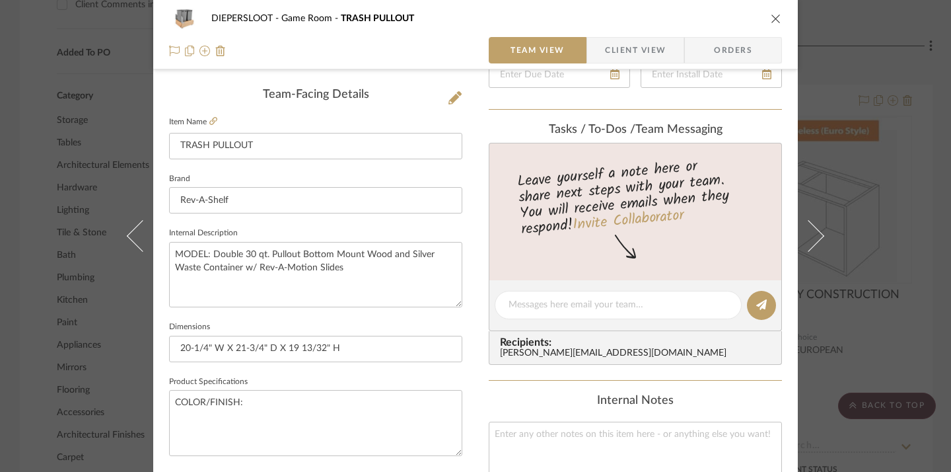
click at [503, 388] on div "Content here copies to Client View - confirm visibility there. Show in Client D…" at bounding box center [635, 309] width 293 height 1088
click at [903, 343] on div "DIEPERSLOOT Game Room TRASH PULLOUT Team View Client View Orders Team-Facing De…" at bounding box center [475, 236] width 951 height 472
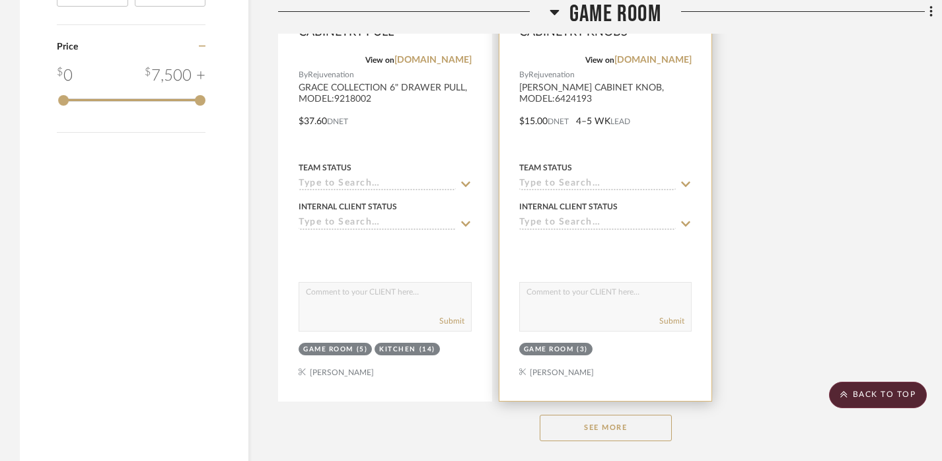
scroll to position [2410, 0]
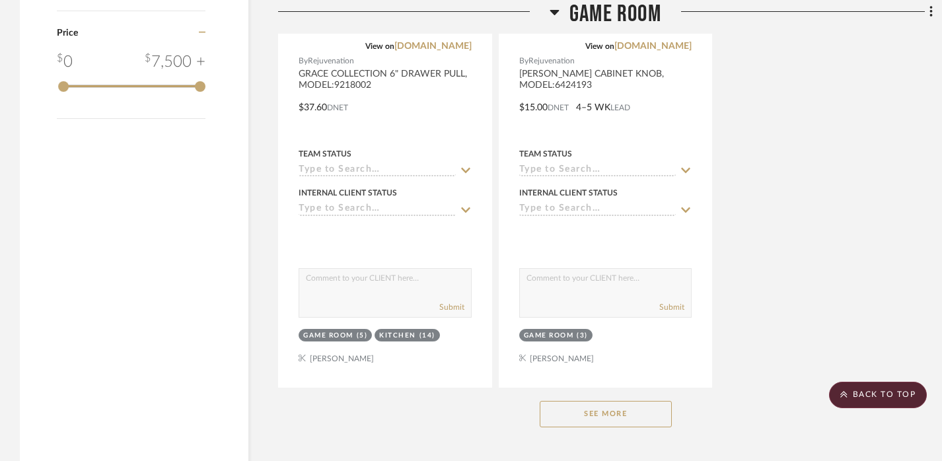
click at [617, 418] on button "See More" at bounding box center [606, 414] width 132 height 26
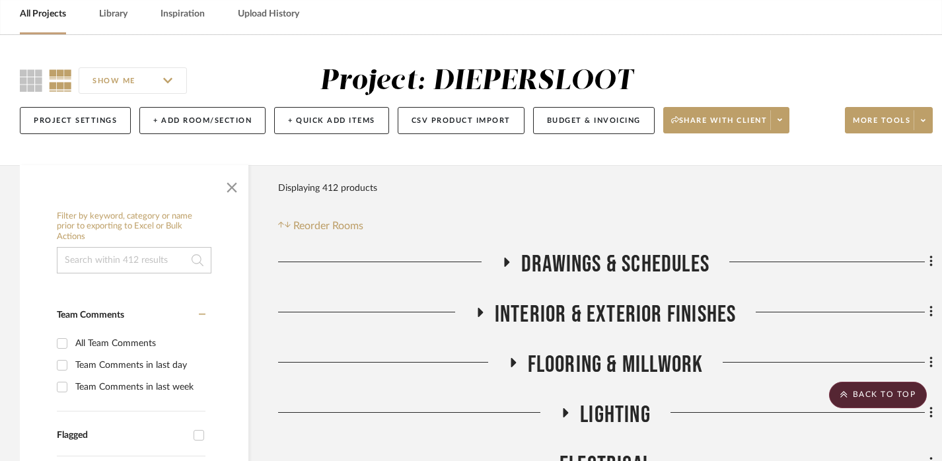
scroll to position [0, 0]
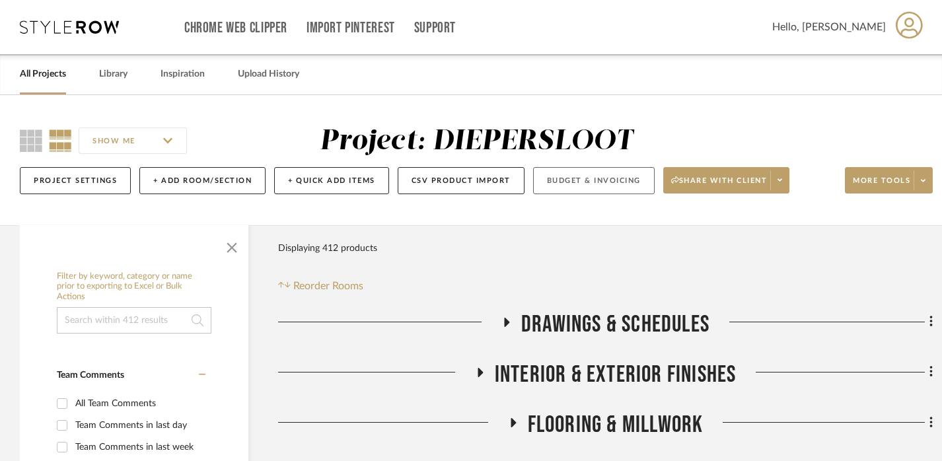
click at [579, 187] on button "Budget & Invoicing" at bounding box center [594, 180] width 122 height 27
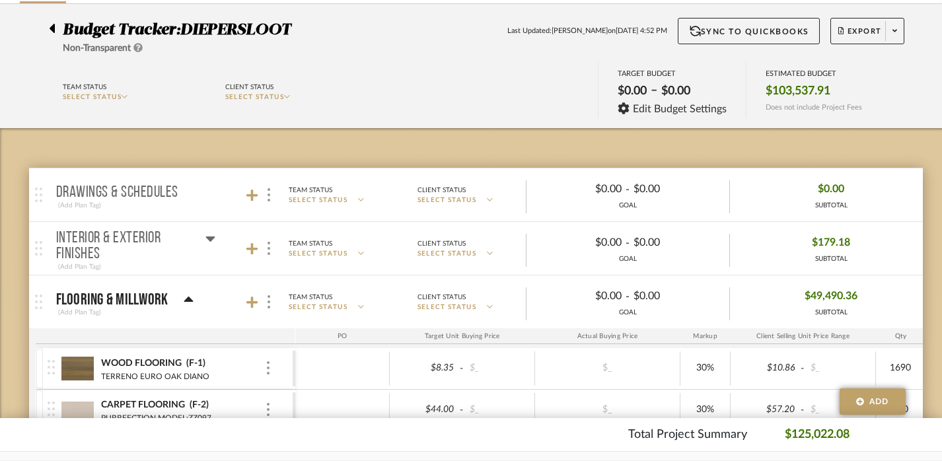
scroll to position [143, 0]
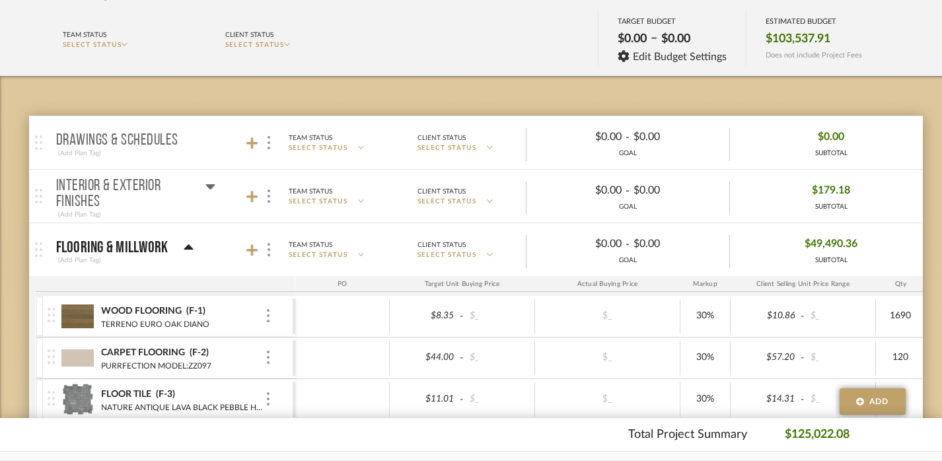
click at [190, 252] on icon at bounding box center [189, 248] width 10 height 16
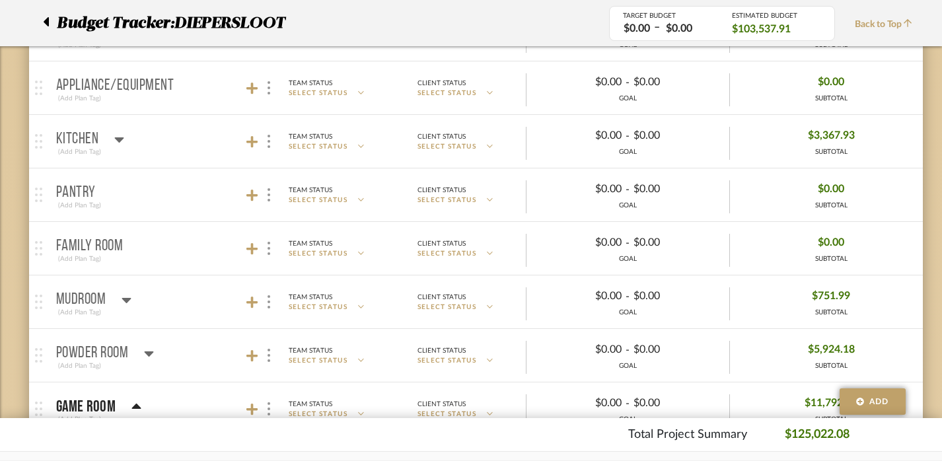
scroll to position [640, 0]
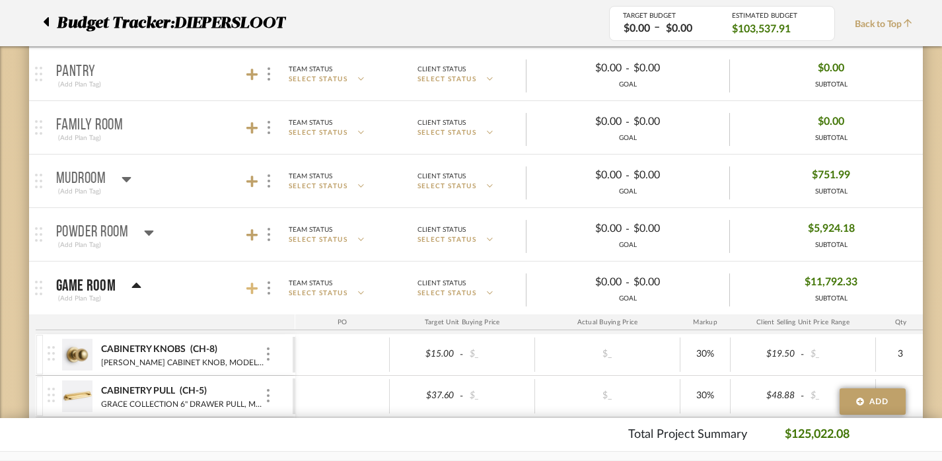
click at [251, 287] on icon at bounding box center [252, 289] width 12 height 12
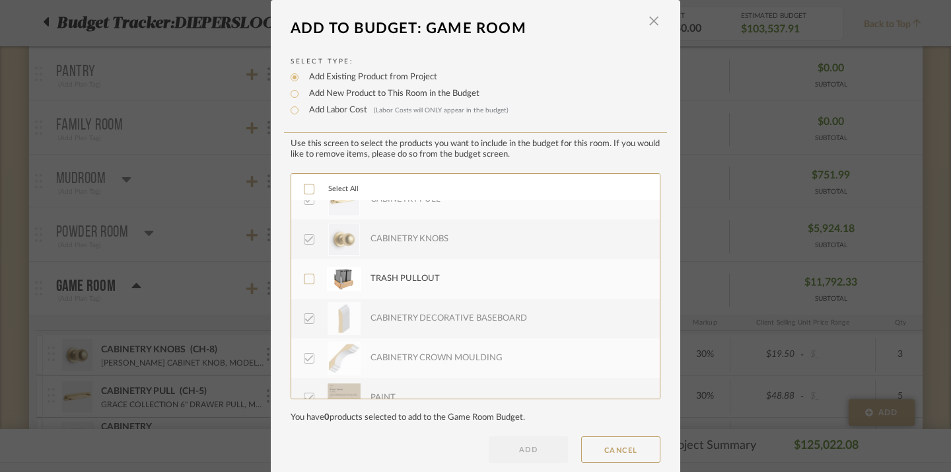
scroll to position [217, 0]
click at [361, 279] on label "TRASH PULLOUT" at bounding box center [474, 280] width 341 height 33
click at [526, 453] on button "ADD" at bounding box center [528, 449] width 79 height 26
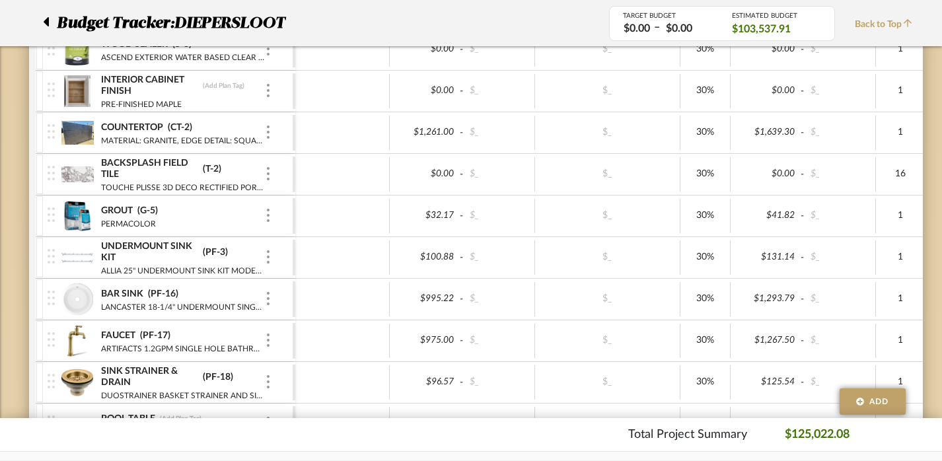
scroll to position [1532, 0]
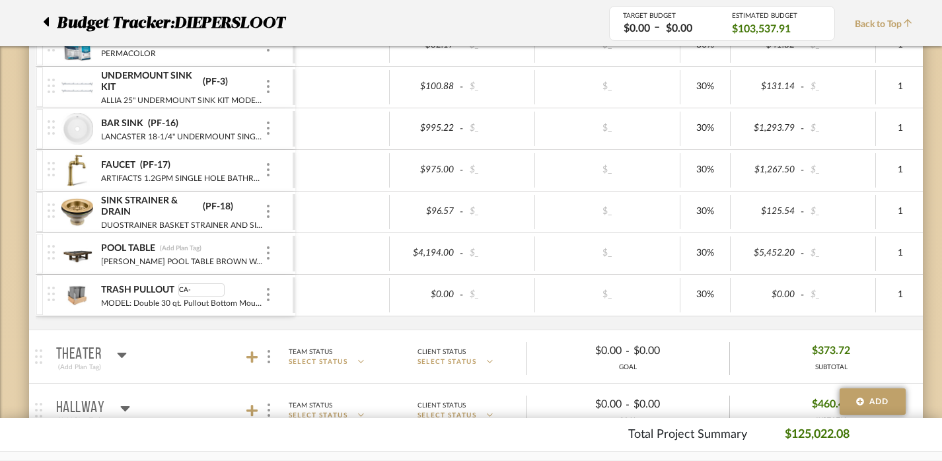
type input "CA-"
type input "CA-8"
click at [332, 285] on div at bounding box center [342, 295] width 94 height 34
click at [50, 21] on div at bounding box center [50, 23] width 14 height 24
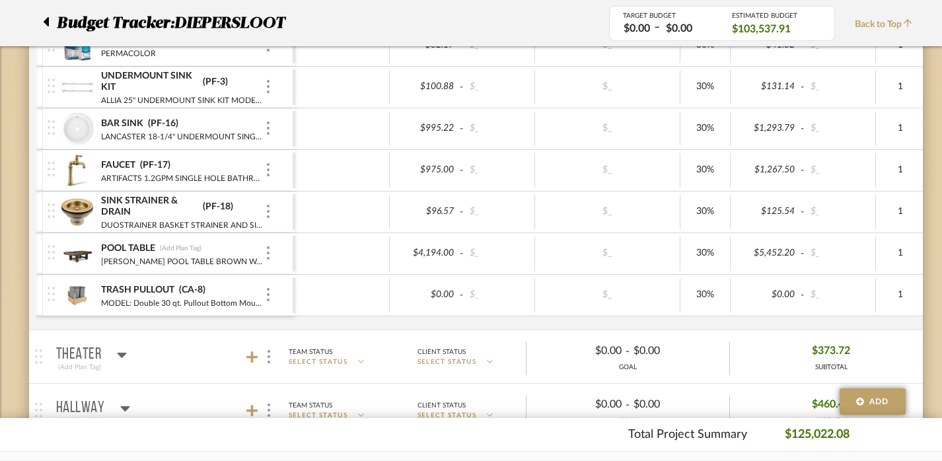
click at [50, 21] on div at bounding box center [50, 23] width 14 height 24
click at [46, 19] on icon at bounding box center [46, 21] width 5 height 9
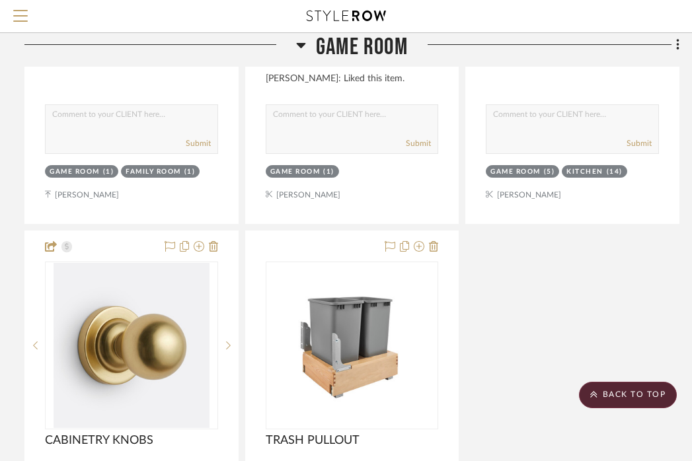
scroll to position [2085, 254]
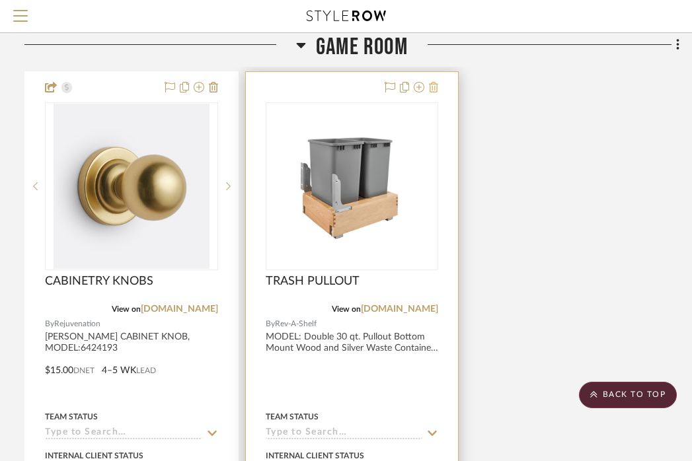
click at [436, 85] on icon at bounding box center [433, 87] width 9 height 11
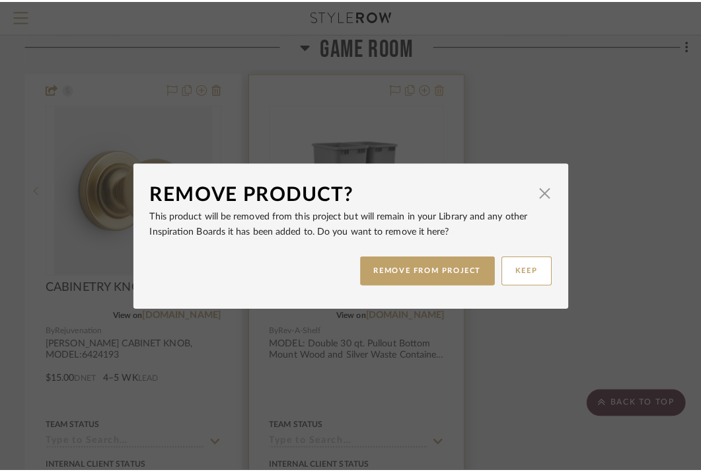
scroll to position [0, 0]
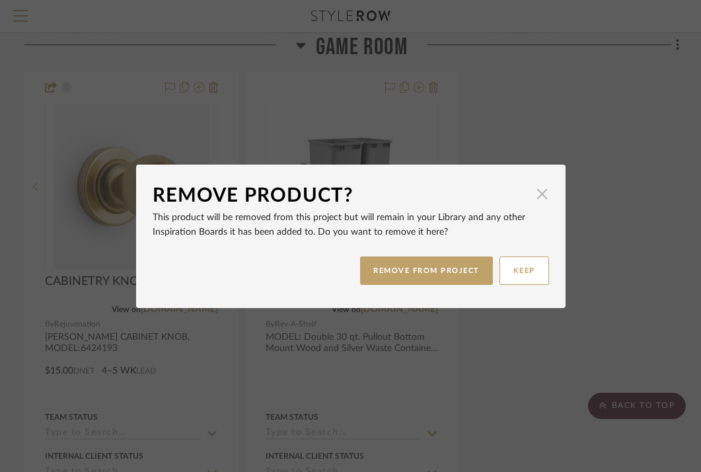
click at [535, 188] on span "button" at bounding box center [542, 194] width 26 height 26
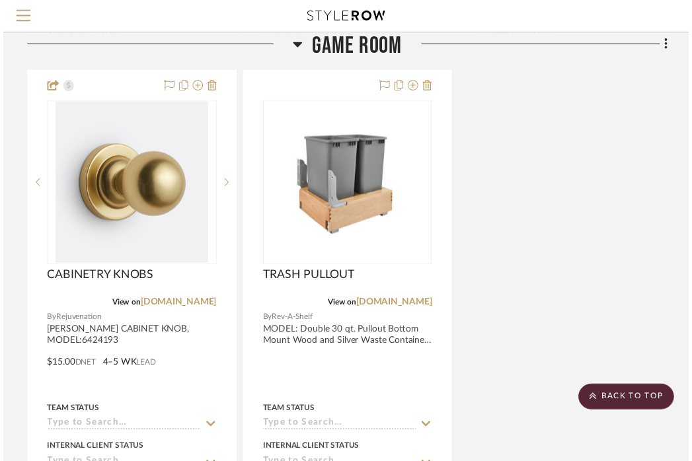
scroll to position [2085, 254]
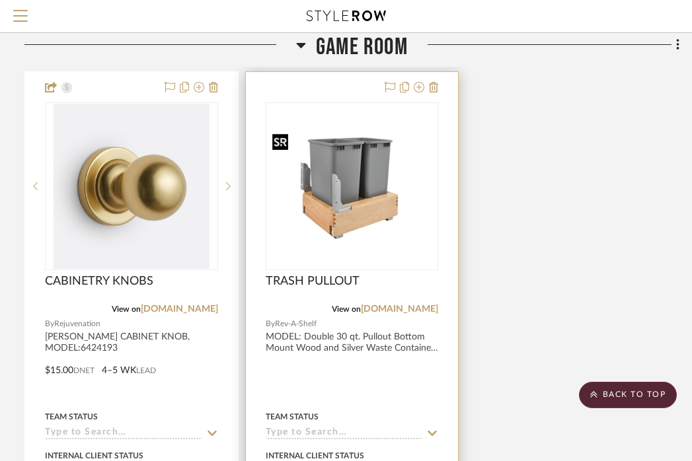
click at [366, 227] on img "0" at bounding box center [352, 187] width 170 height 114
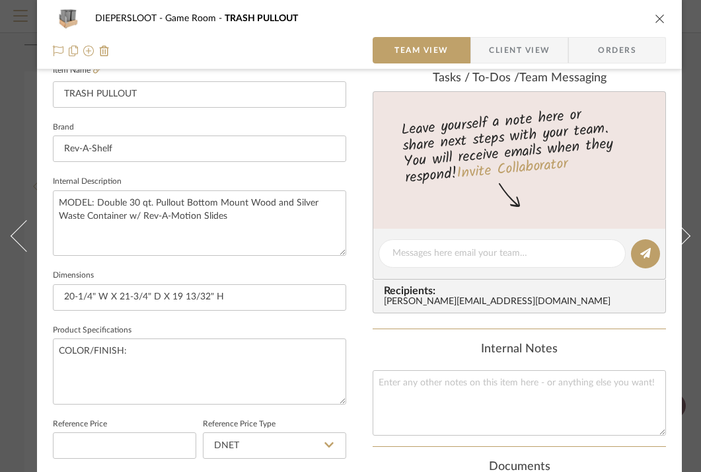
scroll to position [374, 0]
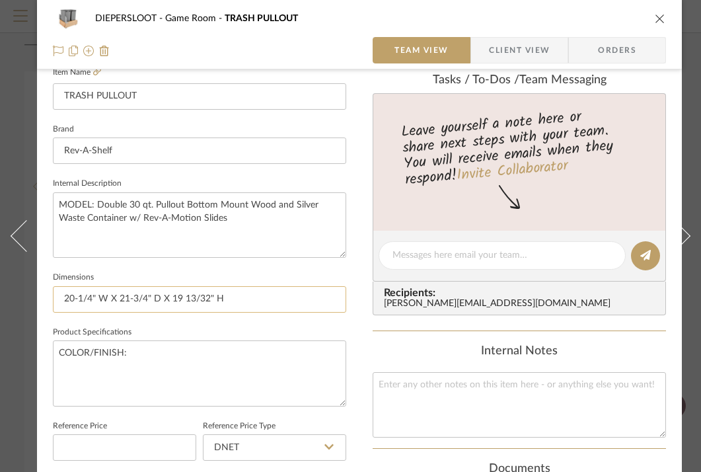
click at [271, 297] on input "20-1/4" W X 21-3/4" D X 19 13/32" H" at bounding box center [199, 299] width 293 height 26
drag, startPoint x: 95, startPoint y: 200, endPoint x: 314, endPoint y: 223, distance: 220.0
click at [314, 223] on textarea "MODEL: Double 30 qt. Pullout Bottom Mount Wood and Silver Waste Container w/ Re…" at bounding box center [199, 224] width 293 height 65
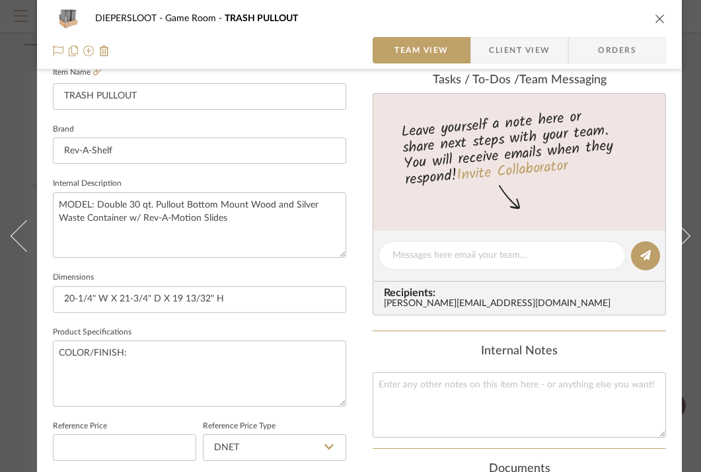
click at [658, 16] on icon "close" at bounding box center [660, 18] width 11 height 11
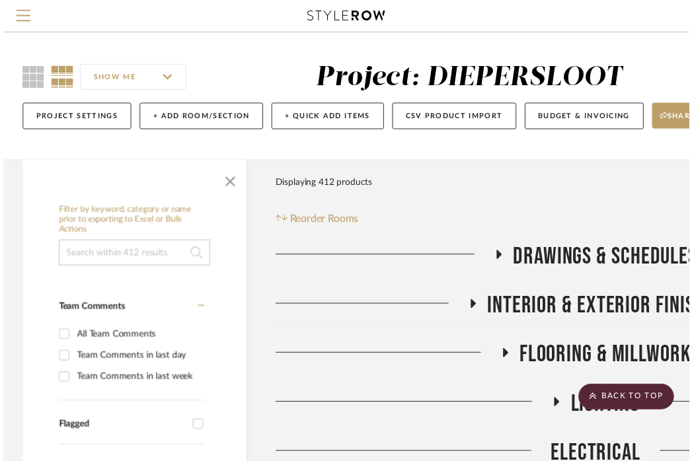
scroll to position [2085, 254]
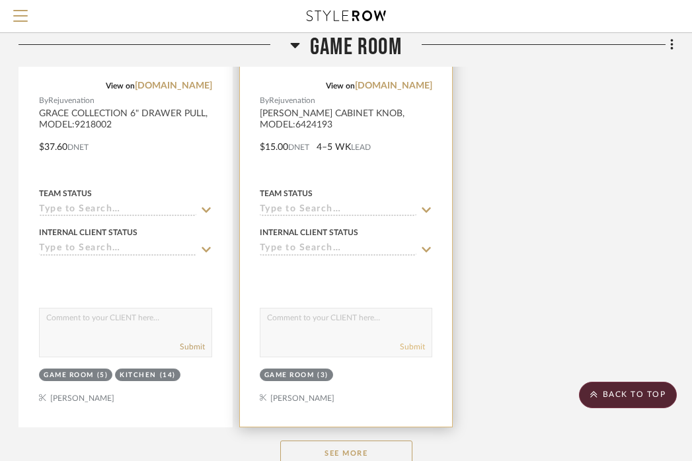
scroll to position [2319, 260]
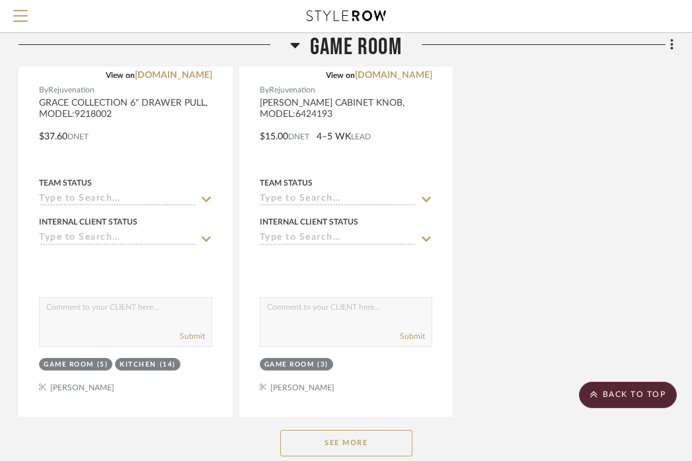
click at [400, 439] on button "See More" at bounding box center [346, 443] width 132 height 26
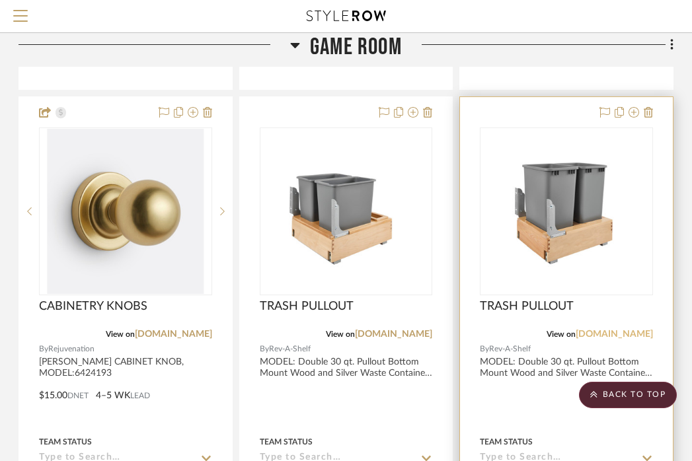
scroll to position [2058, 260]
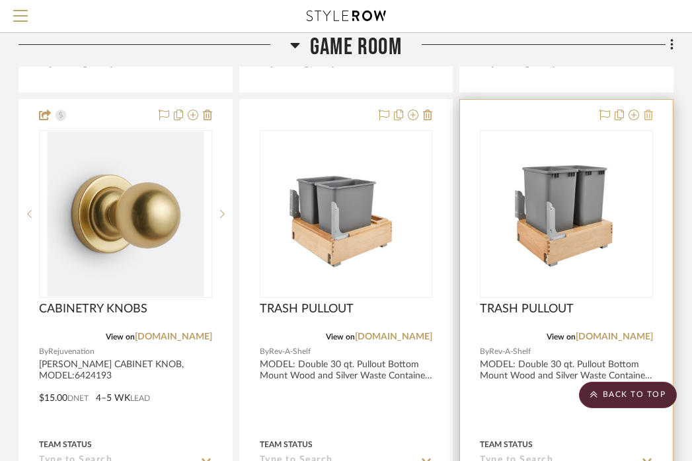
click at [649, 113] on icon at bounding box center [648, 115] width 9 height 11
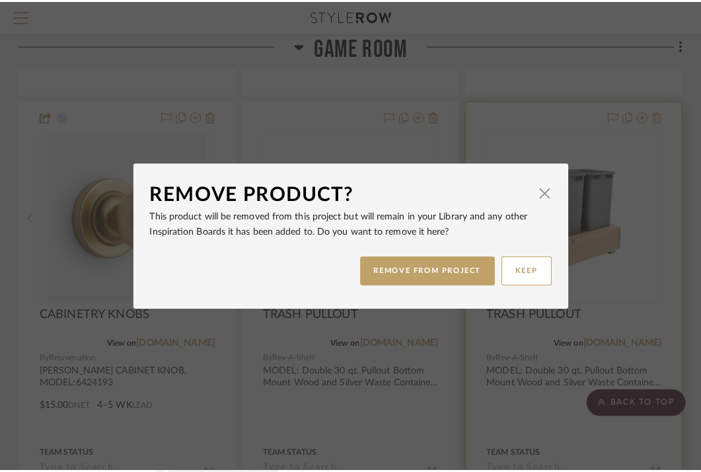
scroll to position [0, 0]
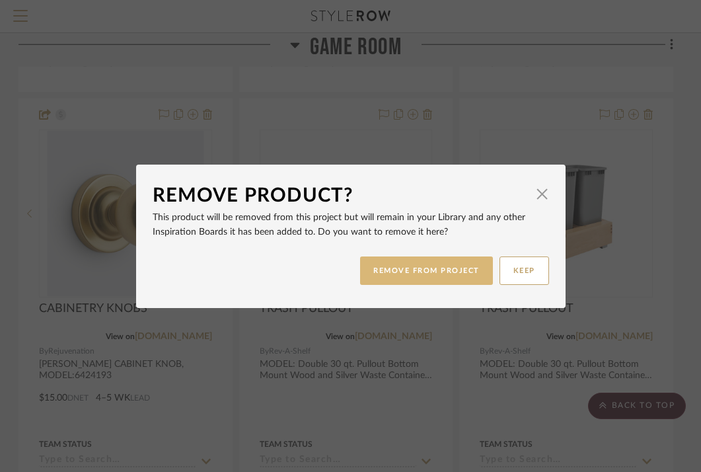
click at [429, 269] on button "REMOVE FROM PROJECT" at bounding box center [426, 270] width 133 height 28
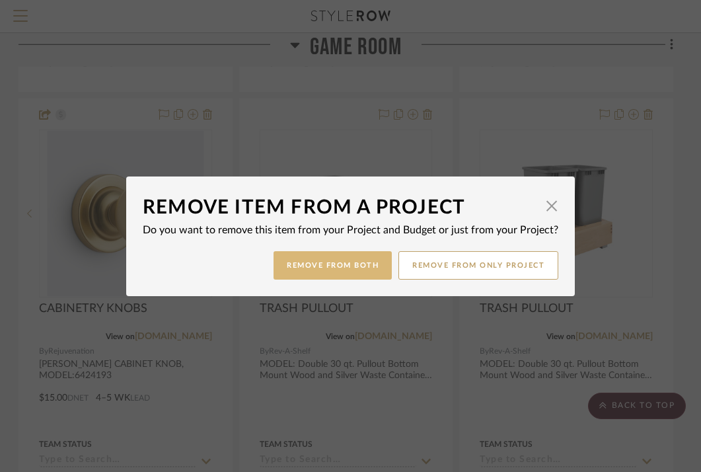
click at [364, 273] on button "Remove from Both" at bounding box center [333, 265] width 118 height 28
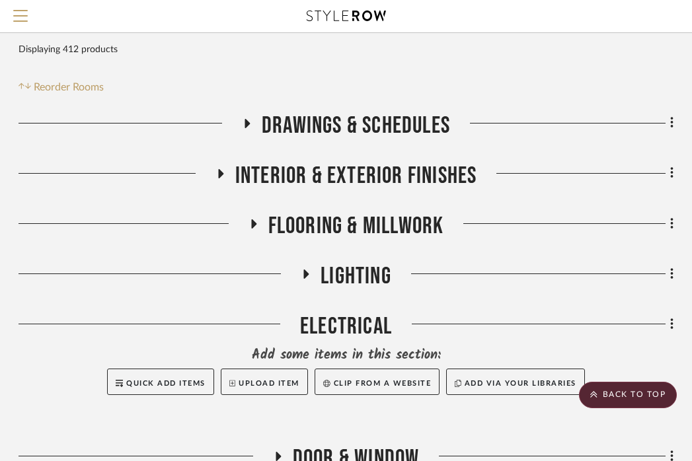
scroll to position [0, 260]
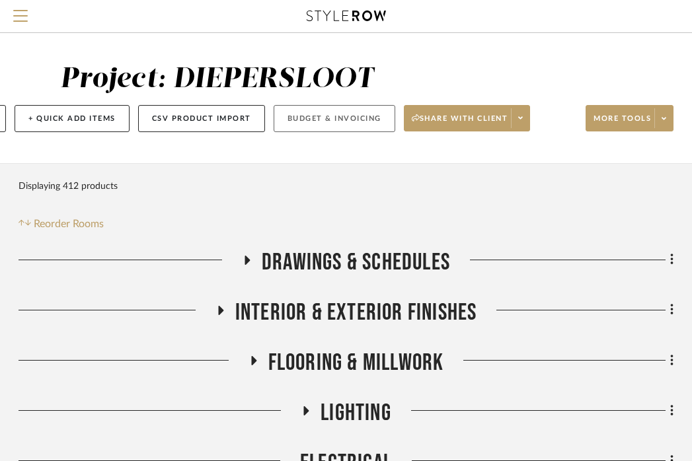
click at [359, 107] on button "Budget & Invoicing" at bounding box center [335, 118] width 122 height 27
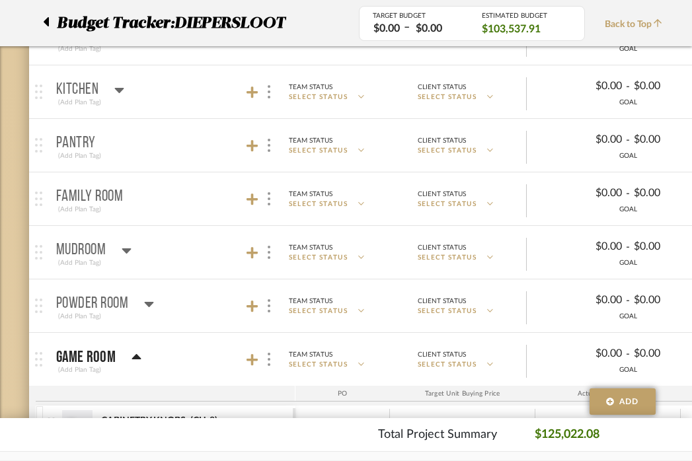
scroll to position [538, 0]
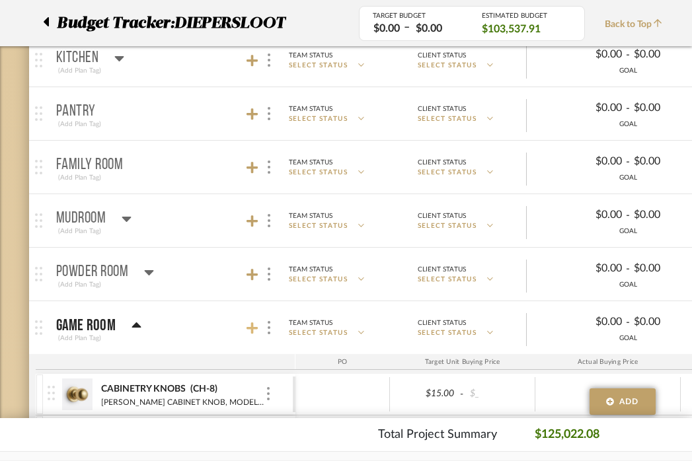
click at [251, 332] on icon at bounding box center [252, 328] width 12 height 12
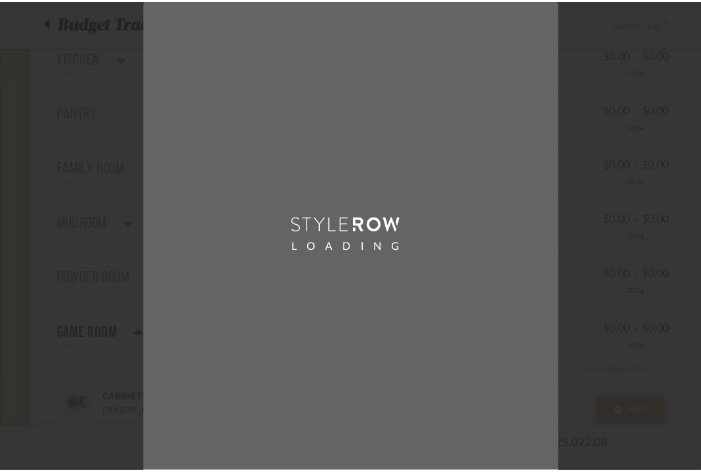
scroll to position [0, 0]
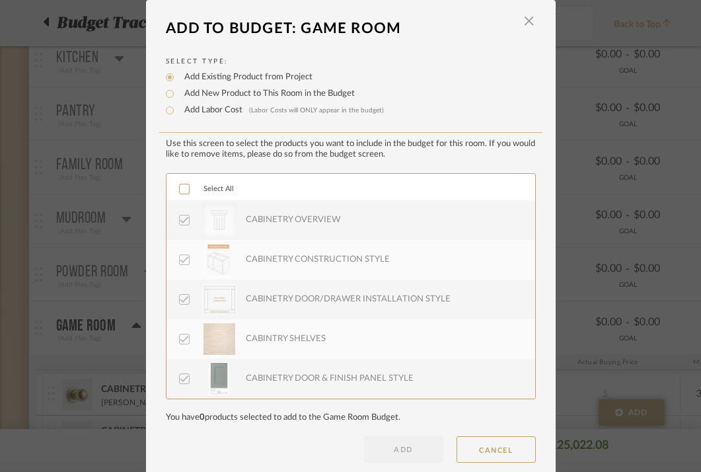
click at [179, 194] on div at bounding box center [184, 189] width 11 height 11
click at [385, 456] on button "ADD" at bounding box center [403, 449] width 79 height 26
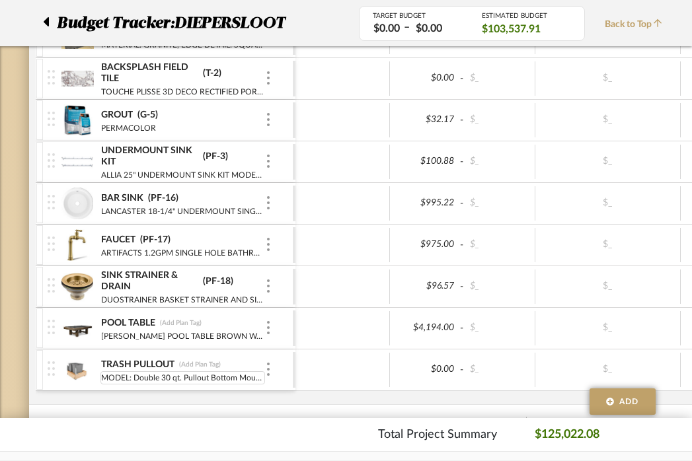
scroll to position [1484, 0]
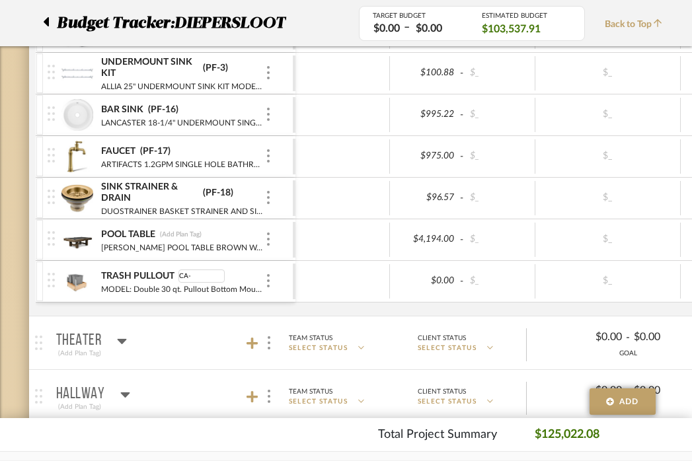
type input "CA-8"
click at [334, 242] on div at bounding box center [342, 240] width 94 height 34
click at [46, 22] on icon at bounding box center [46, 21] width 5 height 9
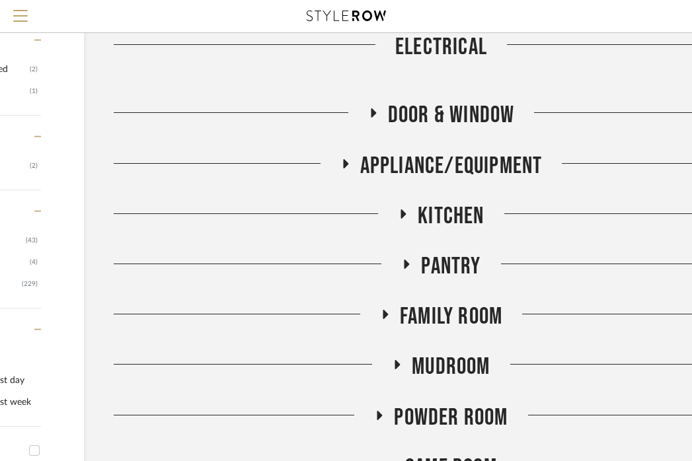
scroll to position [480, 222]
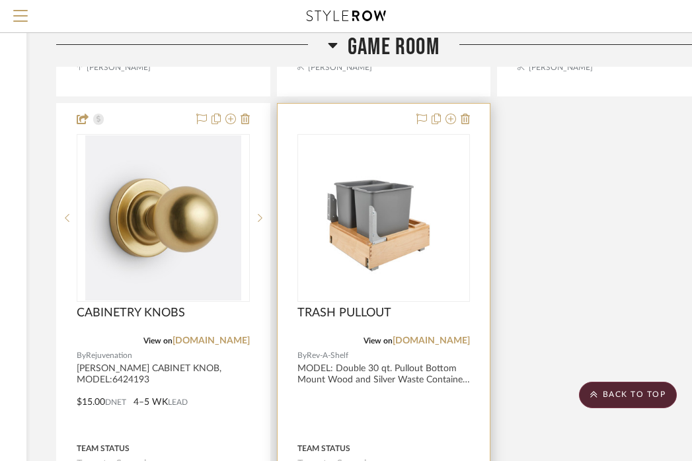
click at [0, 0] on div at bounding box center [0, 0] width 0 height 0
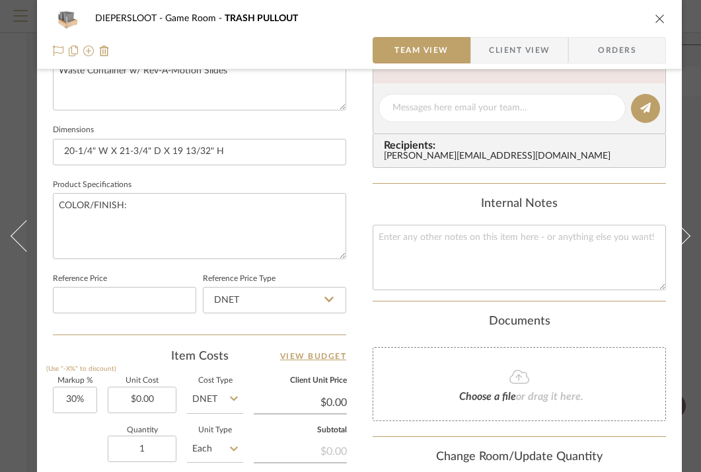
scroll to position [470, 0]
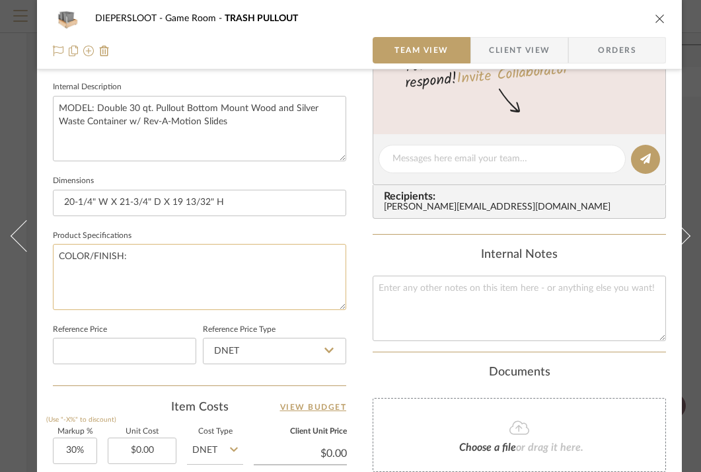
click at [237, 254] on textarea "COLOR/FINISH:" at bounding box center [199, 276] width 293 height 65
type textarea "COLOR/FINISH: PRE FINISHED MAPLE"
click at [390, 250] on div "Internal Notes" at bounding box center [519, 255] width 293 height 15
click at [657, 20] on icon "close" at bounding box center [660, 18] width 11 height 11
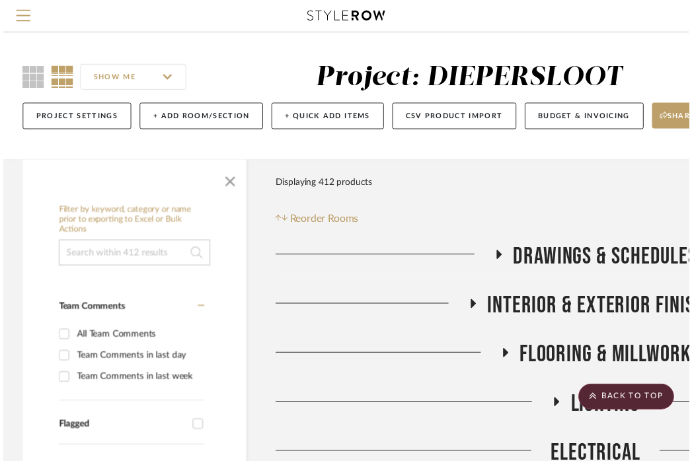
scroll to position [2054, 222]
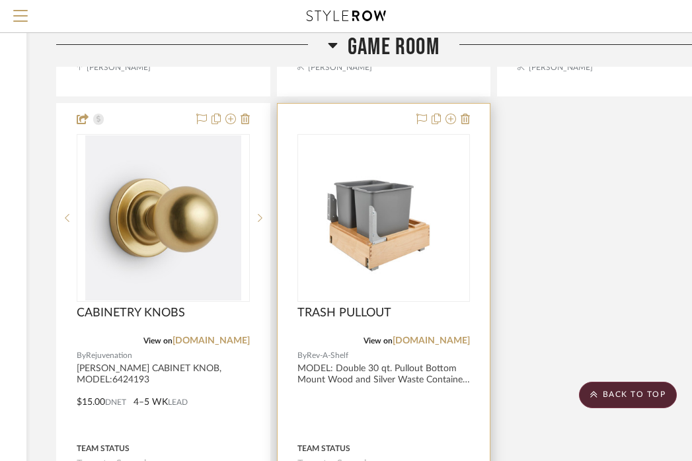
click at [379, 273] on img "0" at bounding box center [384, 218] width 170 height 114
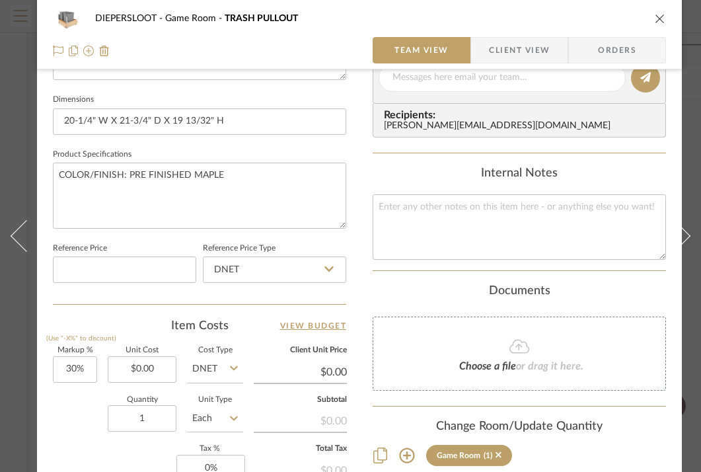
scroll to position [570, 0]
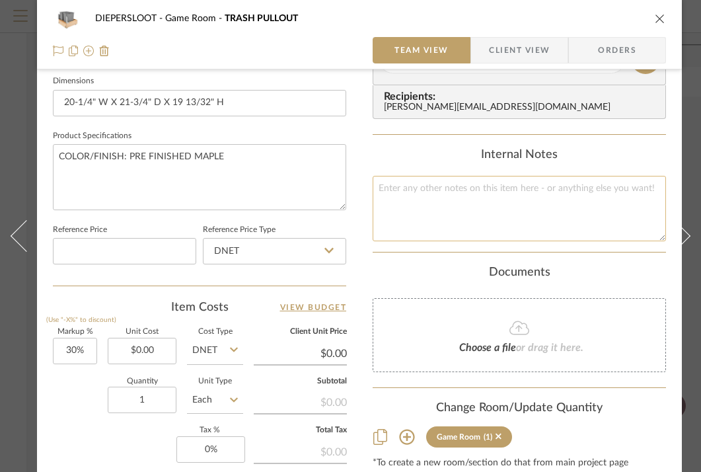
click at [497, 215] on textarea at bounding box center [519, 208] width 293 height 65
type textarea "GAME ROOM: TRASH PULL OUT"
click at [593, 157] on div "Internal Notes" at bounding box center [519, 155] width 293 height 15
click at [662, 19] on icon "close" at bounding box center [660, 18] width 11 height 11
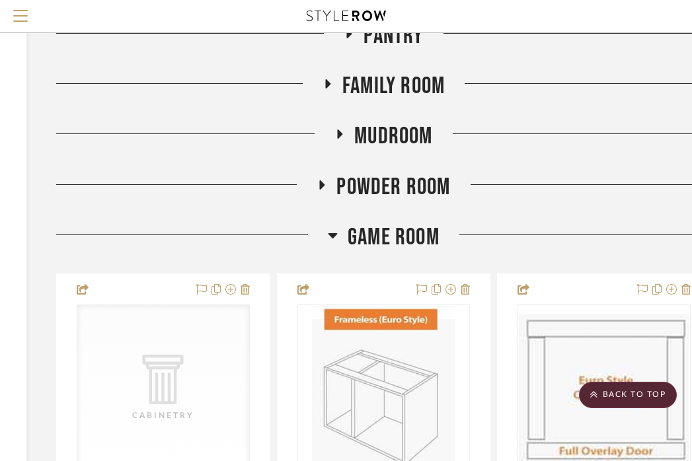
scroll to position [679, 222]
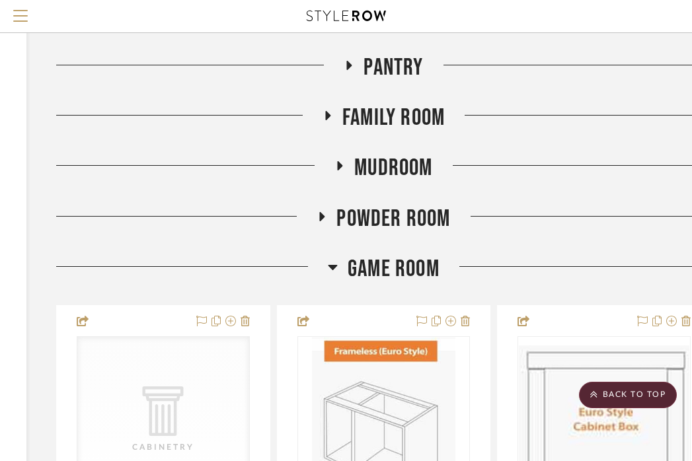
click at [406, 270] on span "Game Room" at bounding box center [394, 269] width 92 height 28
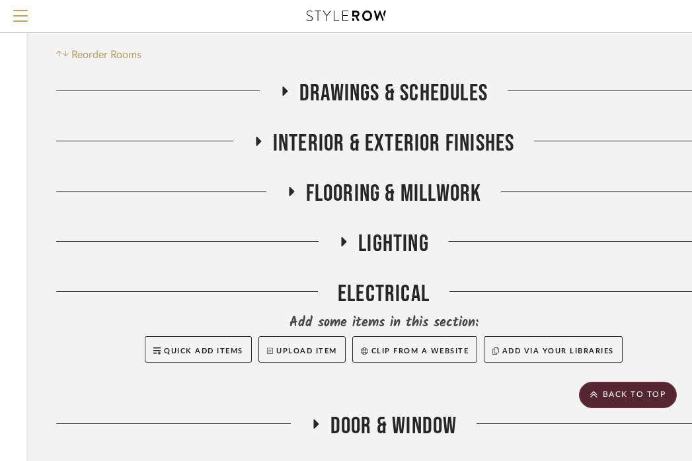
scroll to position [167, 222]
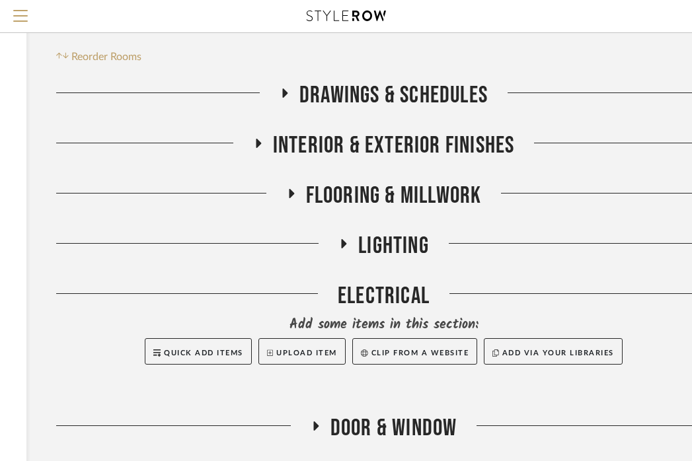
click at [422, 196] on span "Flooring & Millwork" at bounding box center [394, 196] width 176 height 28
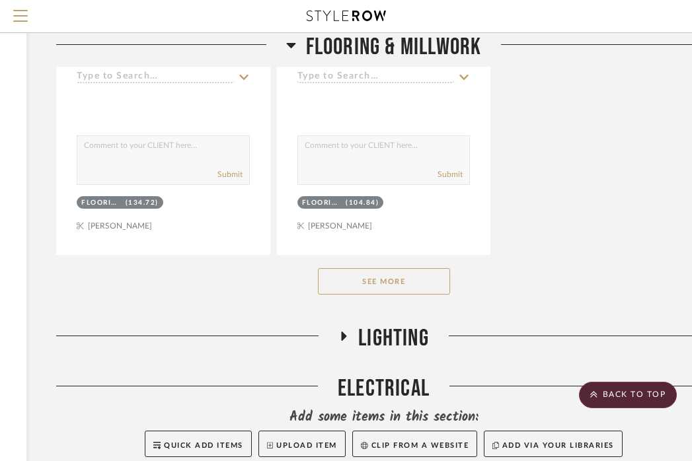
scroll to position [1896, 222]
click at [383, 278] on button "See More" at bounding box center [384, 281] width 132 height 26
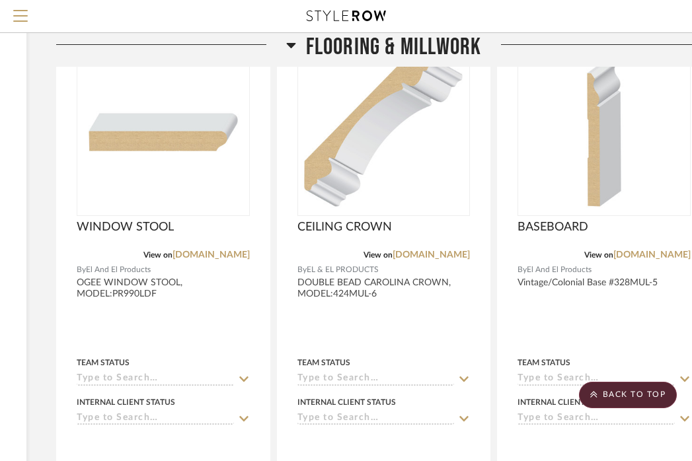
scroll to position [3260, 222]
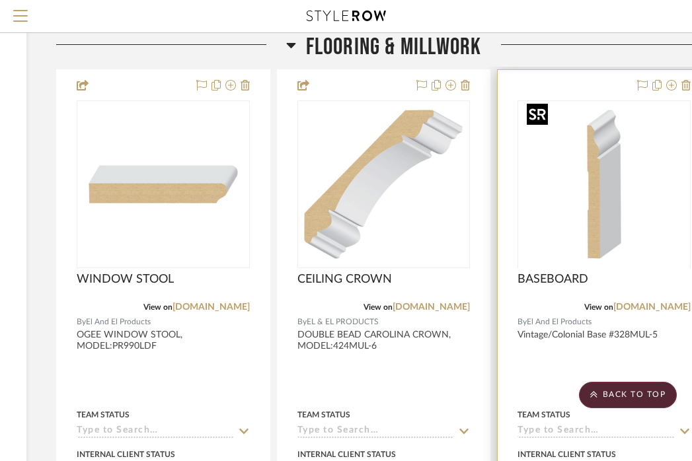
click at [605, 192] on div at bounding box center [603, 267] width 173 height 334
click at [602, 217] on img "0" at bounding box center [603, 184] width 165 height 165
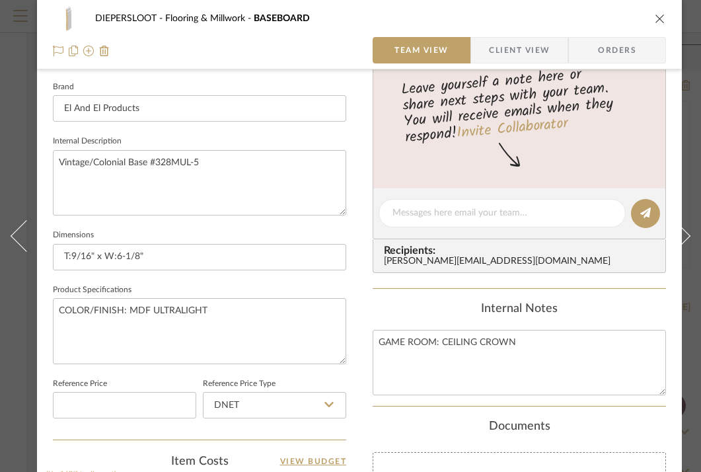
scroll to position [418, 0]
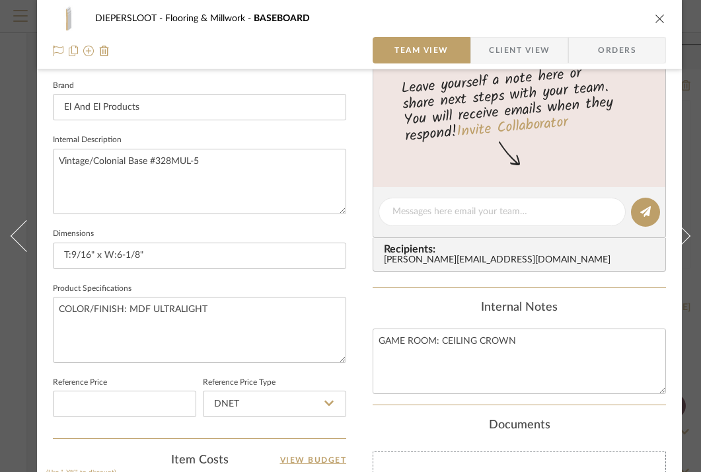
click at [659, 18] on icon "close" at bounding box center [660, 18] width 11 height 11
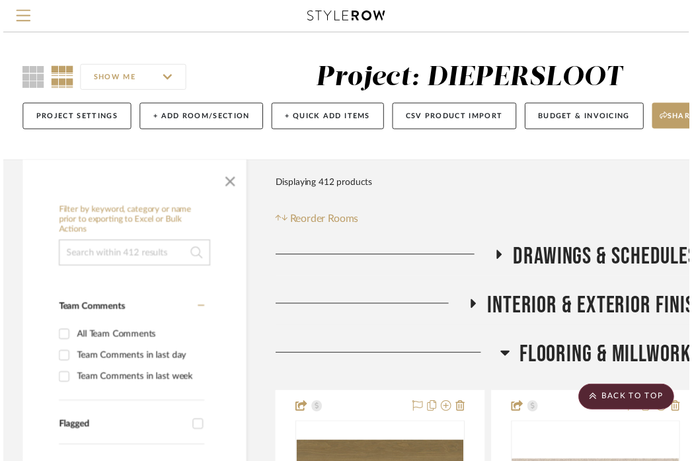
scroll to position [3260, 222]
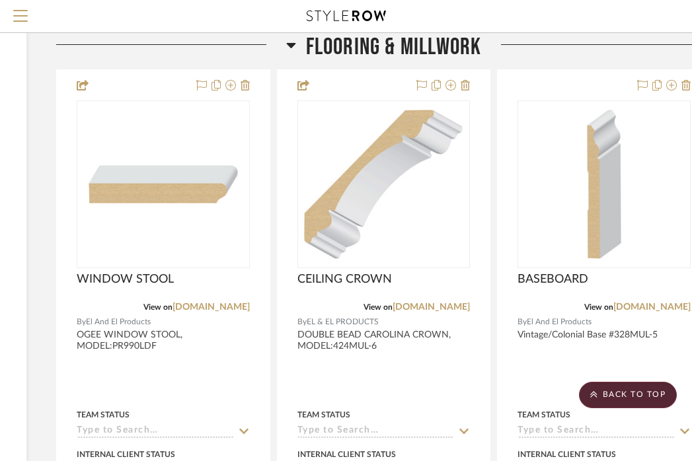
click at [400, 51] on span "Flooring & Millwork" at bounding box center [394, 47] width 176 height 28
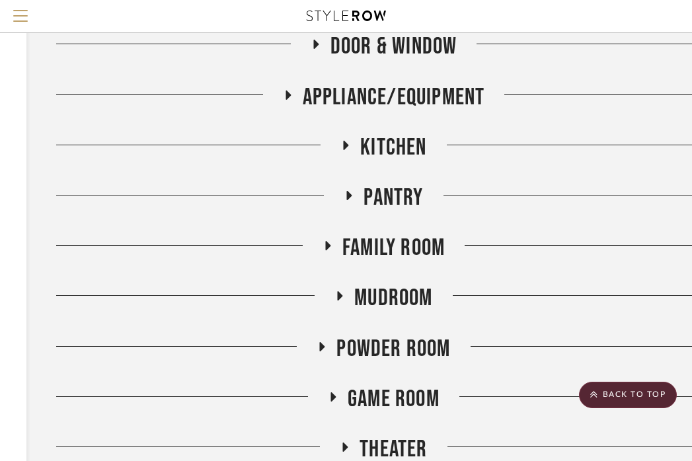
scroll to position [543, 222]
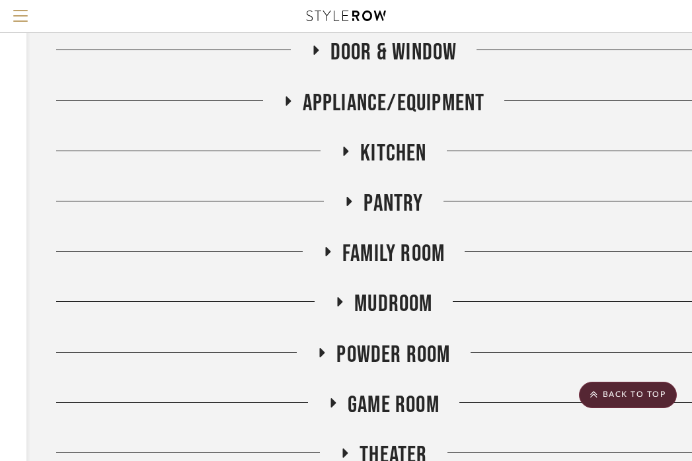
click at [361, 153] on span "Kitchen" at bounding box center [393, 153] width 66 height 28
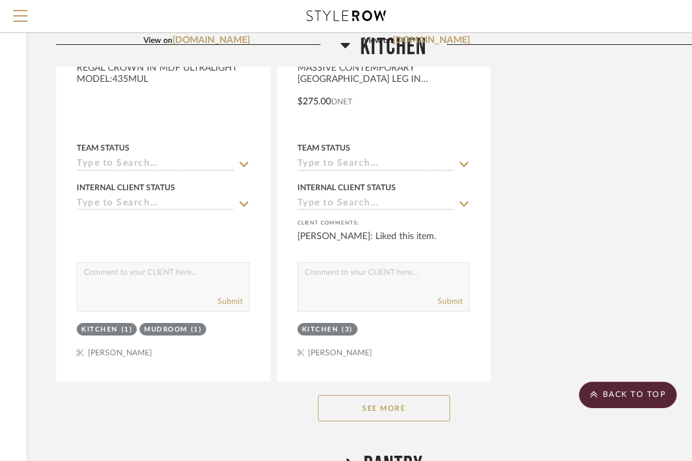
scroll to position [2103, 222]
click at [363, 406] on button "See More" at bounding box center [384, 407] width 132 height 26
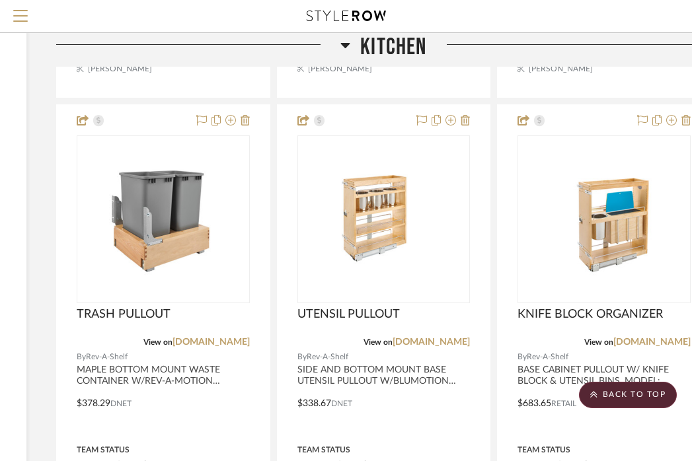
scroll to position [2395, 222]
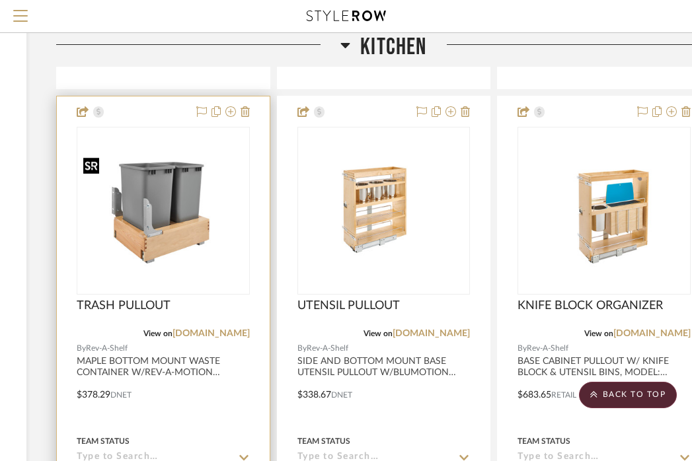
click at [203, 224] on img "0" at bounding box center [163, 211] width 171 height 114
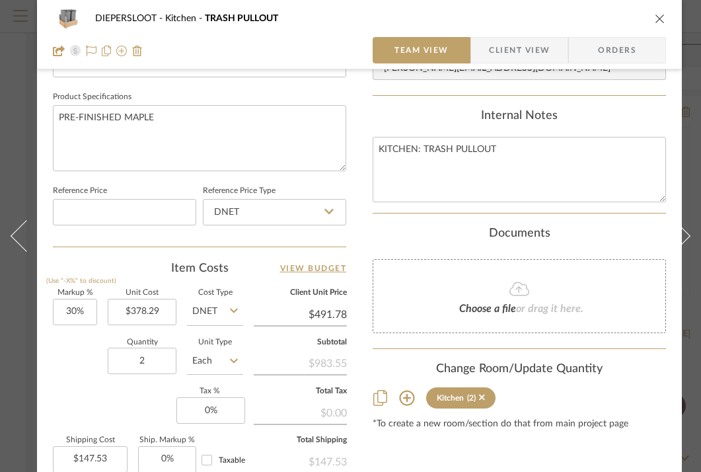
scroll to position [609, 0]
click at [658, 17] on icon "close" at bounding box center [660, 18] width 11 height 11
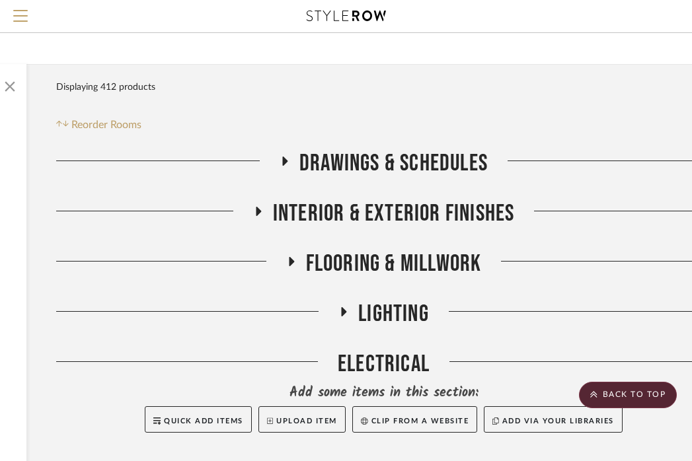
scroll to position [0, 222]
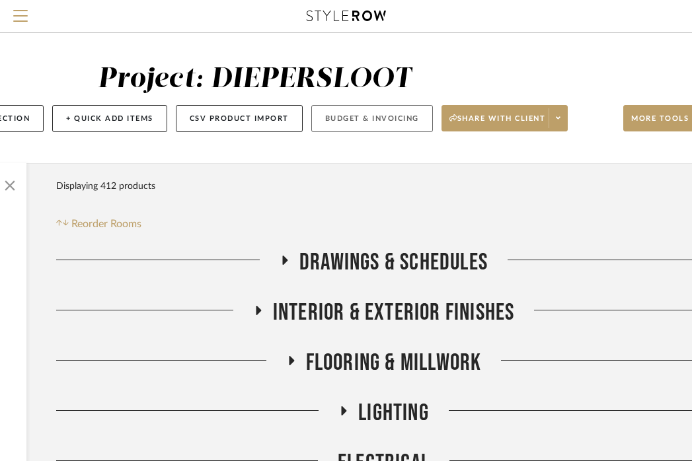
click at [371, 119] on button "Budget & Invoicing" at bounding box center [372, 118] width 122 height 27
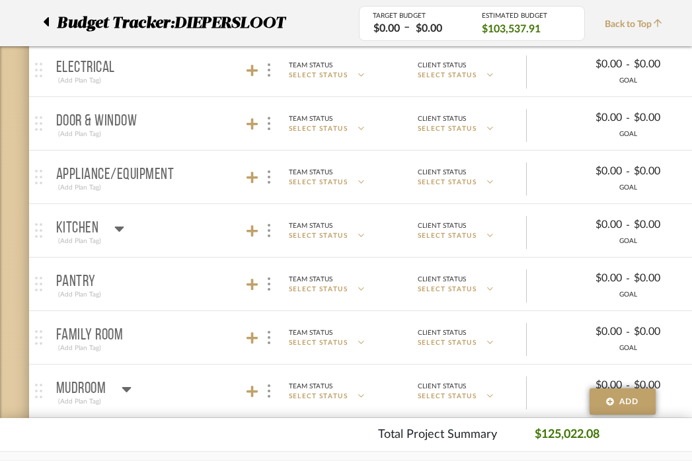
scroll to position [406, 0]
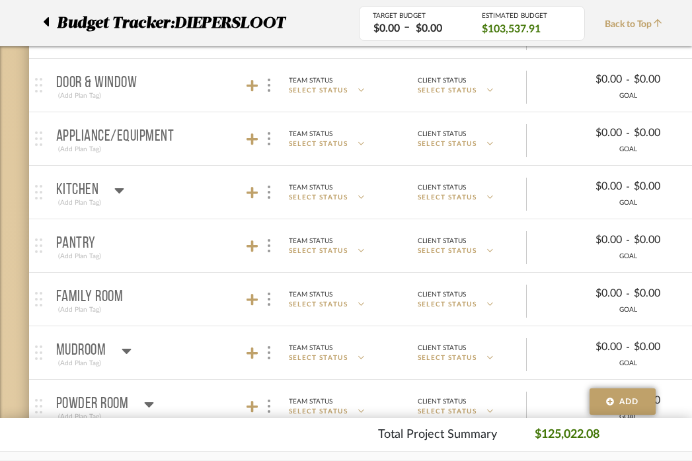
click at [122, 184] on icon at bounding box center [119, 190] width 10 height 16
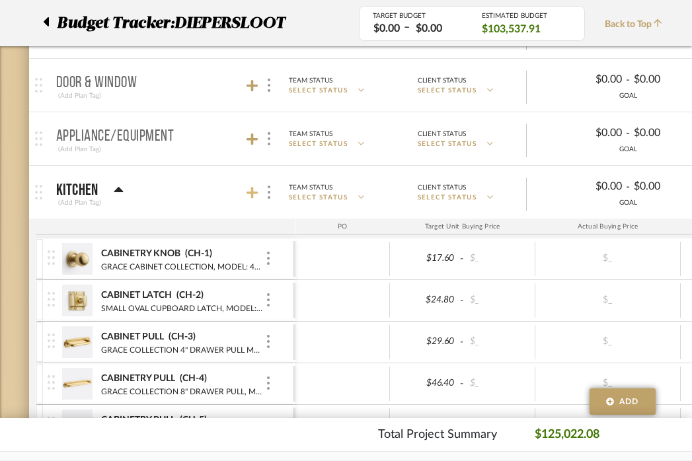
click at [254, 193] on icon at bounding box center [252, 193] width 12 height 12
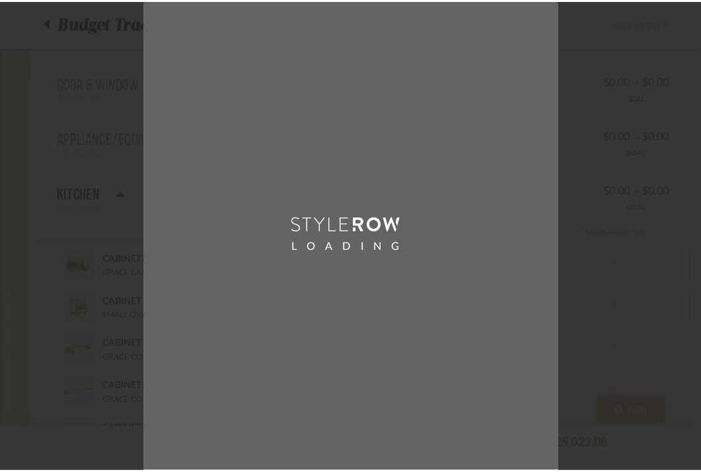
scroll to position [0, 0]
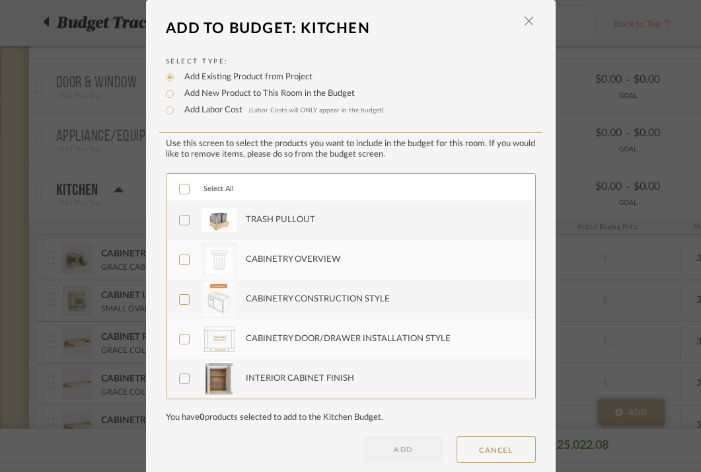
click at [180, 219] on icon at bounding box center [184, 219] width 9 height 9
click at [388, 448] on button "ADD" at bounding box center [403, 449] width 79 height 26
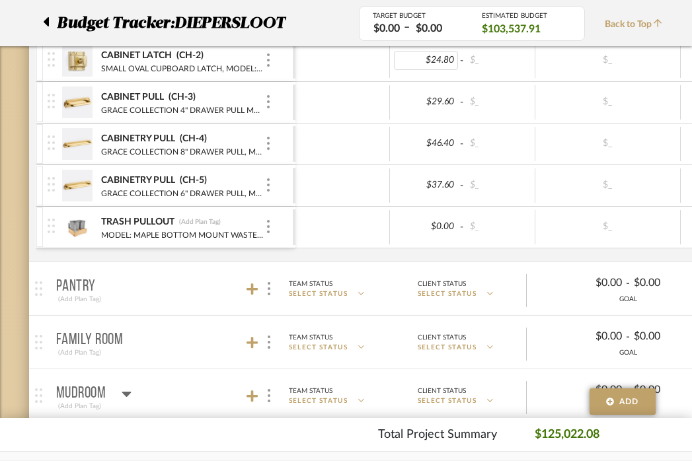
scroll to position [658, 0]
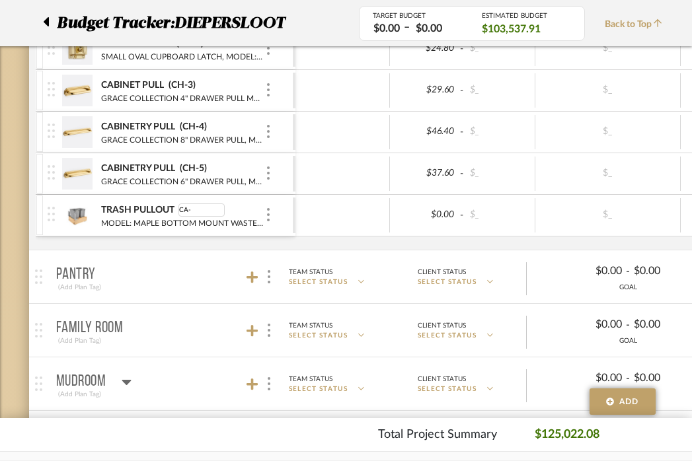
type input "CA-9"
click at [353, 202] on div at bounding box center [342, 215] width 94 height 34
click at [52, 21] on div at bounding box center [50, 23] width 14 height 24
click at [46, 20] on icon at bounding box center [46, 21] width 5 height 9
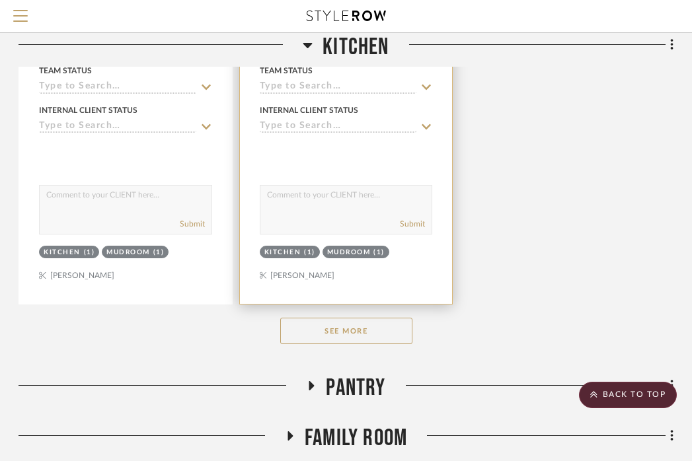
scroll to position [2256, 260]
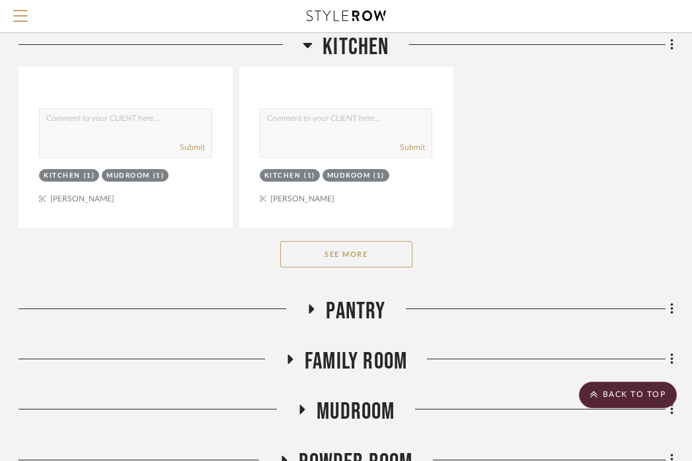
click at [347, 250] on button "See More" at bounding box center [346, 254] width 132 height 26
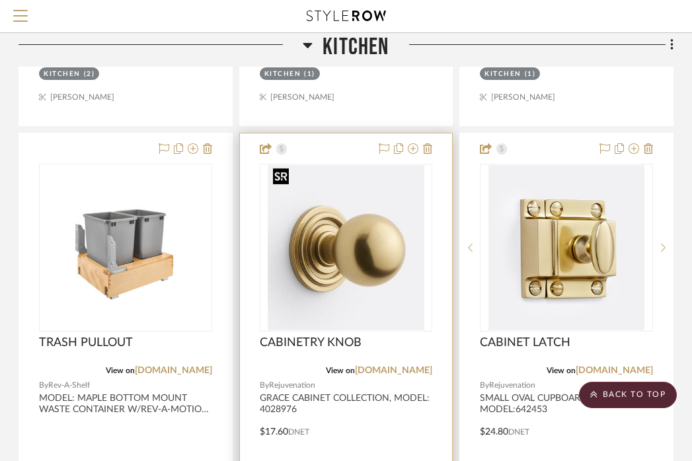
scroll to position [2945, 260]
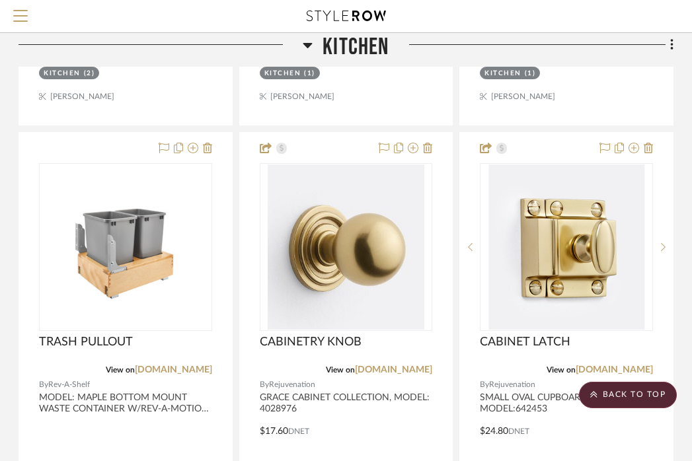
click at [371, 45] on span "Kitchen" at bounding box center [355, 47] width 66 height 28
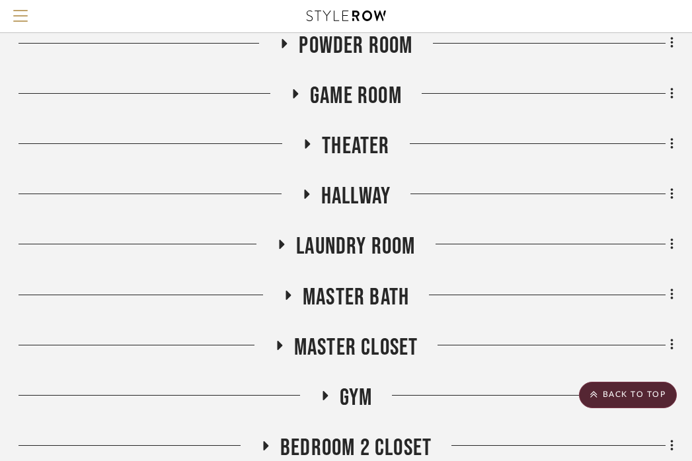
scroll to position [859, 260]
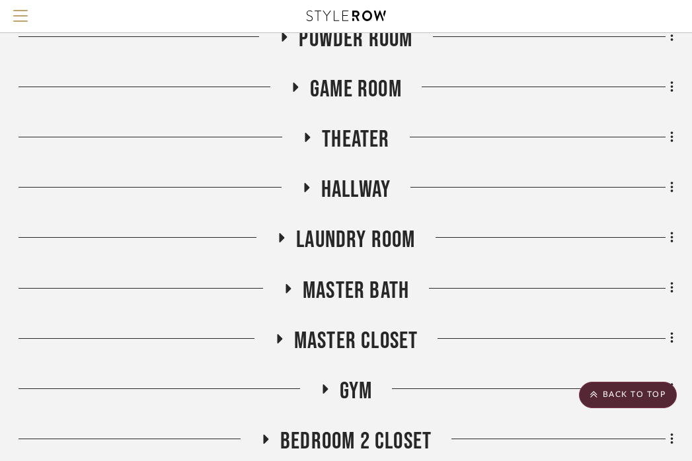
click at [325, 237] on span "Laundry Room" at bounding box center [355, 240] width 119 height 28
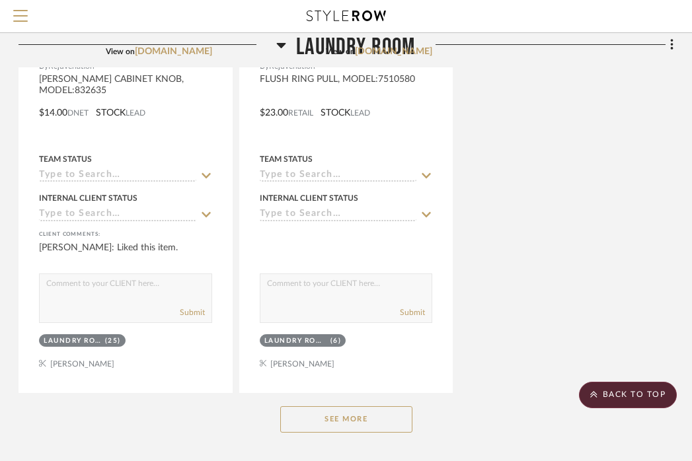
scroll to position [2535, 260]
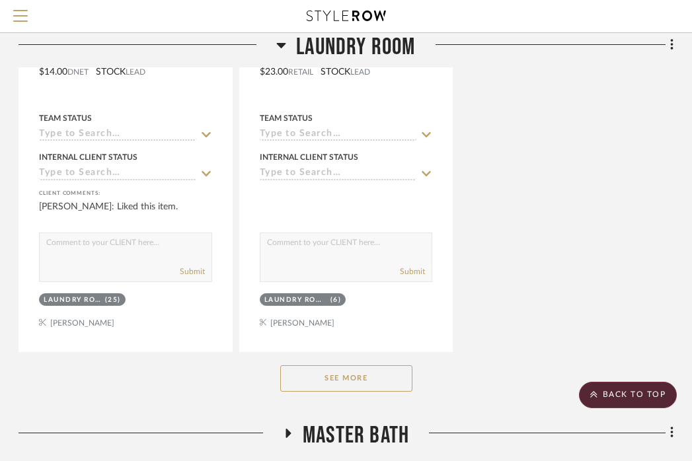
click at [345, 381] on button "See More" at bounding box center [346, 378] width 132 height 26
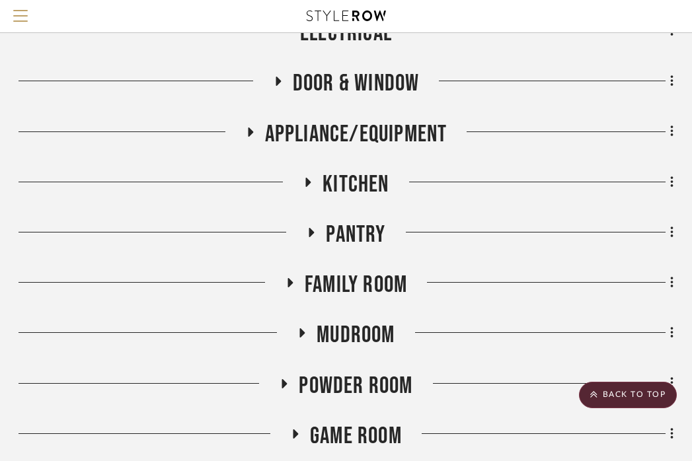
scroll to position [497, 260]
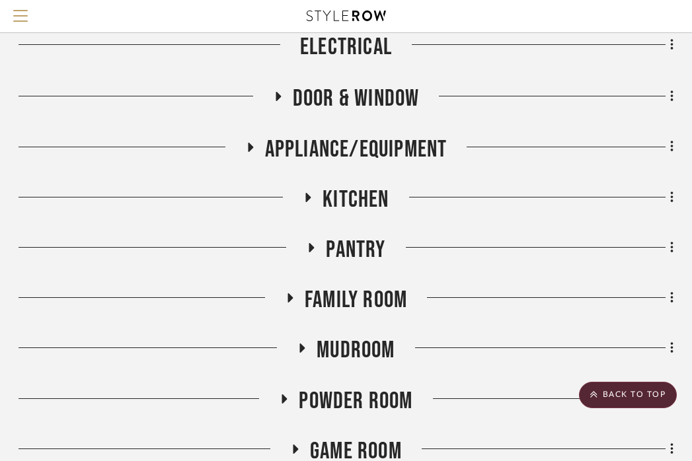
click at [361, 188] on span "Kitchen" at bounding box center [355, 200] width 66 height 28
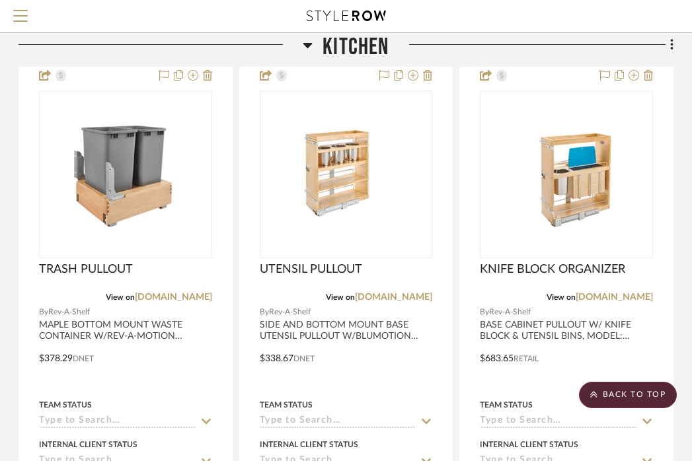
scroll to position [2433, 260]
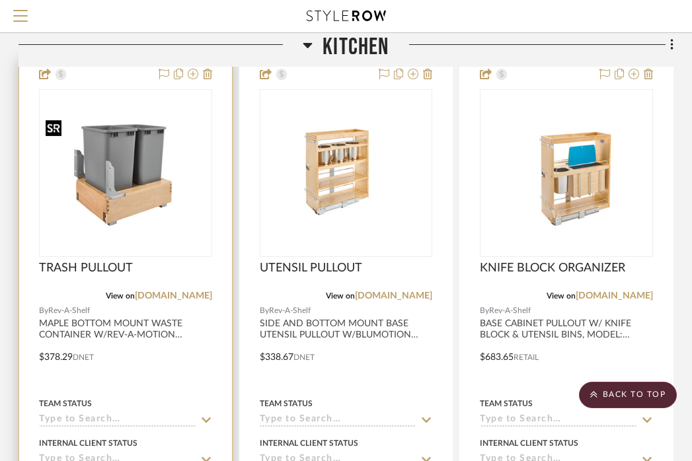
click at [0, 0] on img at bounding box center [0, 0] width 0 height 0
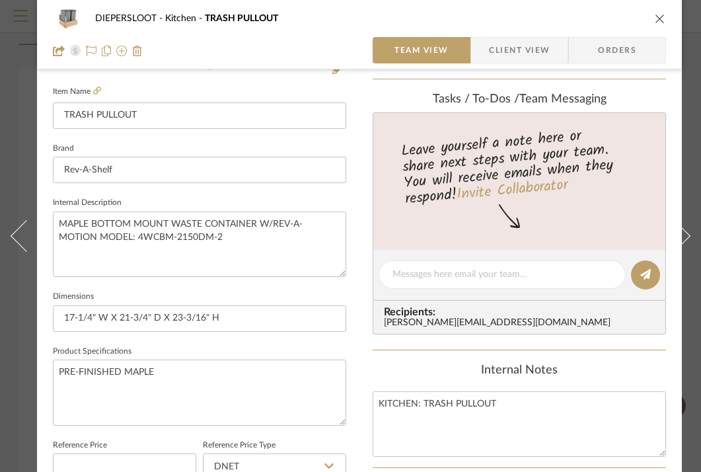
scroll to position [359, 0]
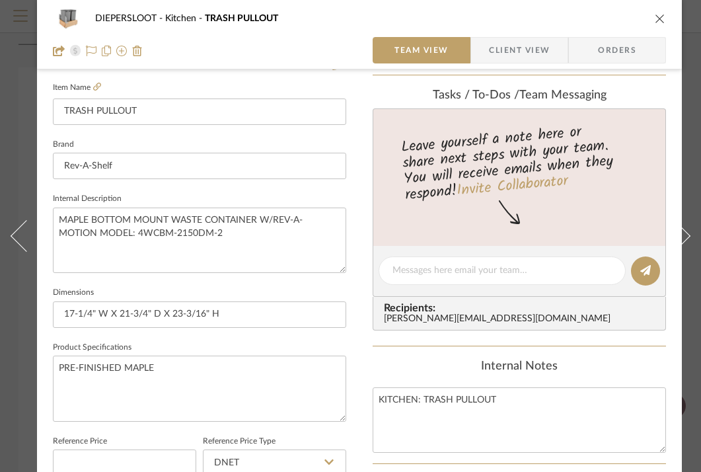
click at [663, 9] on div "DIEPERSLOOT Kitchen TRASH PULLOUT" at bounding box center [359, 18] width 613 height 26
click at [659, 19] on icon "close" at bounding box center [660, 18] width 11 height 11
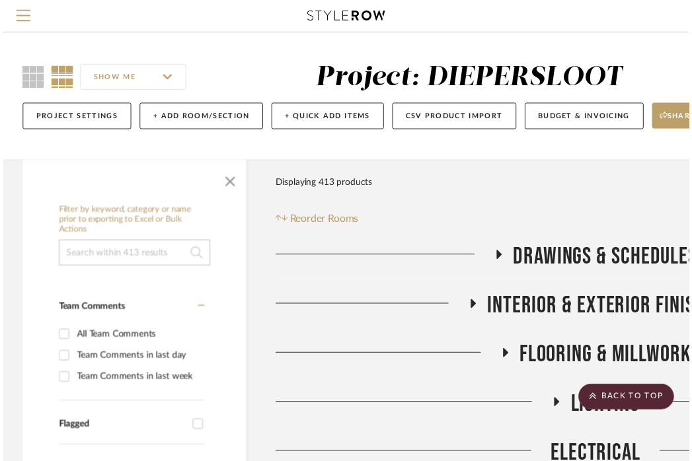
scroll to position [2433, 260]
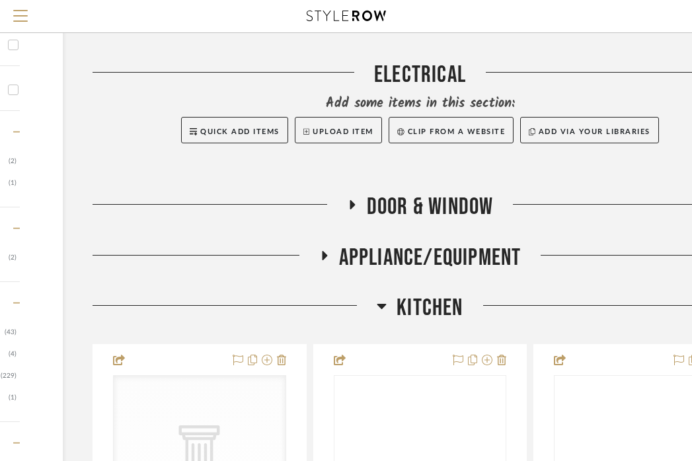
scroll to position [426, 186]
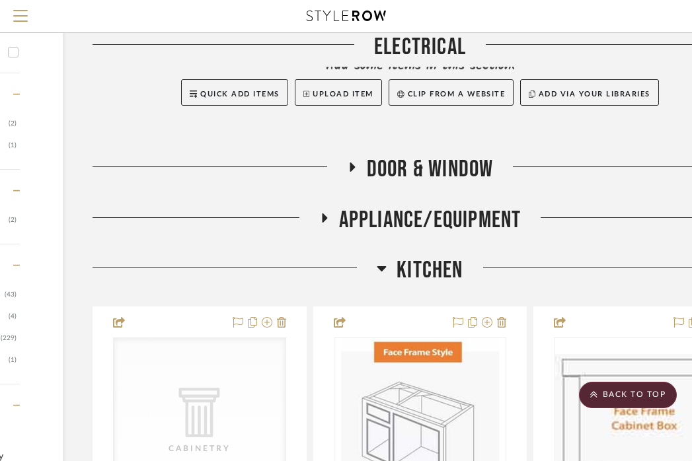
click at [416, 275] on span "Kitchen" at bounding box center [429, 270] width 66 height 28
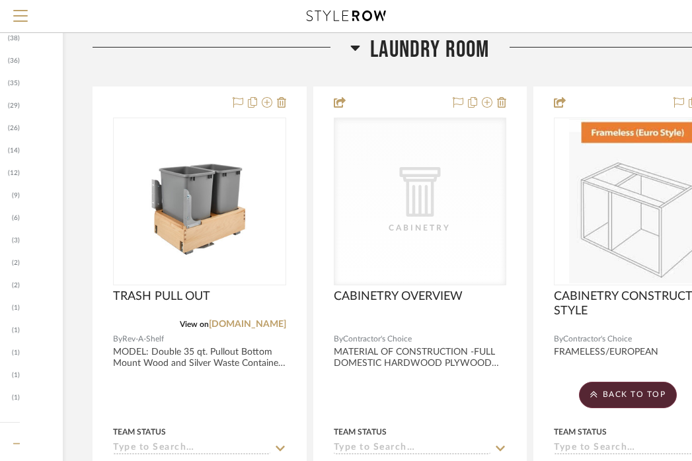
scroll to position [1113, 186]
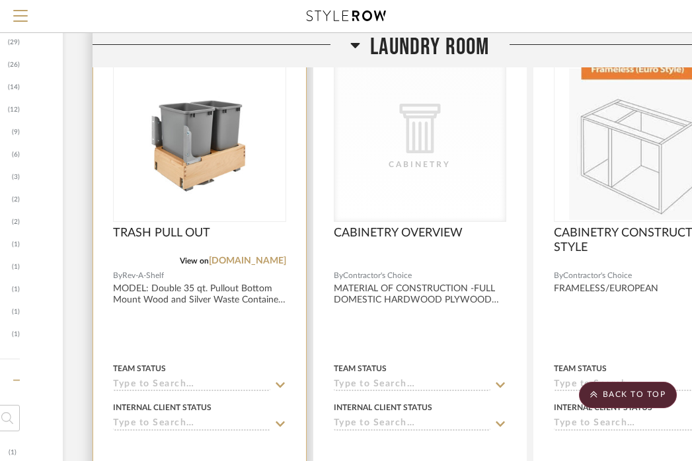
click at [256, 322] on div at bounding box center [199, 313] width 213 height 578
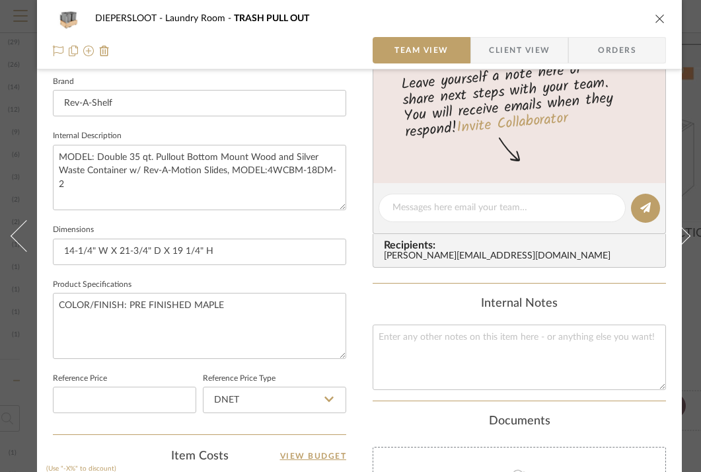
scroll to position [440, 0]
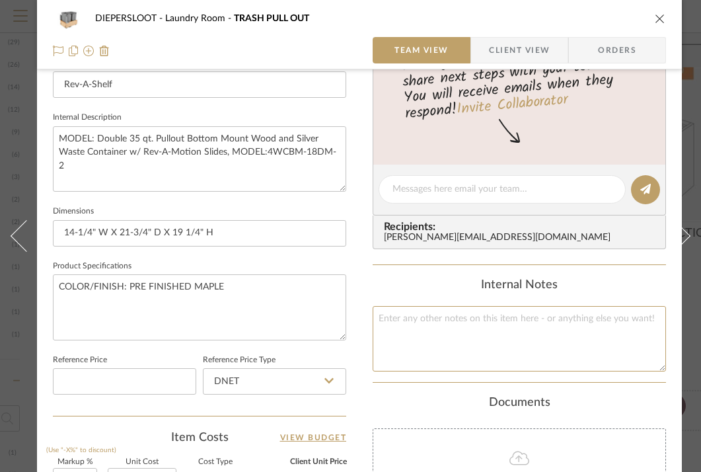
click at [488, 342] on textarea at bounding box center [519, 338] width 293 height 65
type textarea "LAUNDRY ROOM: TRASH PULLOUT"
click at [577, 287] on div "Internal Notes" at bounding box center [519, 285] width 293 height 15
click at [621, 281] on div "Internal Notes" at bounding box center [519, 285] width 293 height 15
click at [661, 16] on icon "close" at bounding box center [660, 18] width 11 height 11
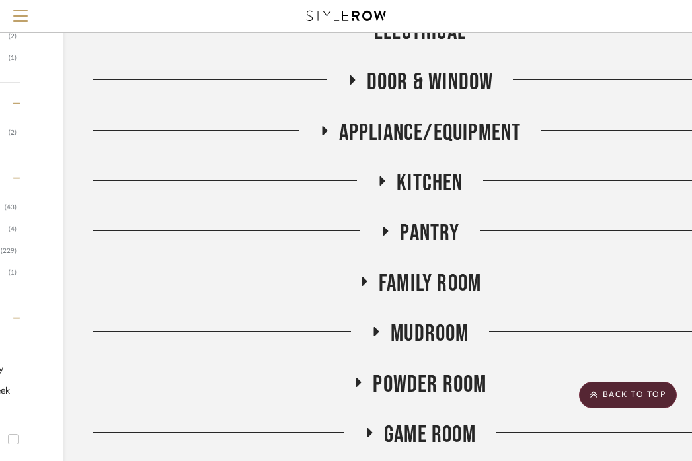
scroll to position [0, 186]
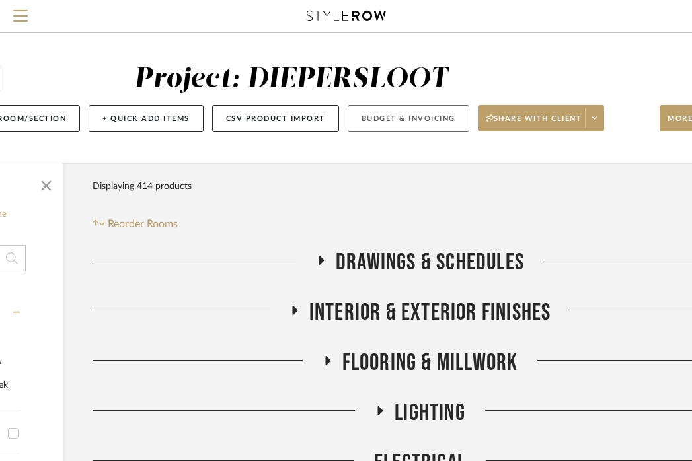
click at [398, 112] on button "Budget & Invoicing" at bounding box center [409, 118] width 122 height 27
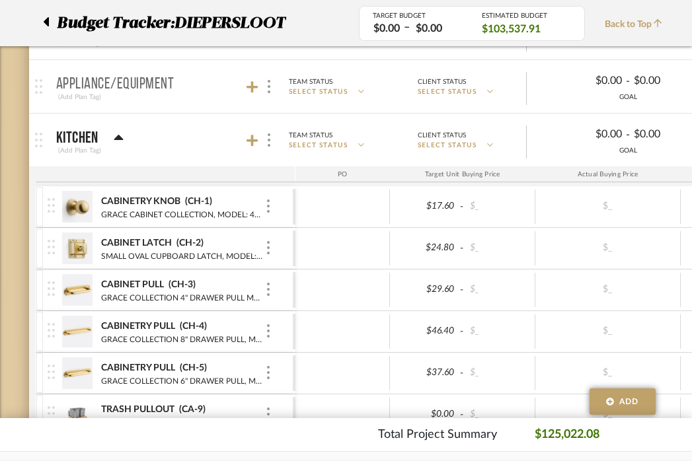
scroll to position [459, 0]
click at [110, 127] on div "Kitchen (Add Plan Tag)" at bounding box center [90, 140] width 68 height 32
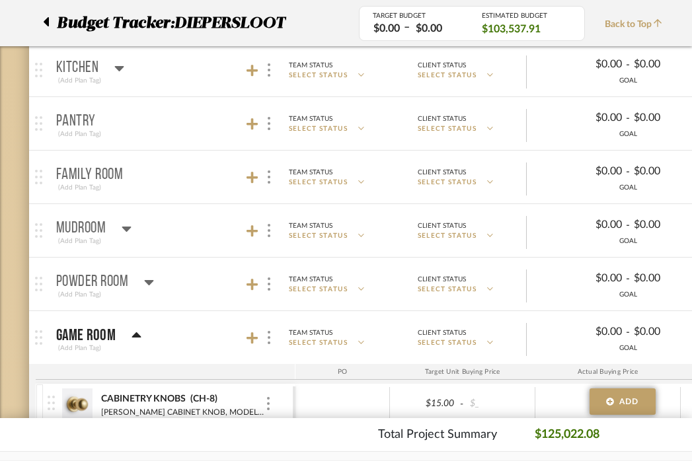
scroll to position [548, 0]
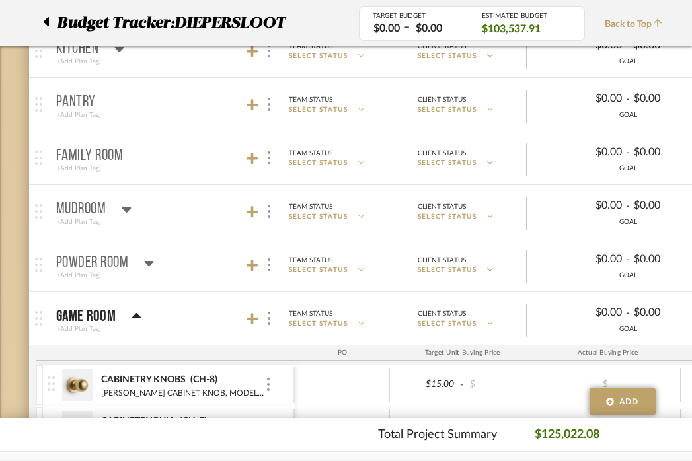
click at [129, 320] on div "Game Room" at bounding box center [98, 317] width 85 height 16
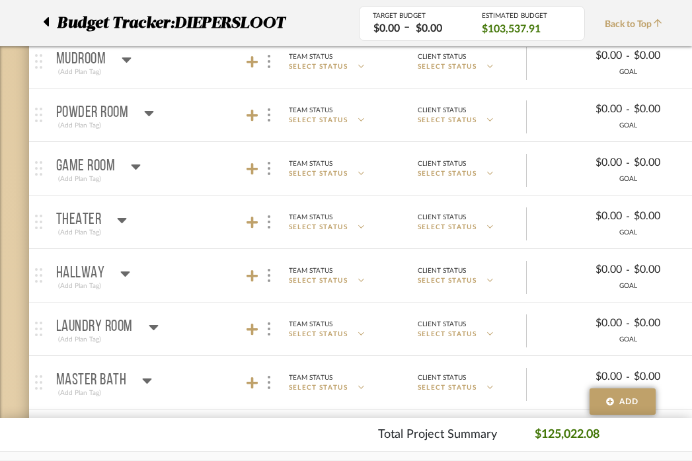
scroll to position [708, 0]
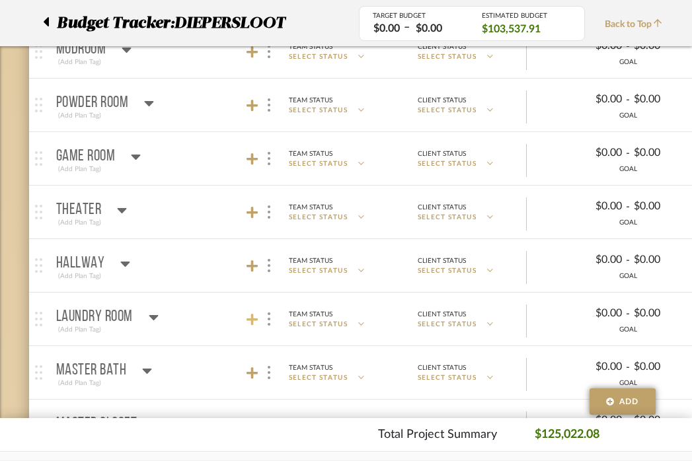
click at [252, 320] on icon at bounding box center [252, 320] width 12 height 12
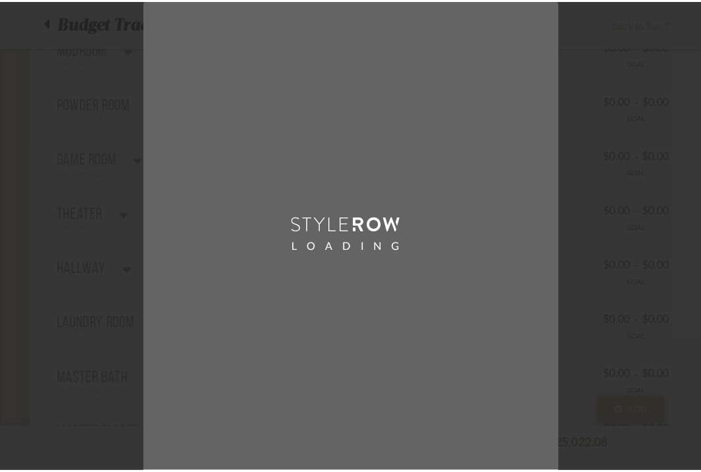
scroll to position [0, 0]
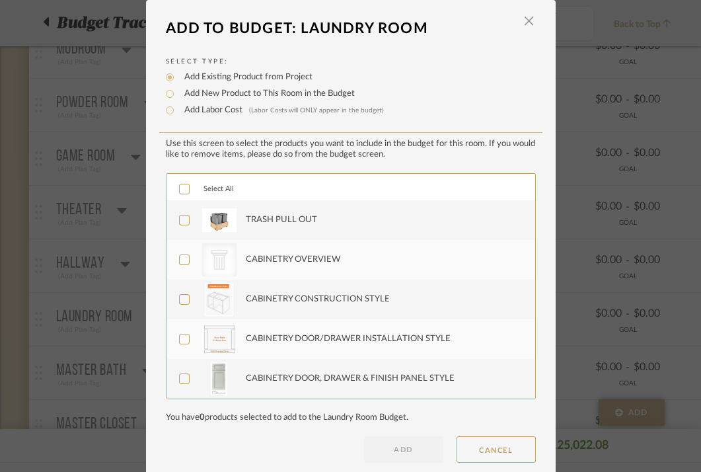
click at [265, 219] on div "TRASH PULL OUT" at bounding box center [281, 219] width 71 height 13
click at [379, 448] on button "ADD" at bounding box center [403, 449] width 79 height 26
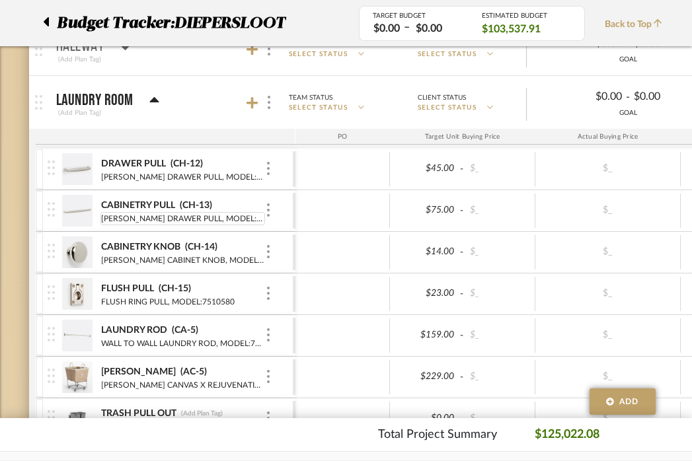
scroll to position [990, 0]
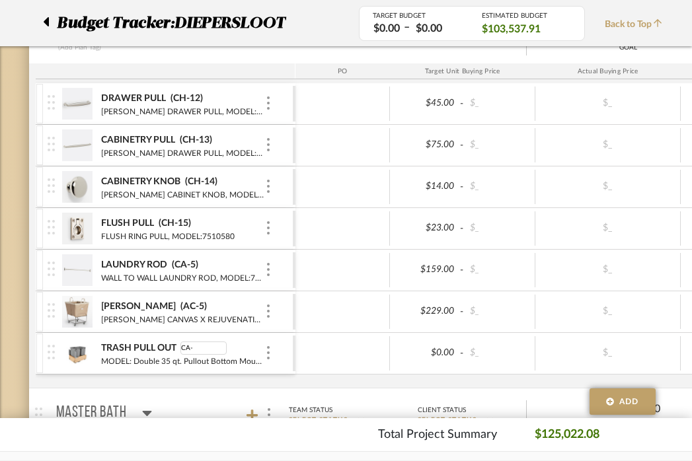
type input "CA-7"
click at [326, 341] on div at bounding box center [342, 353] width 94 height 34
